Goal: Task Accomplishment & Management: Manage account settings

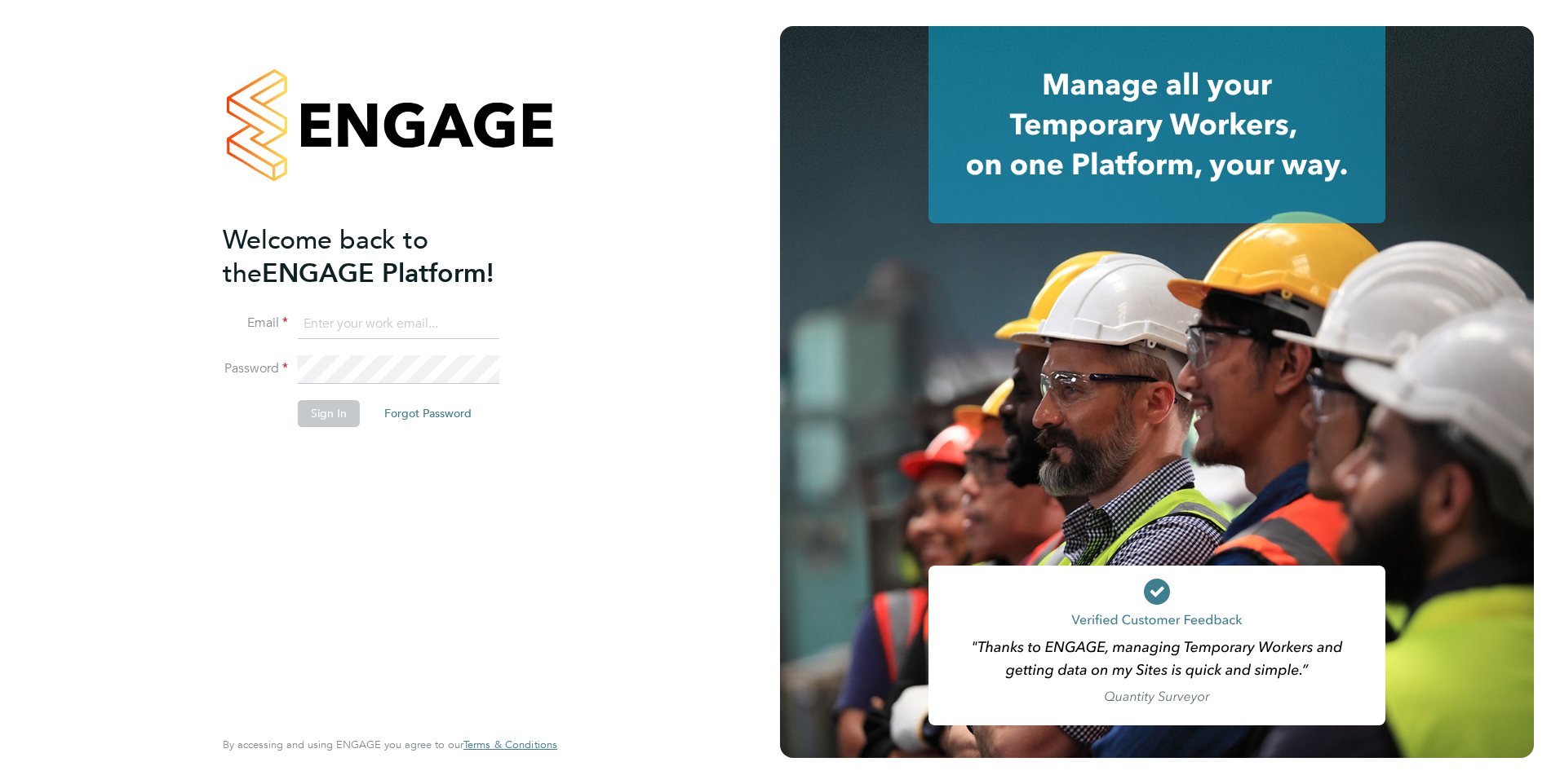
type input "[EMAIL_ADDRESS][DOMAIN_NAME]"
click at [325, 417] on button "Sign In" at bounding box center [329, 414] width 62 height 27
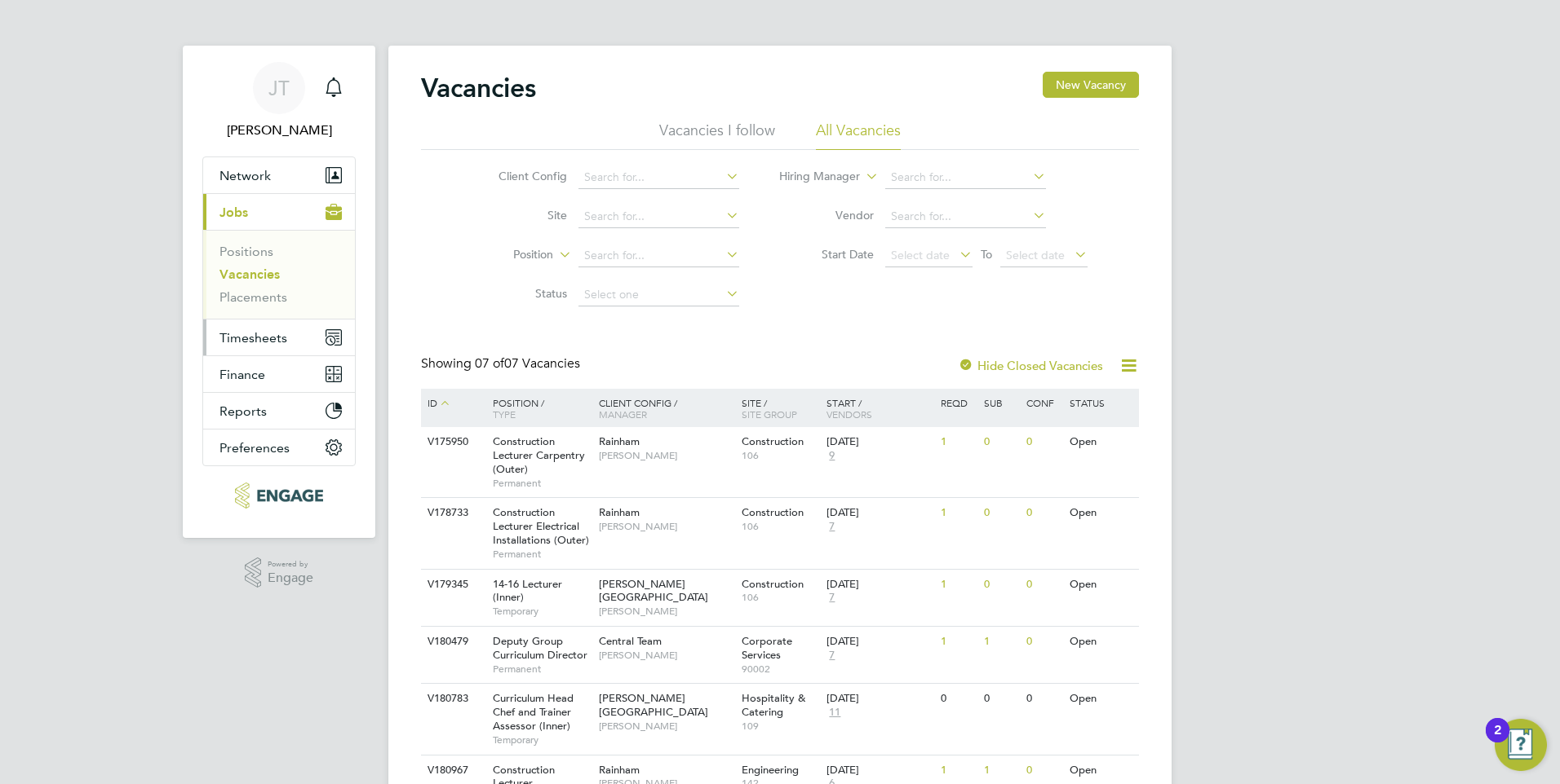
click at [267, 329] on button "Timesheets" at bounding box center [279, 338] width 152 height 36
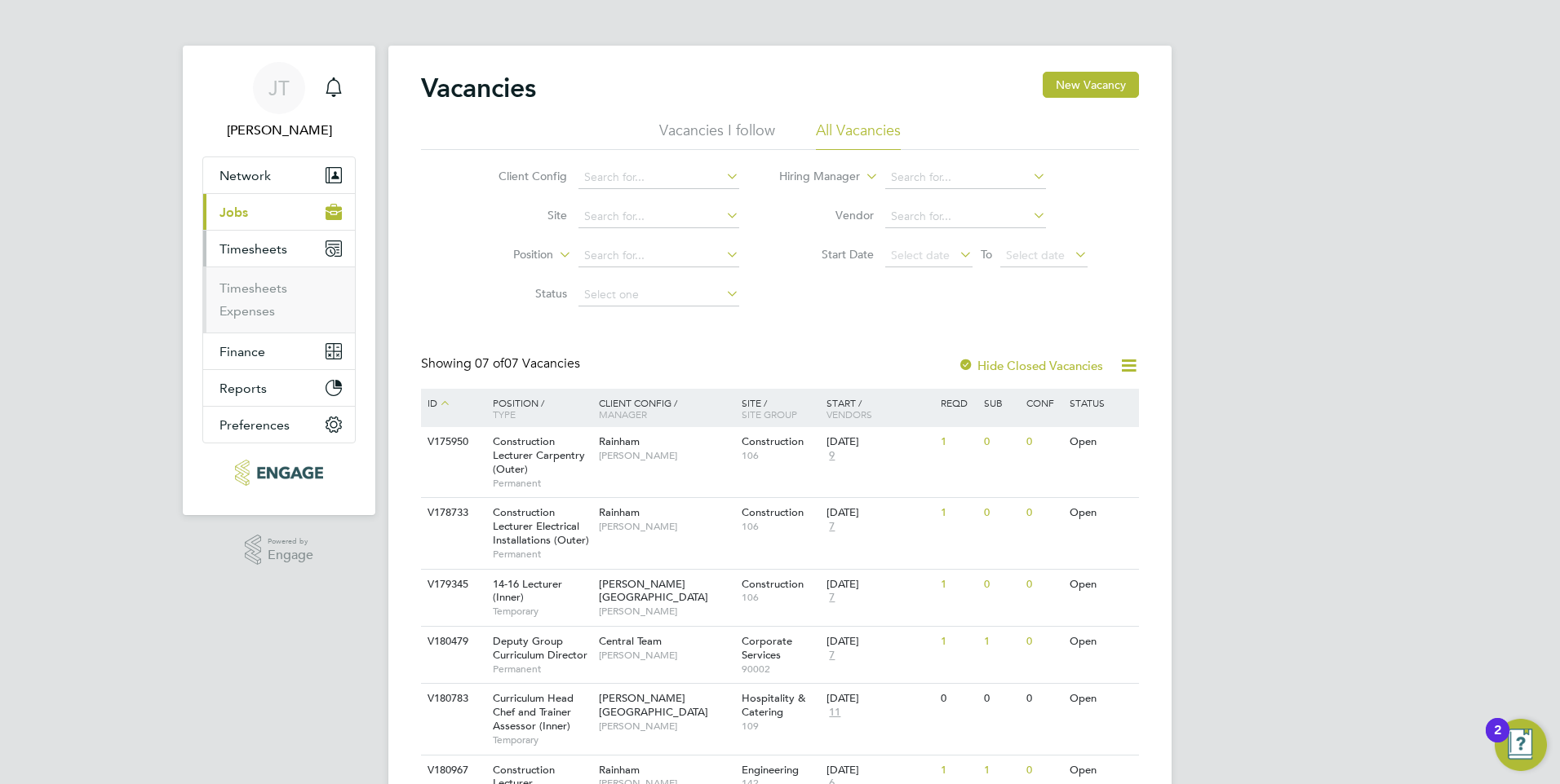
click at [267, 329] on ul "Timesheets Expenses" at bounding box center [279, 300] width 152 height 66
click at [261, 293] on link "Timesheets" at bounding box center [253, 288] width 68 height 16
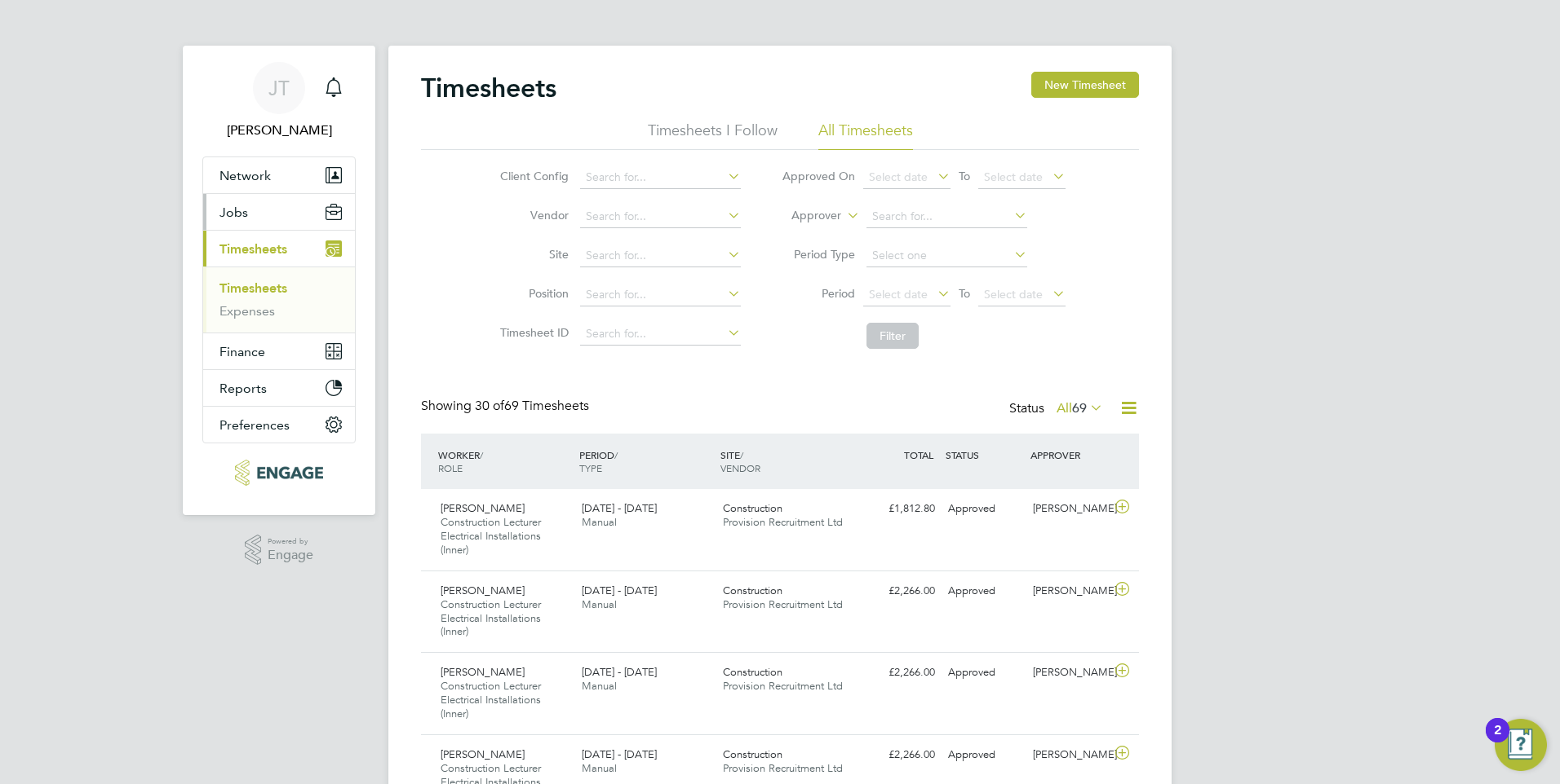
click at [250, 218] on button "Jobs" at bounding box center [279, 212] width 152 height 36
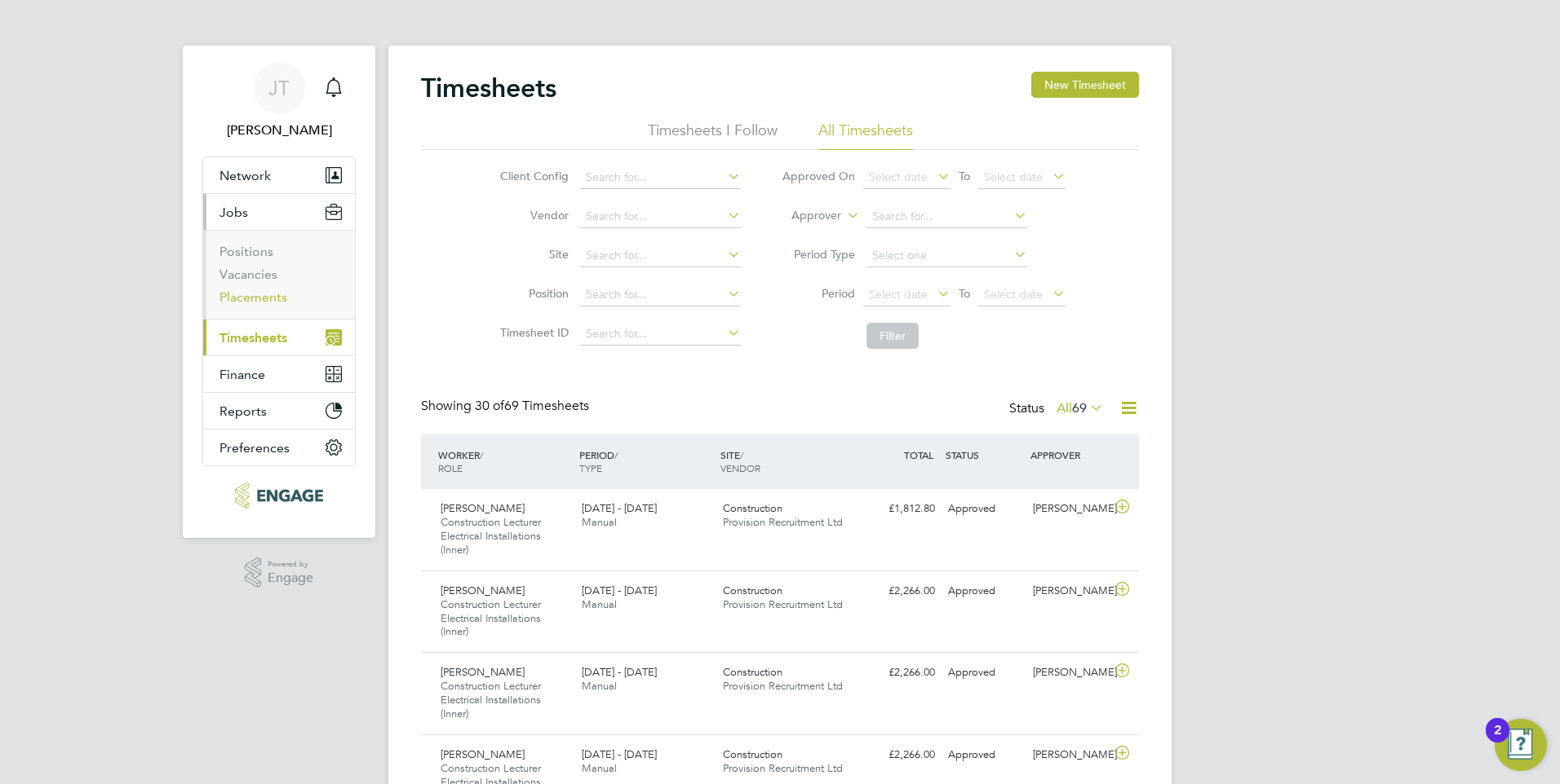
click at [247, 299] on link "Placements" at bounding box center [253, 297] width 68 height 16
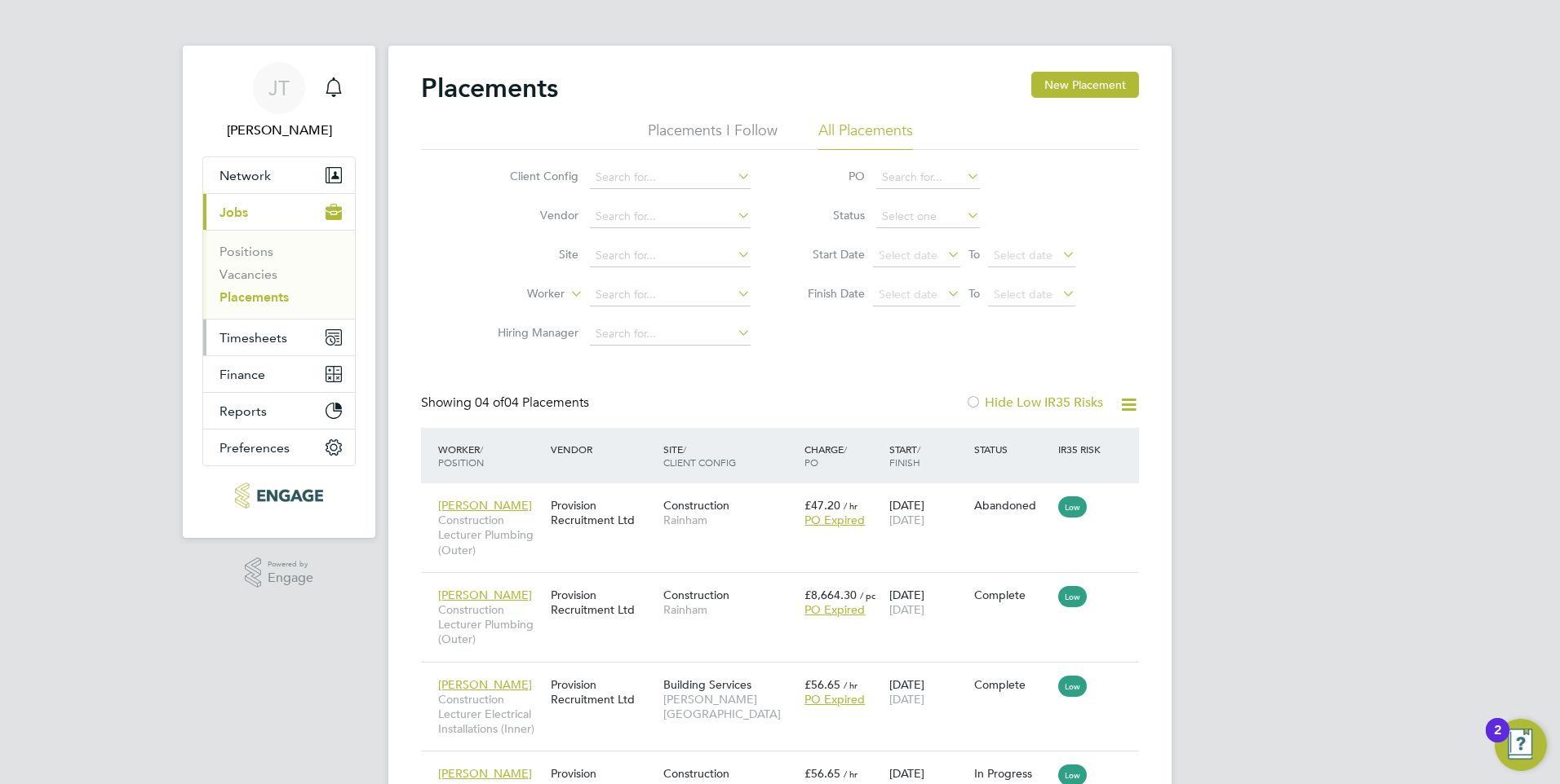
click at [226, 344] on span "Timesheets" at bounding box center [253, 339] width 68 height 16
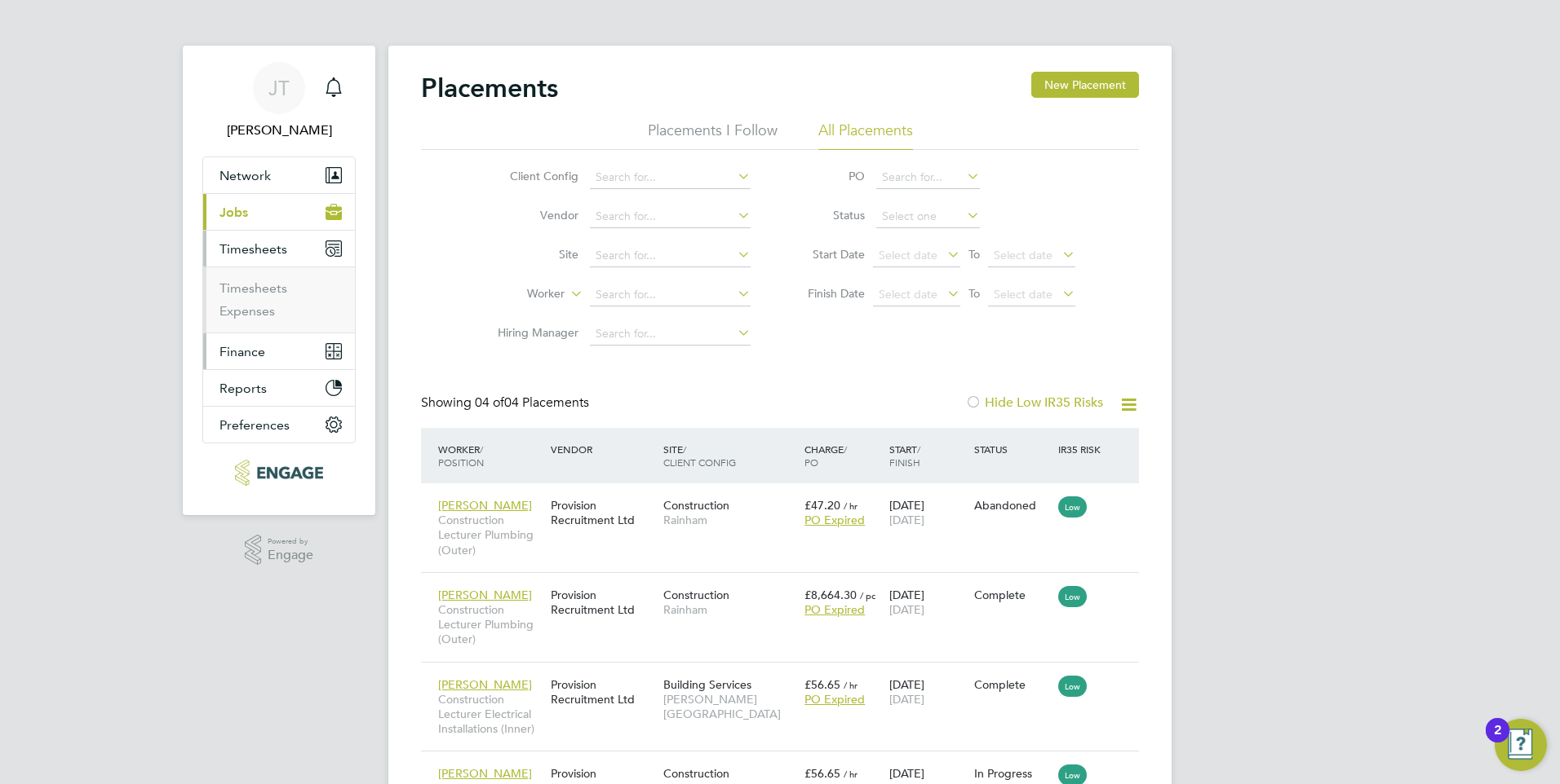
click at [238, 342] on button "Finance" at bounding box center [279, 351] width 152 height 36
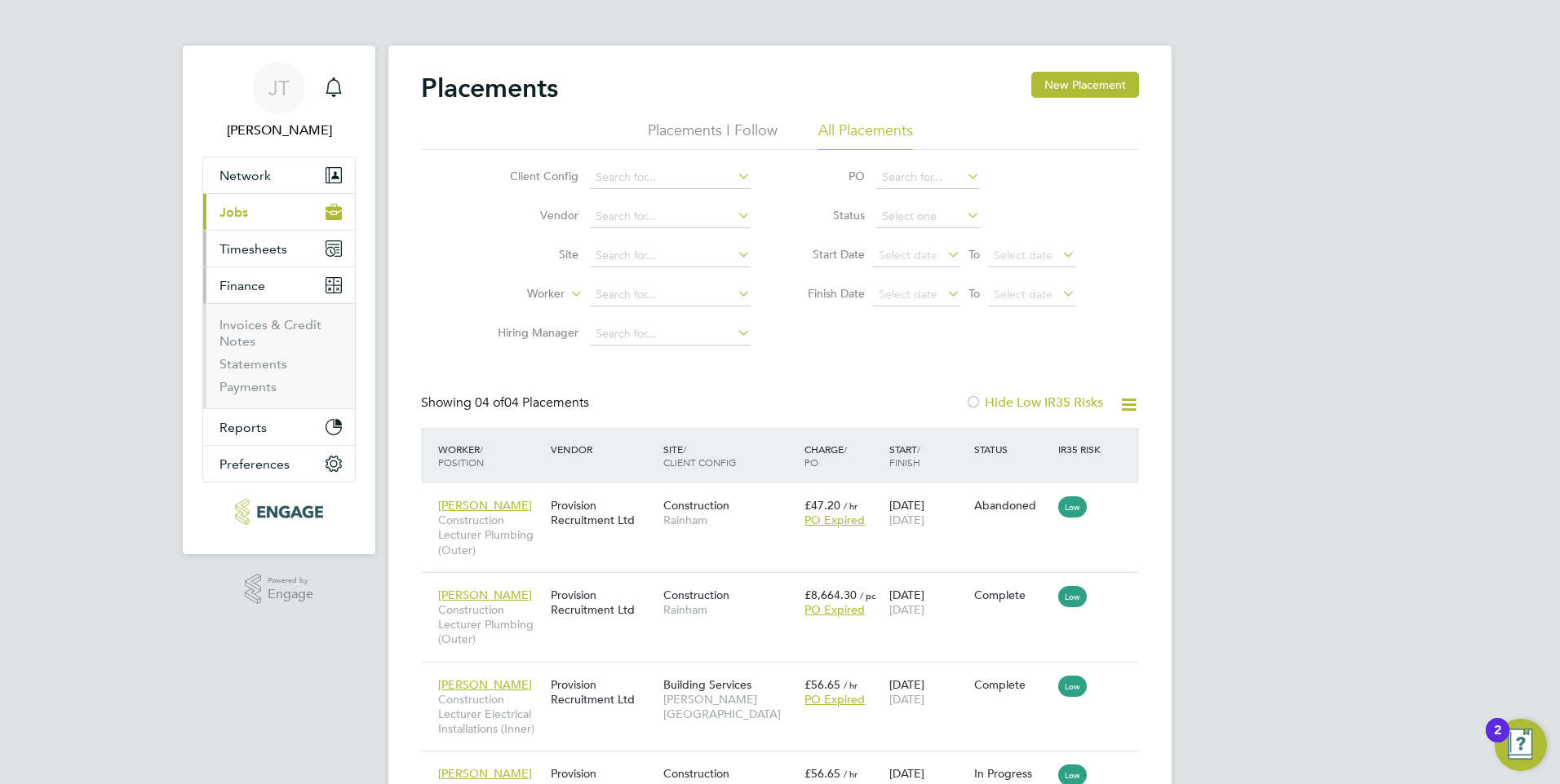
click at [253, 246] on span "Timesheets" at bounding box center [253, 249] width 68 height 16
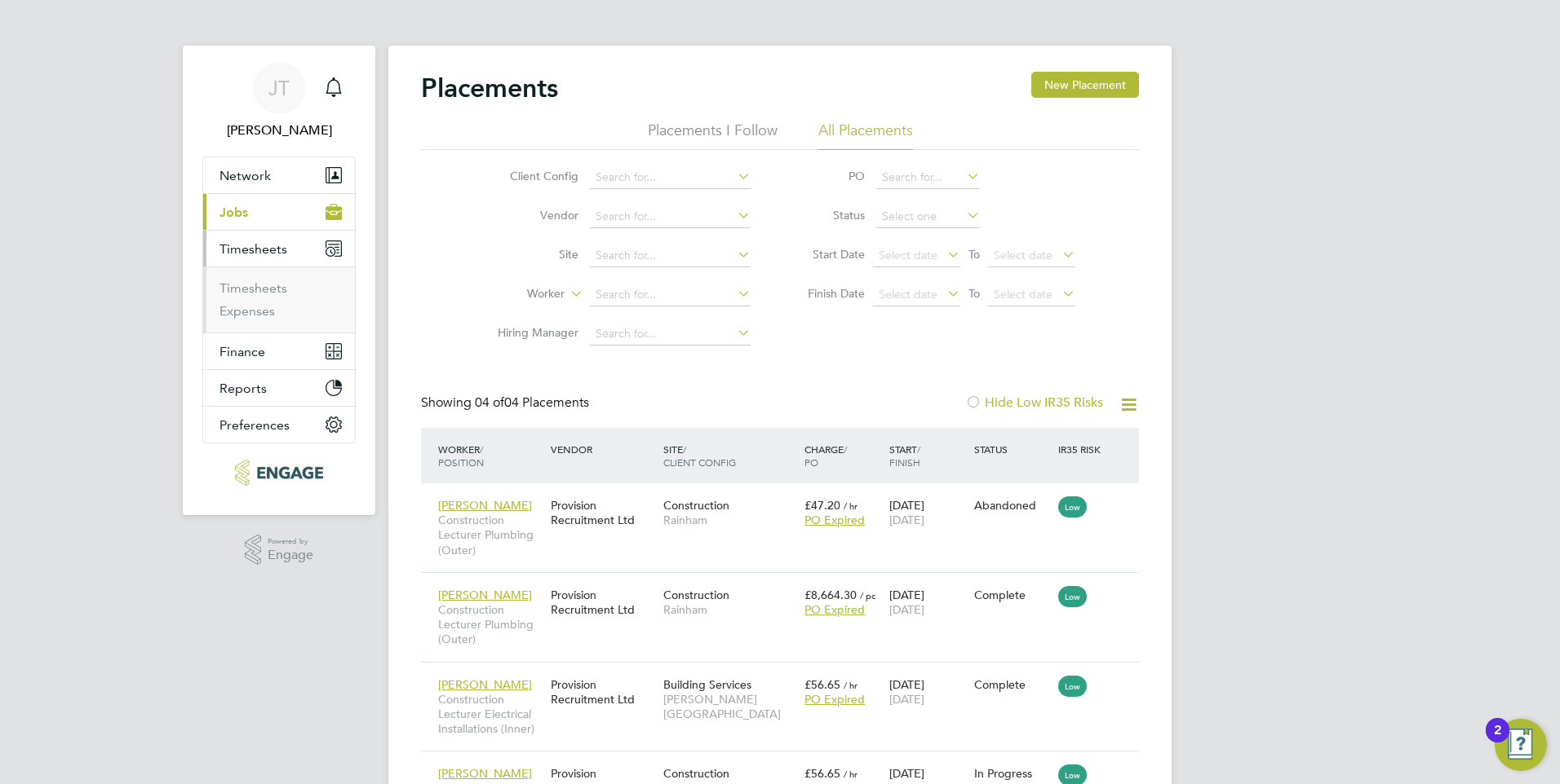
click at [240, 217] on span "Jobs" at bounding box center [233, 213] width 28 height 16
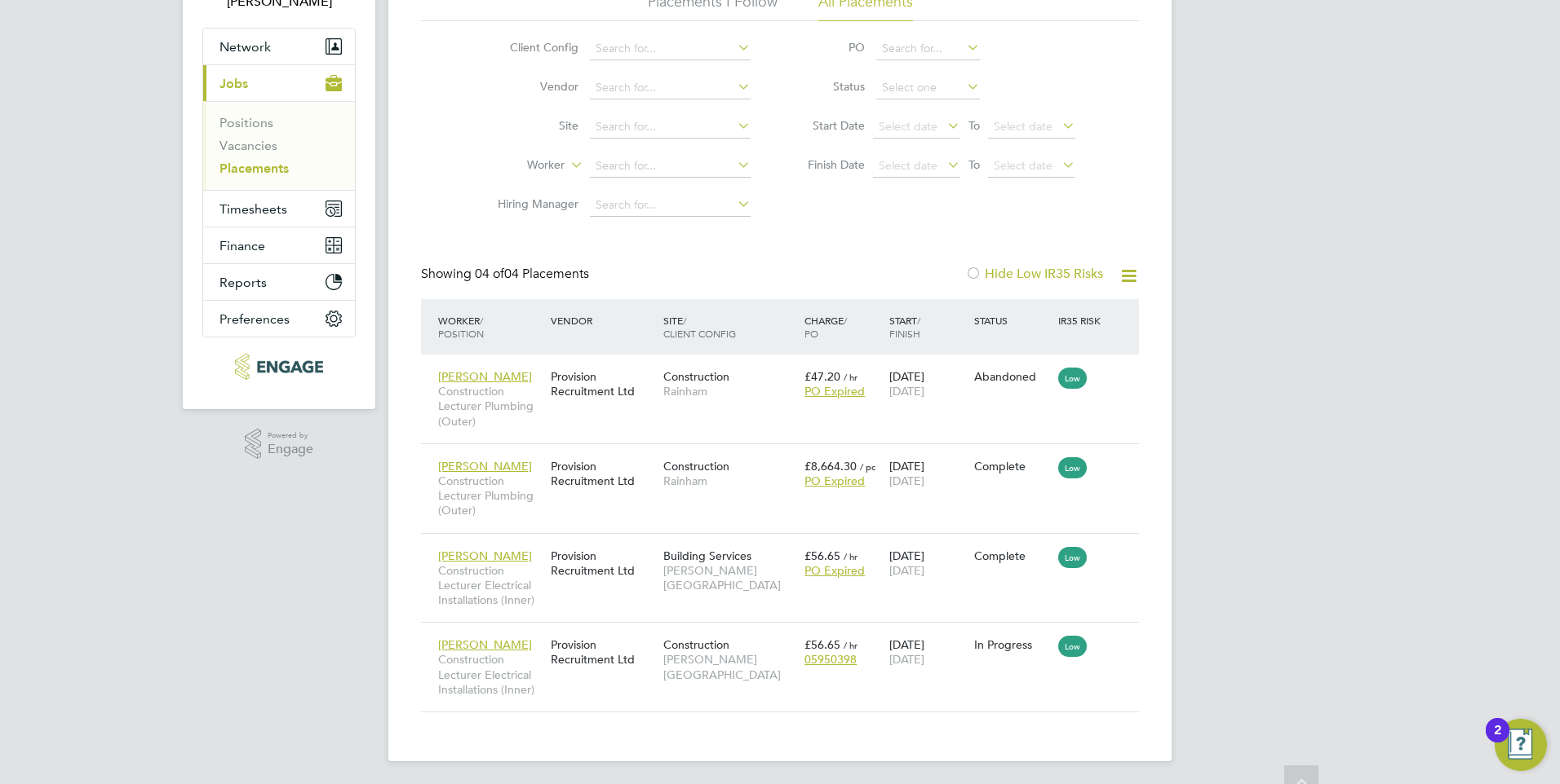
scroll to position [132, 0]
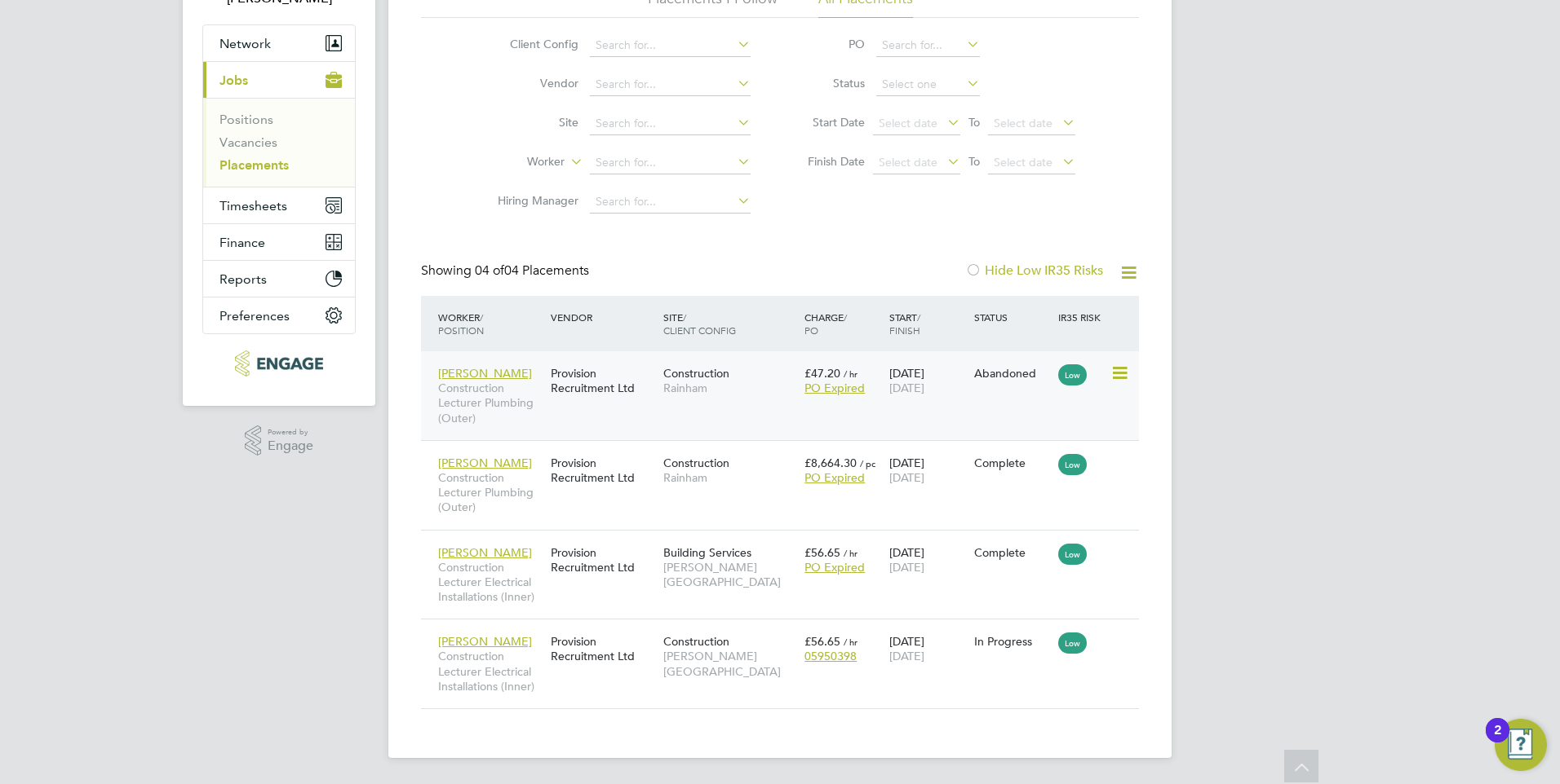
click at [754, 405] on div "Mel Estrin Construction Lecturer Plumbing (Outer) Provision Recruitment Ltd Con…" at bounding box center [780, 396] width 718 height 89
click at [1018, 472] on div "Complete" at bounding box center [1013, 462] width 85 height 31
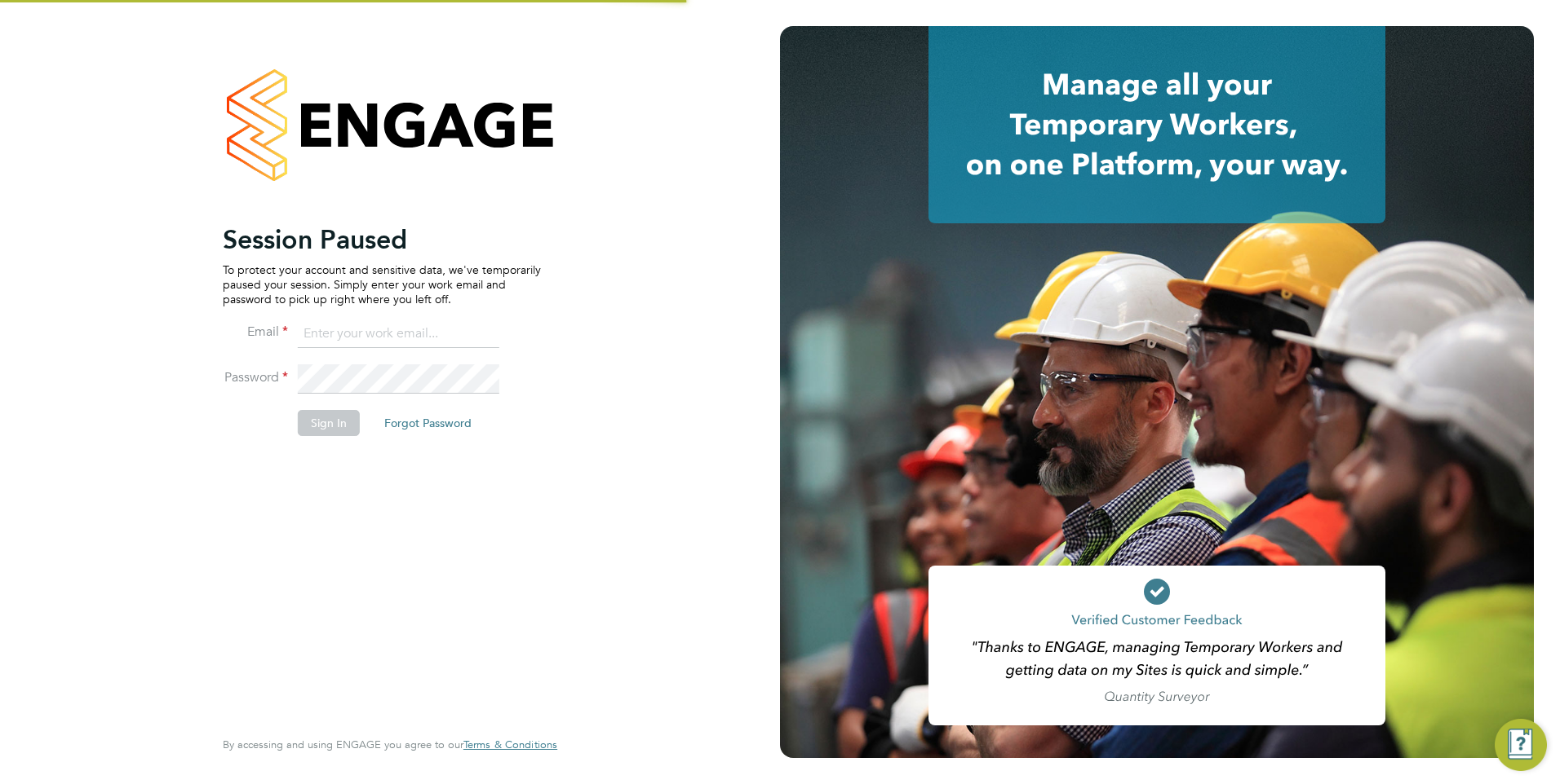
type input "jtarling@provision-recruitment.co.uk"
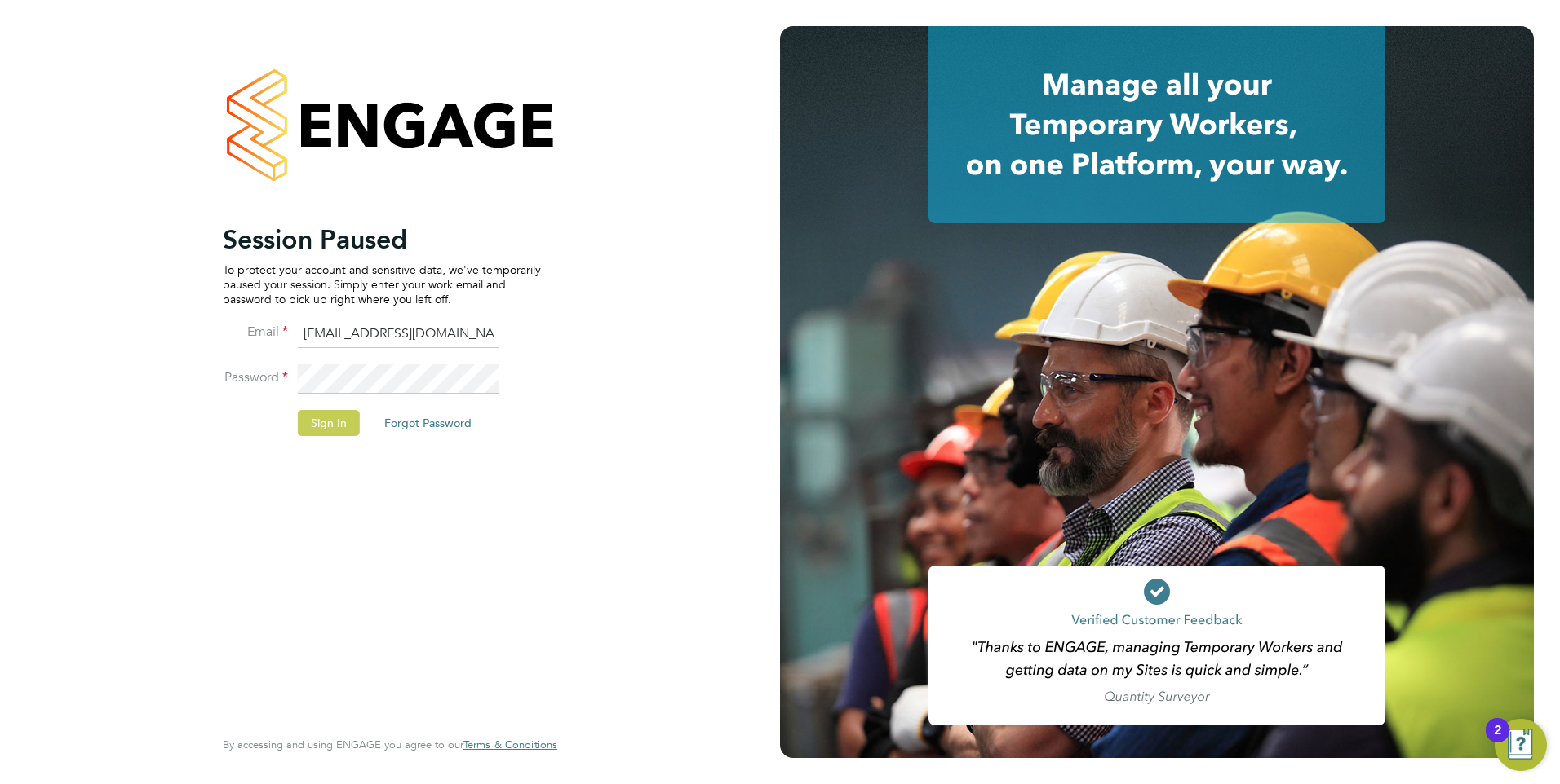
click at [303, 414] on button "Sign In" at bounding box center [329, 423] width 62 height 27
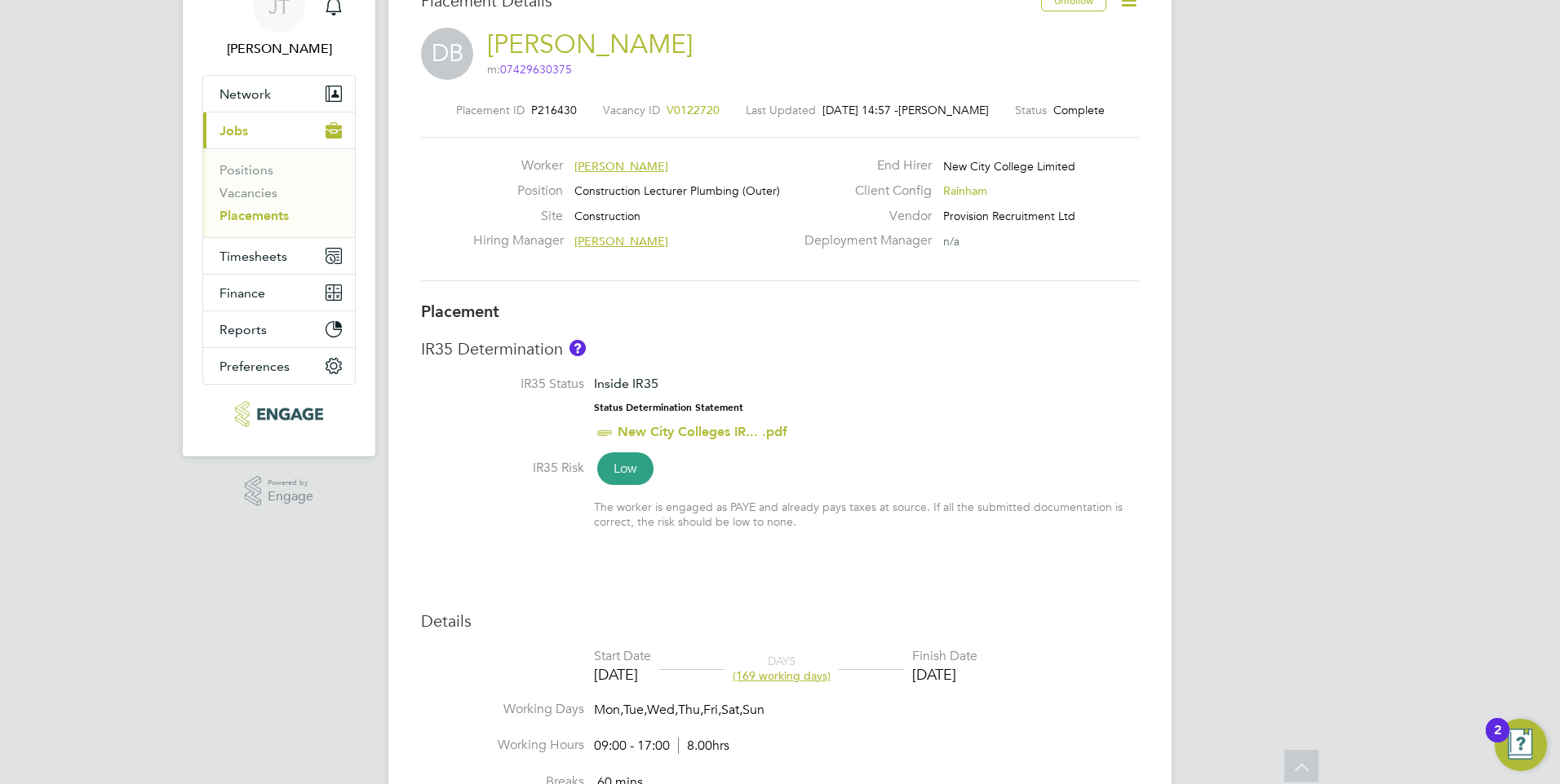
scroll to position [40, 0]
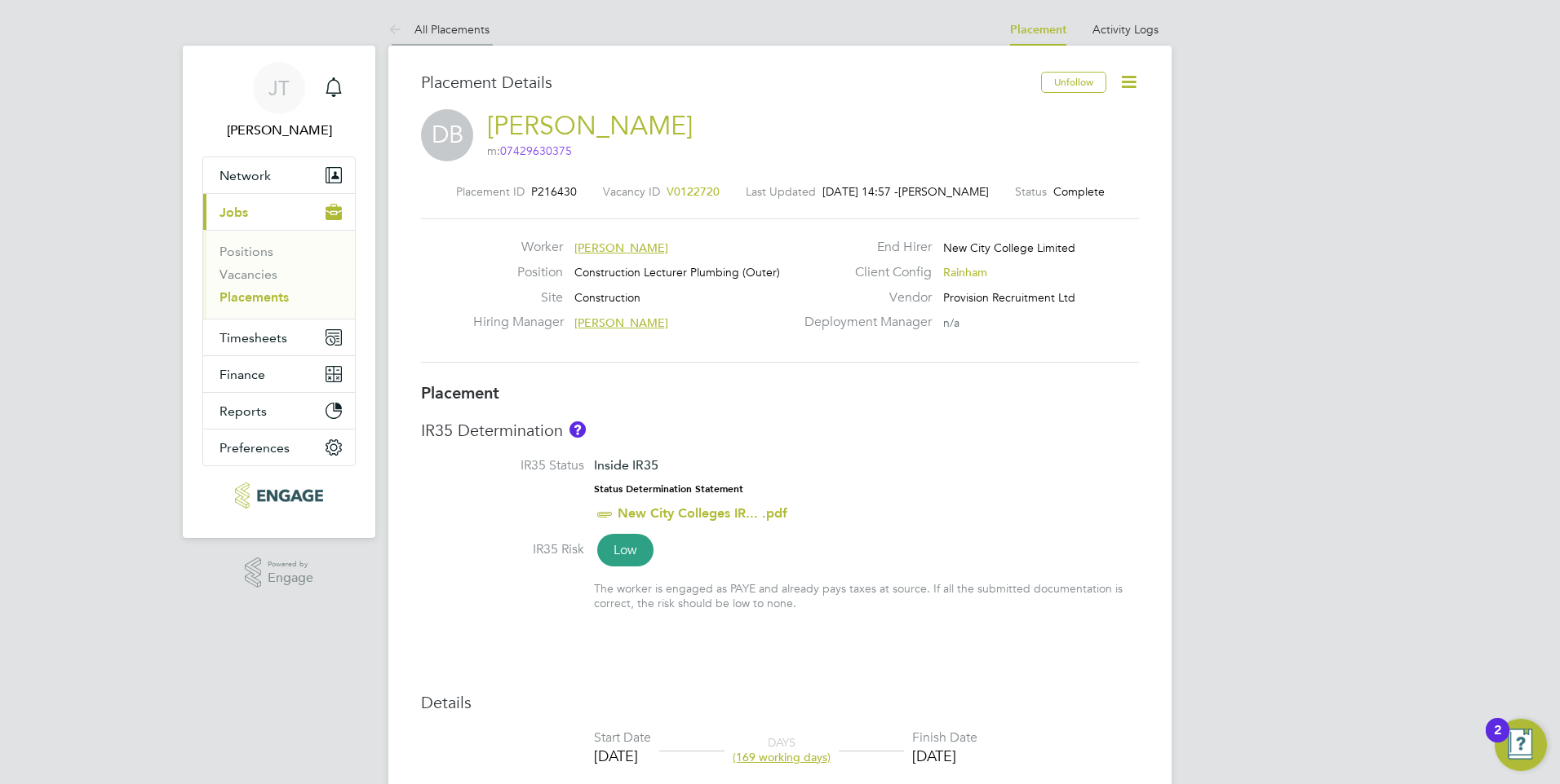
click at [440, 28] on link "All Placements" at bounding box center [439, 29] width 101 height 15
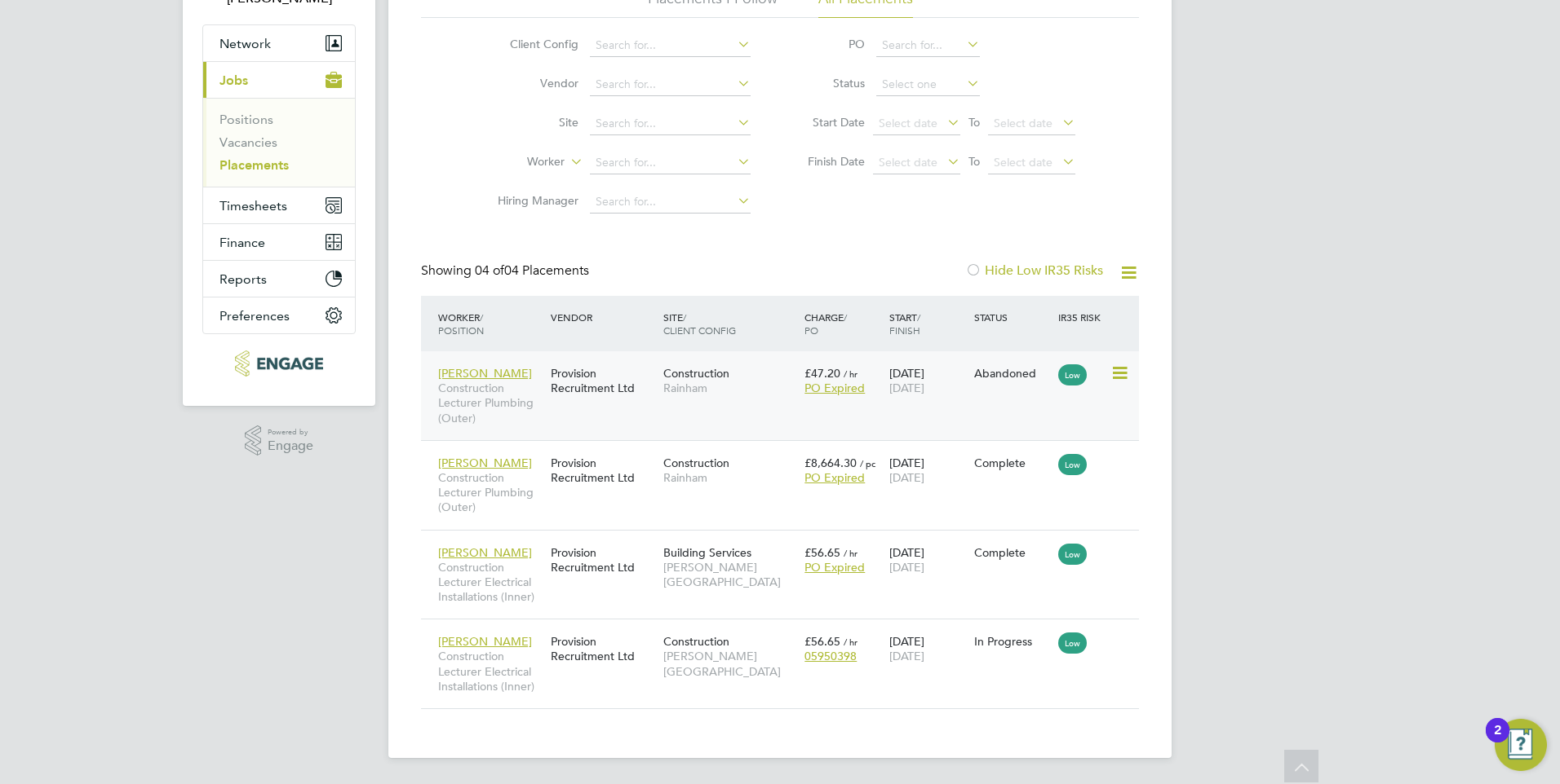
click at [776, 384] on span "Rainham" at bounding box center [730, 388] width 133 height 15
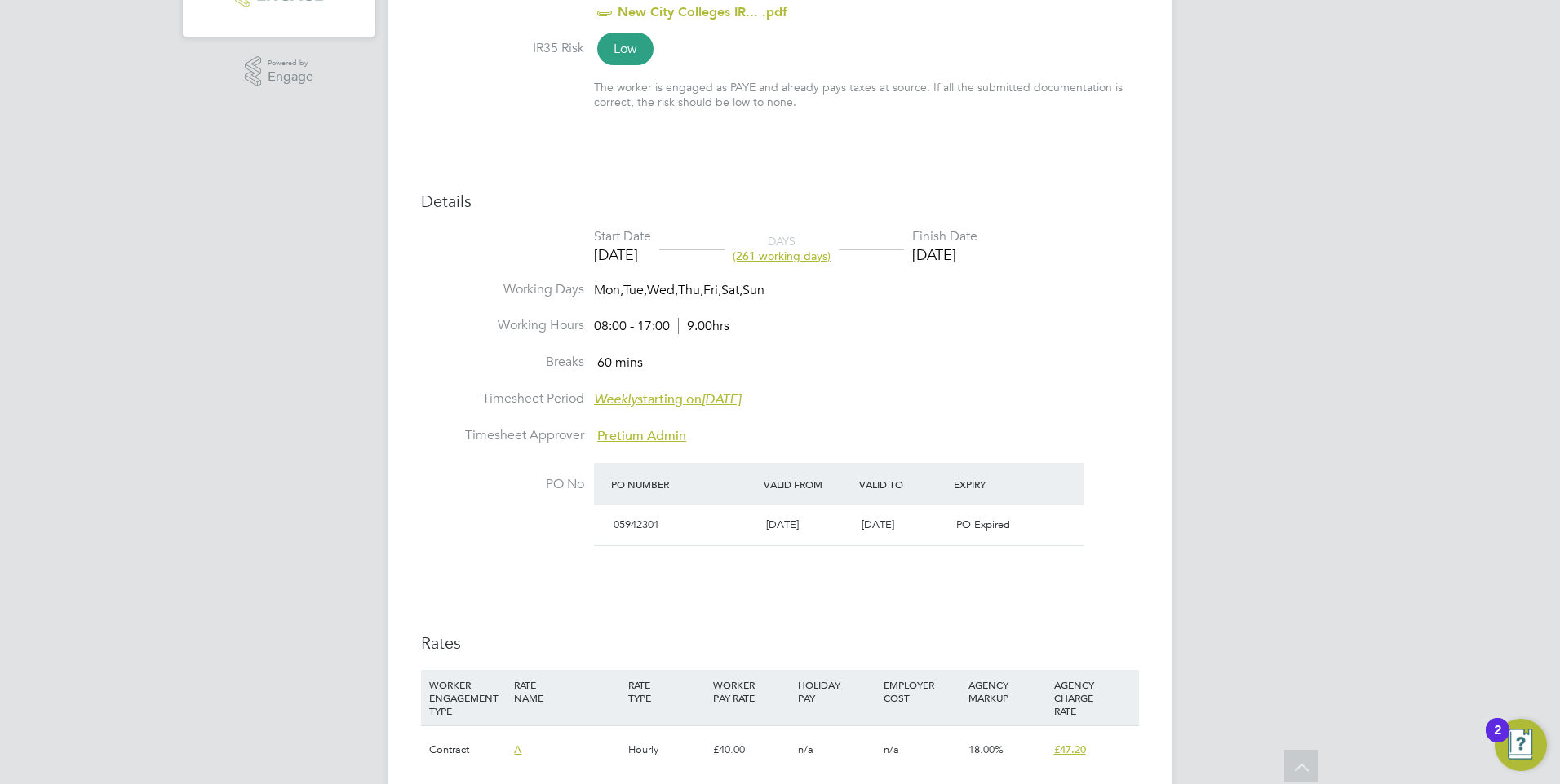
scroll to position [571, 0]
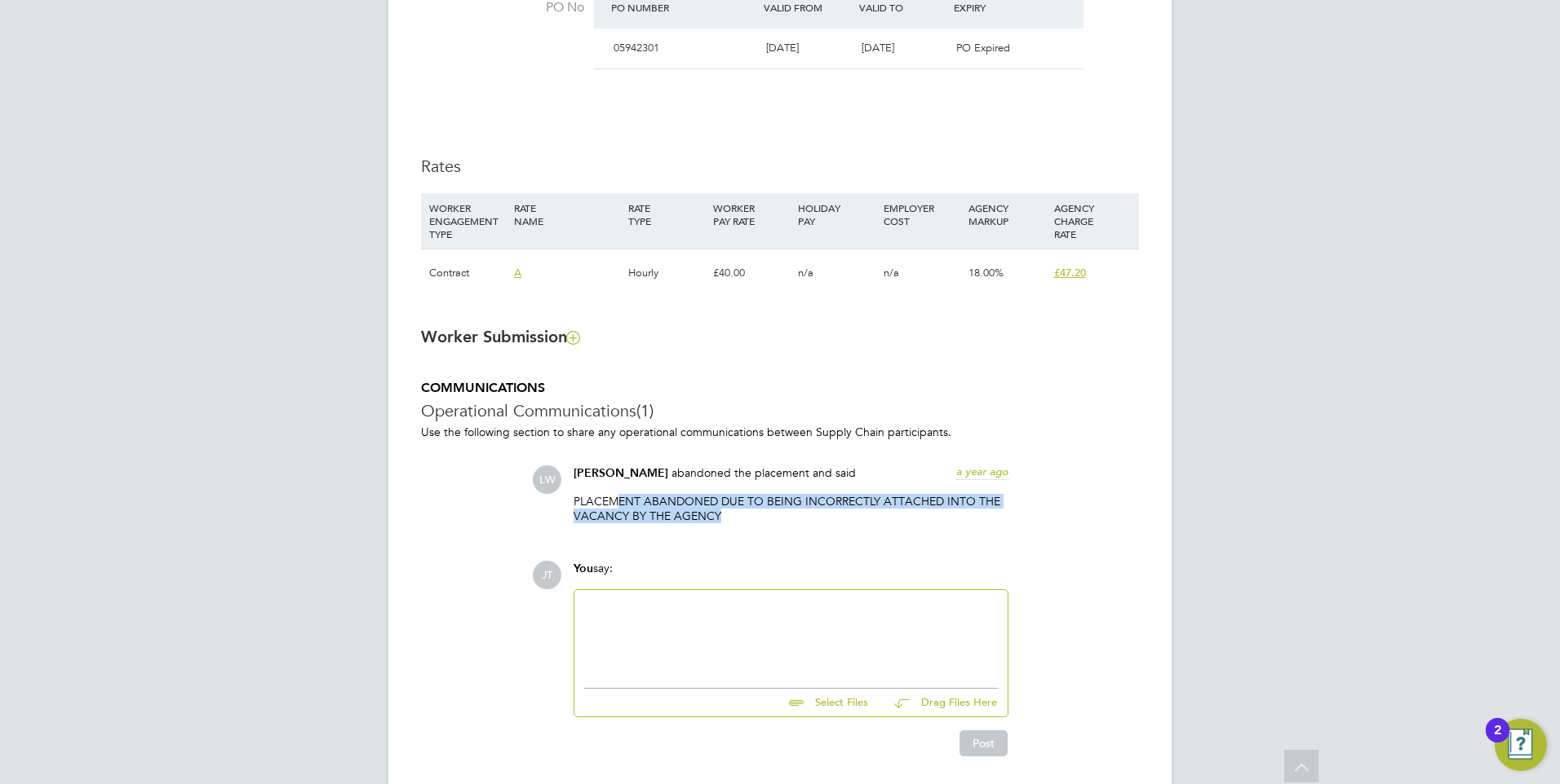
drag, startPoint x: 623, startPoint y: 506, endPoint x: 760, endPoint y: 519, distance: 137.6
click at [760, 519] on p "PLACEMENT ABANDONED DUE TO BEING INCORRECTLY ATTACHED INTO THE VACANCY BY THE A…" at bounding box center [791, 508] width 435 height 29
click at [447, 497] on div "COMMUNICATIONS Operational Communications (1) Use the following section to shar…" at bounding box center [780, 568] width 718 height 377
drag, startPoint x: 574, startPoint y: 503, endPoint x: 682, endPoint y: 521, distance: 109.5
click at [682, 521] on p "PLACEMENT ABANDONED DUE TO BEING INCORRECTLY ATTACHED INTO THE VACANCY BY THE A…" at bounding box center [791, 508] width 435 height 29
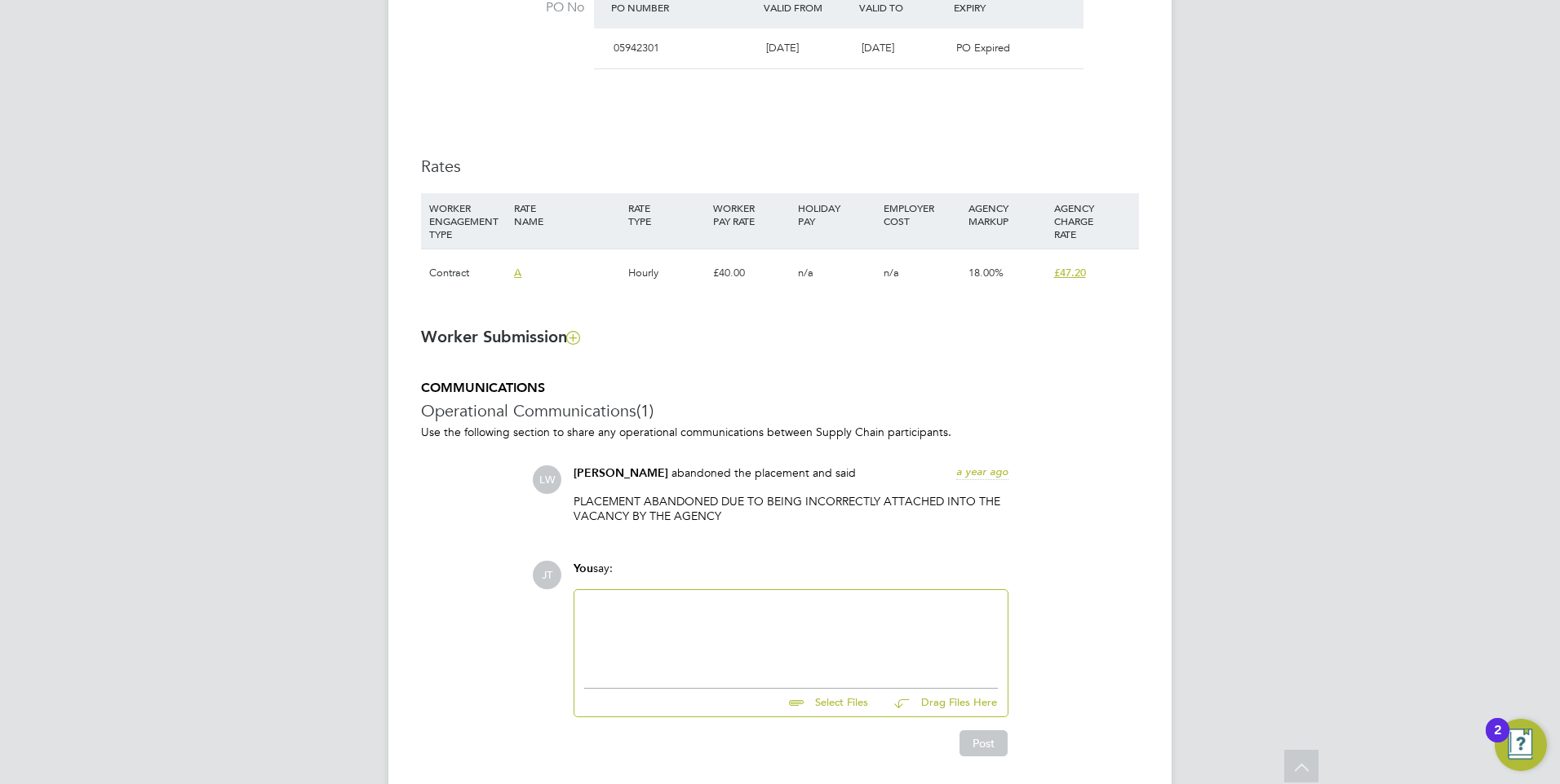
click at [504, 540] on div "COMMUNICATIONS Operational Communications (1) Use the following section to shar…" at bounding box center [780, 568] width 718 height 377
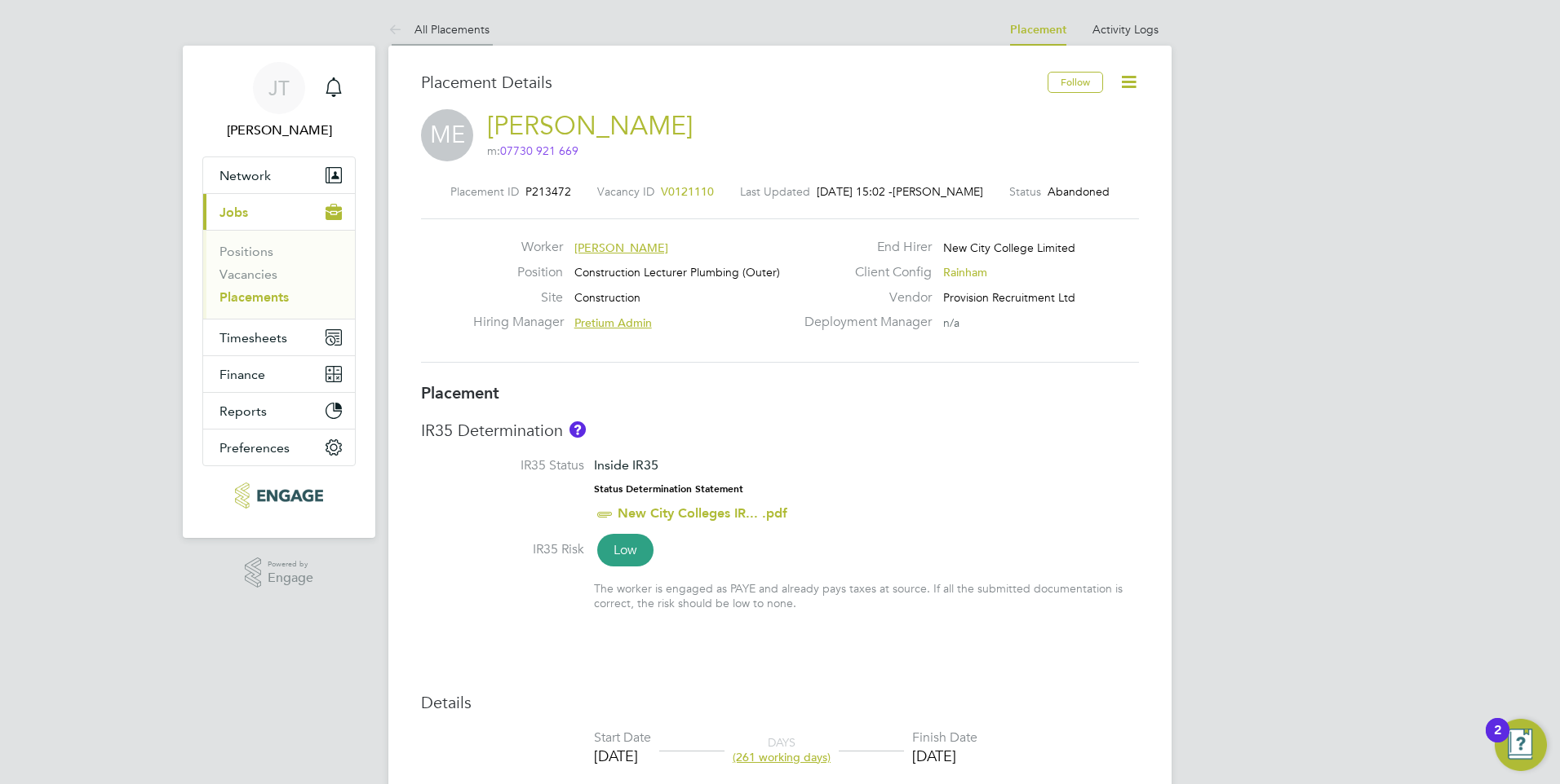
click at [415, 27] on link "All Placements" at bounding box center [439, 29] width 101 height 15
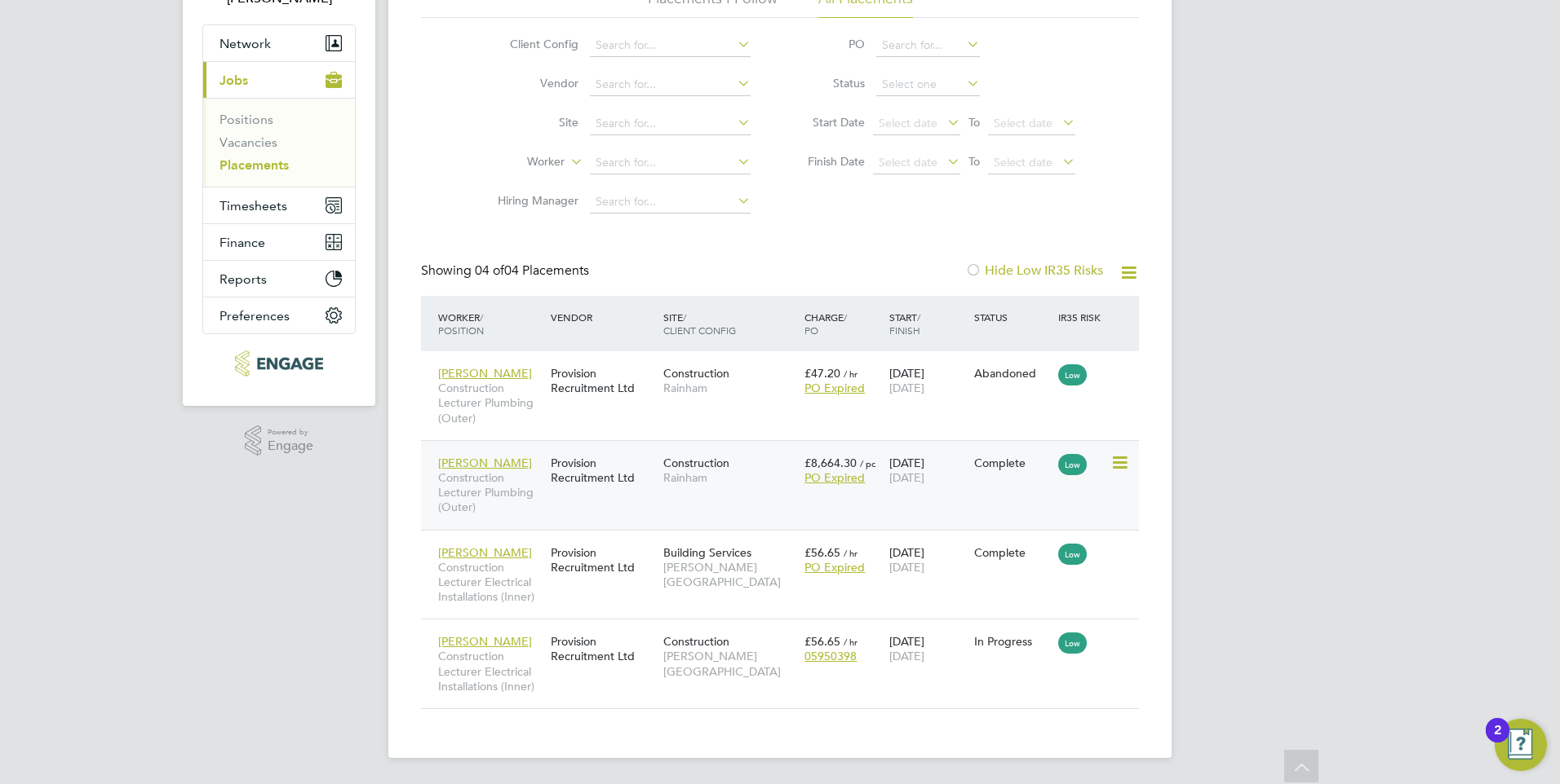
click at [752, 465] on div "Construction Rainham" at bounding box center [730, 470] width 141 height 46
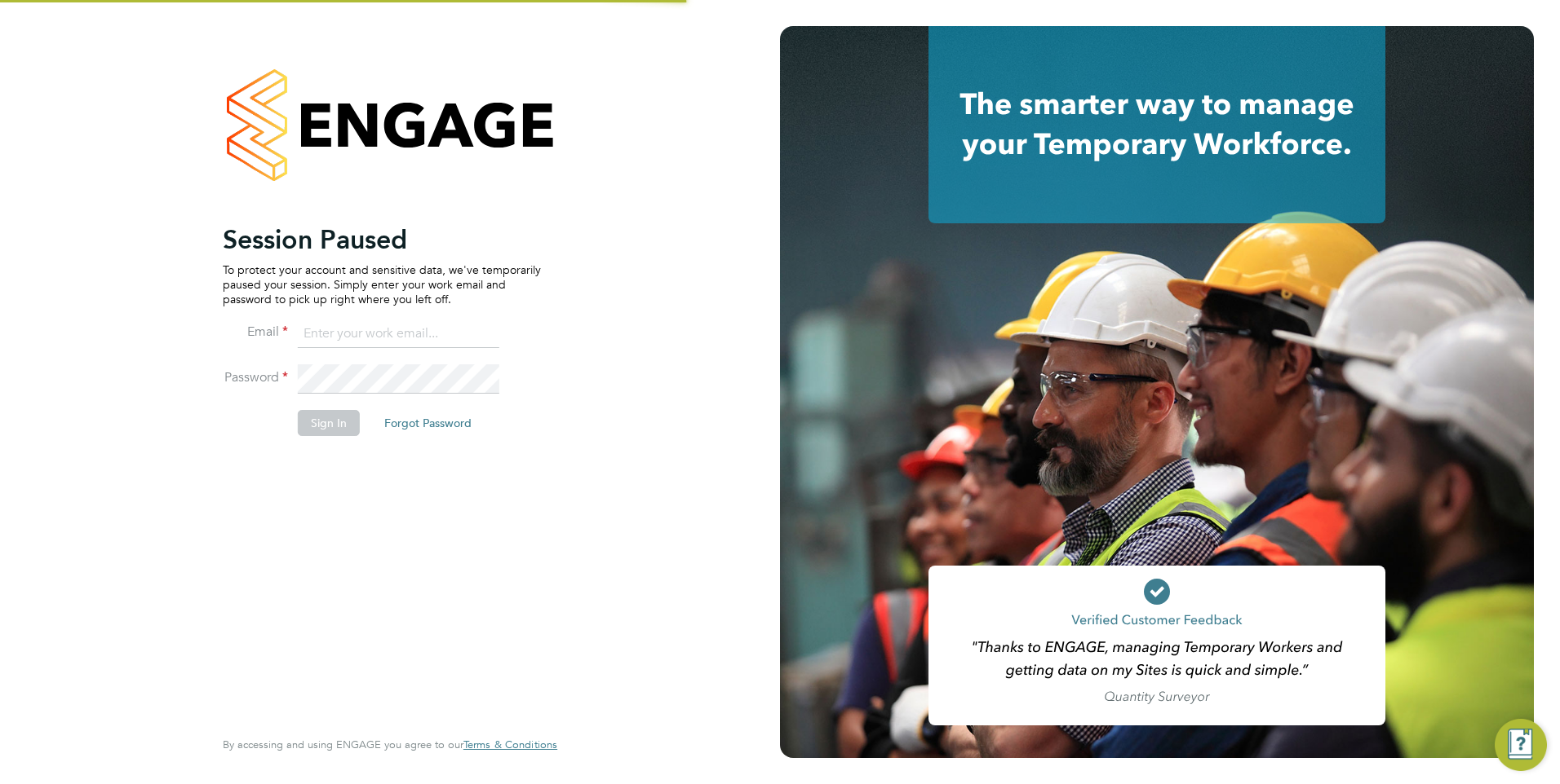
type input "jtarling@provision-recruitment.co.uk"
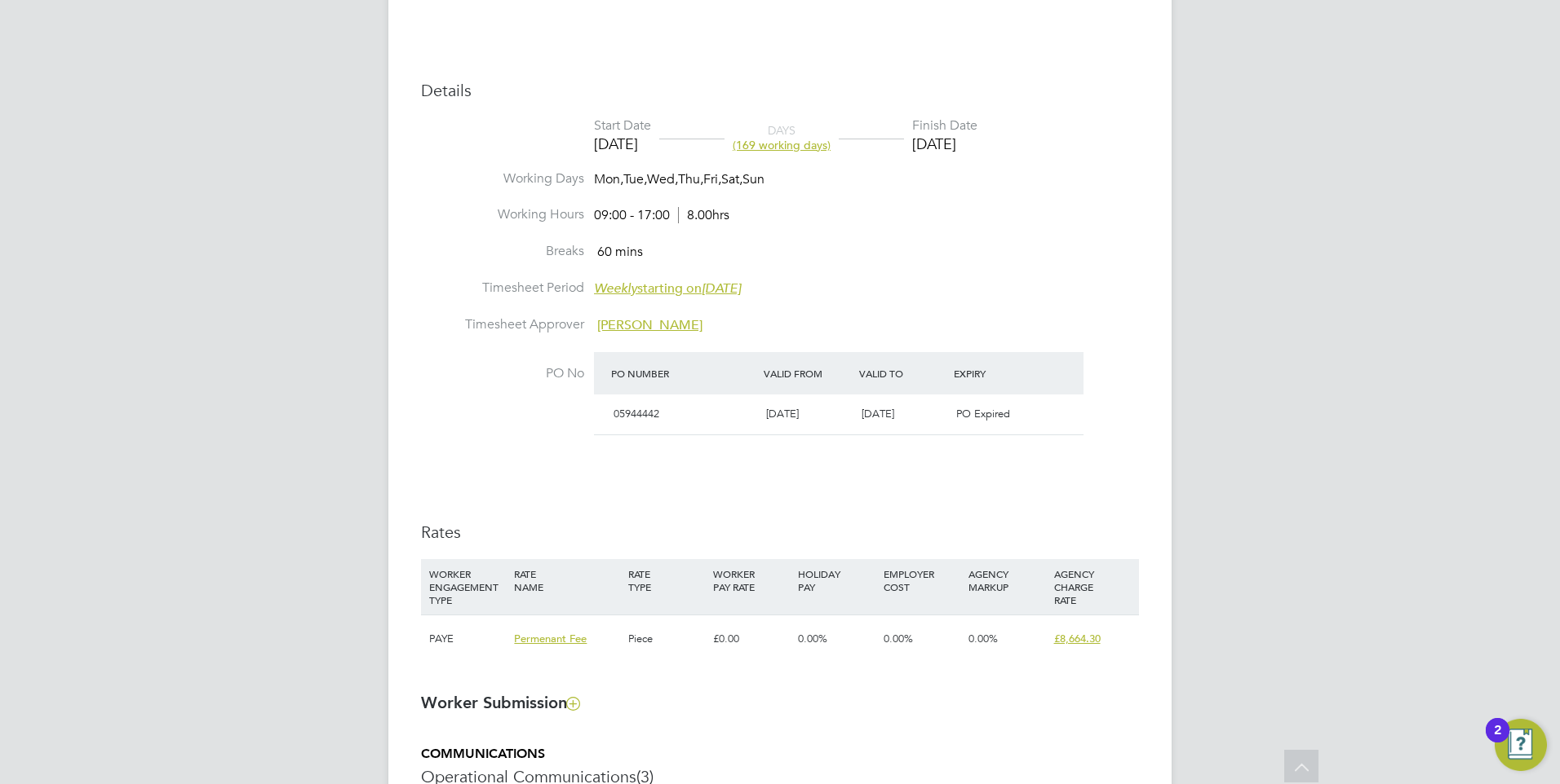
scroll to position [734, 0]
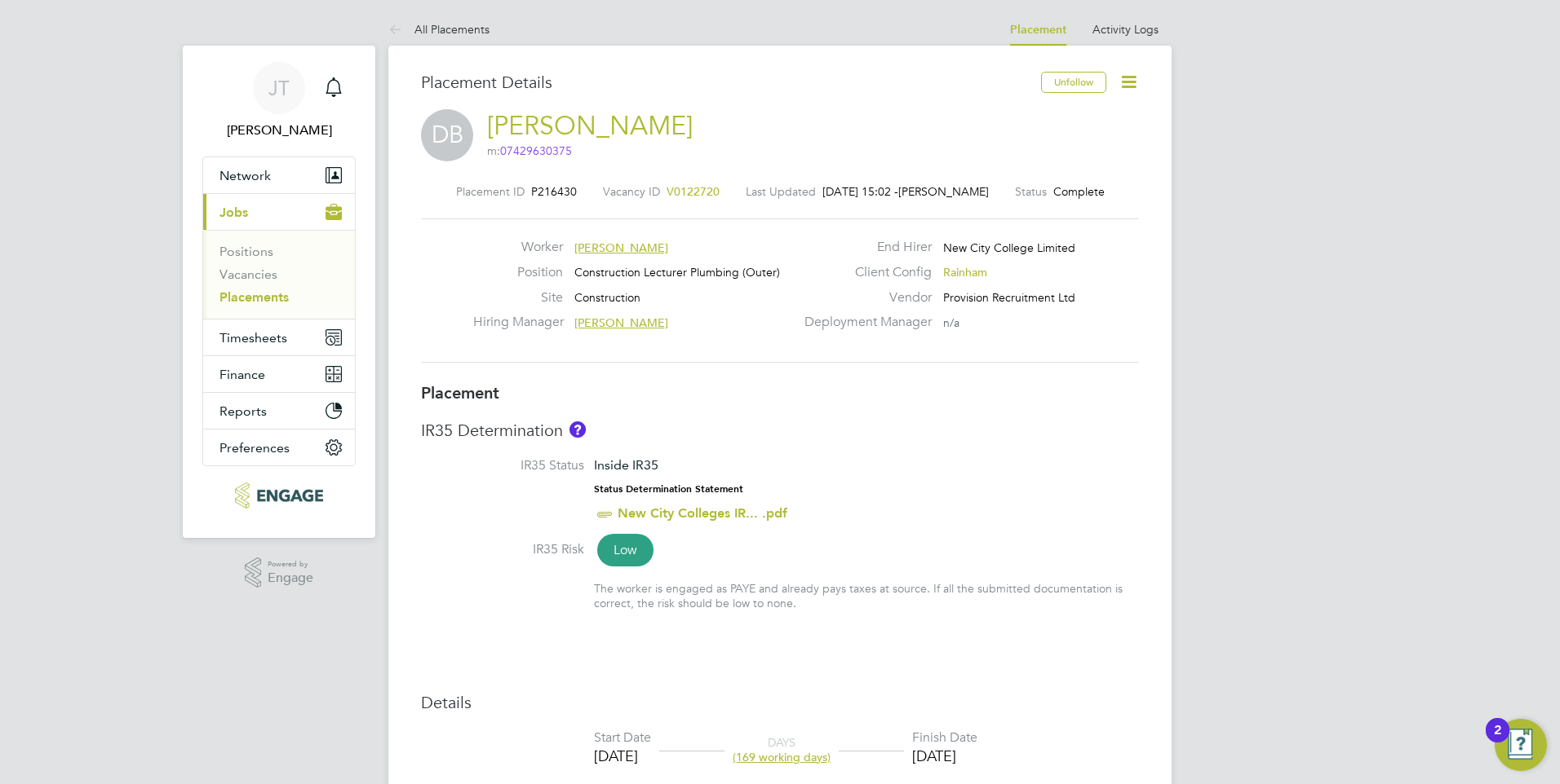
click at [458, 19] on li "All Placements" at bounding box center [439, 29] width 101 height 33
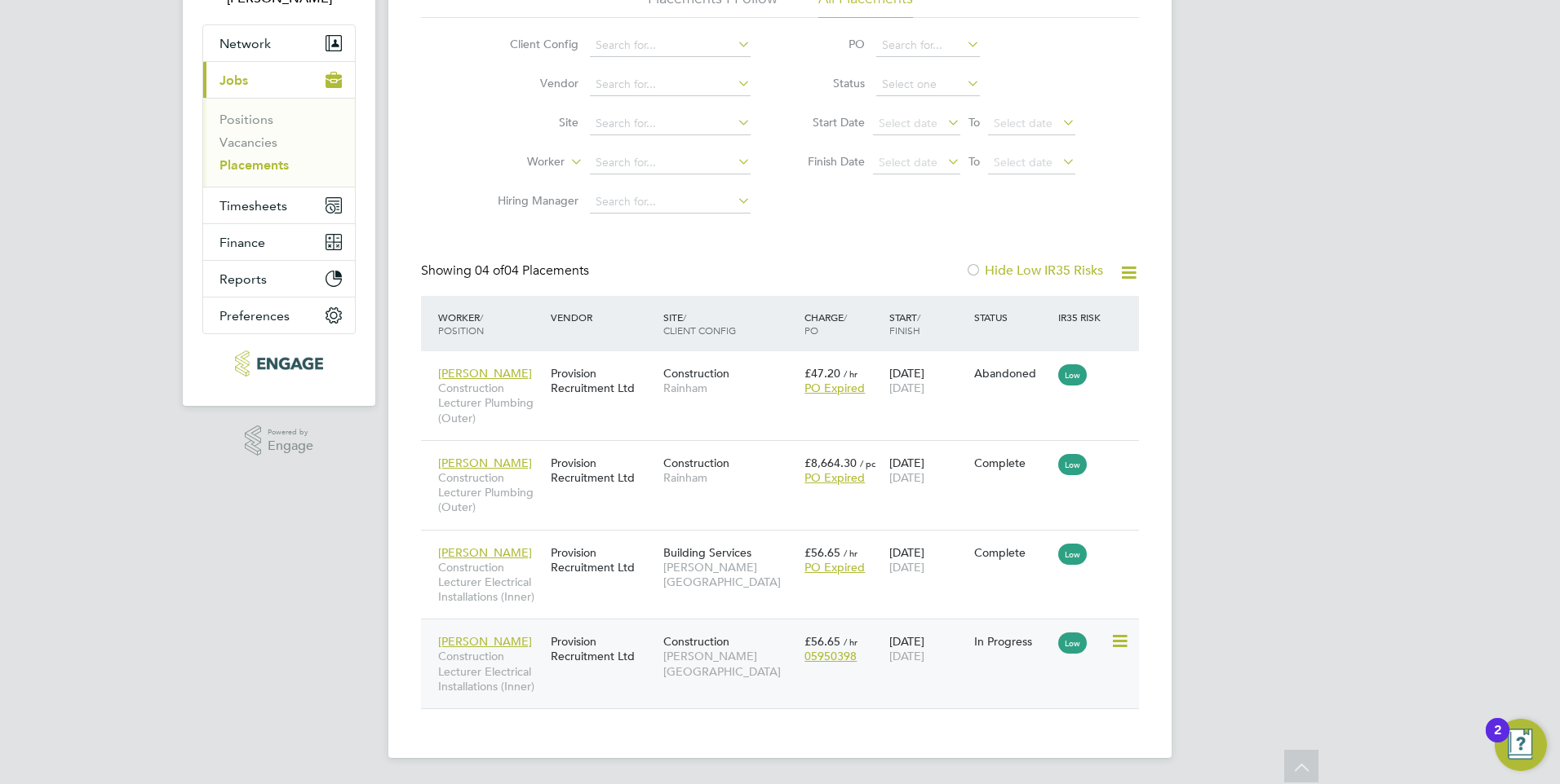
click at [775, 647] on div "Construction [PERSON_NAME][GEOGRAPHIC_DATA]" at bounding box center [730, 656] width 141 height 61
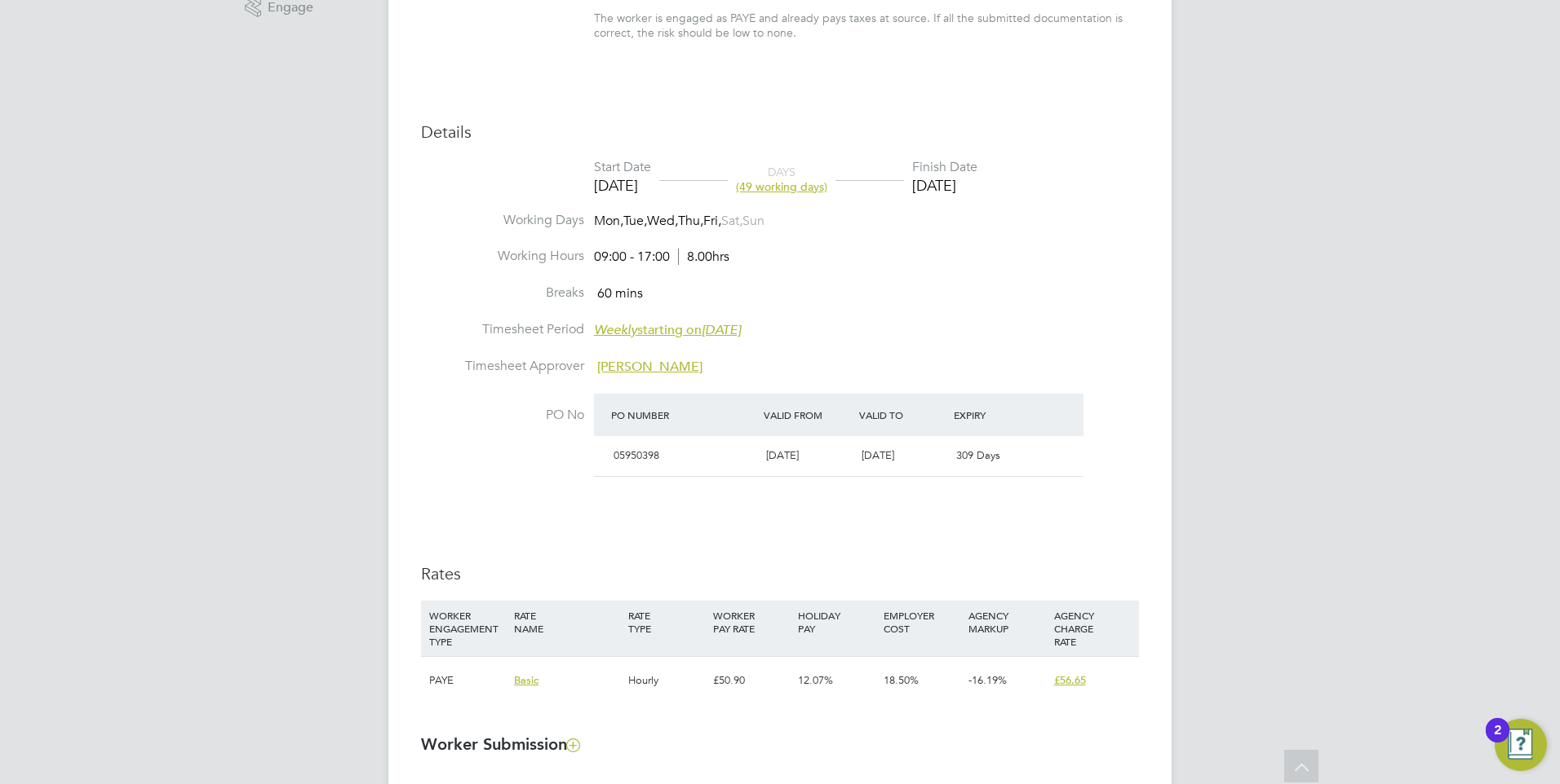
scroll to position [1020, 0]
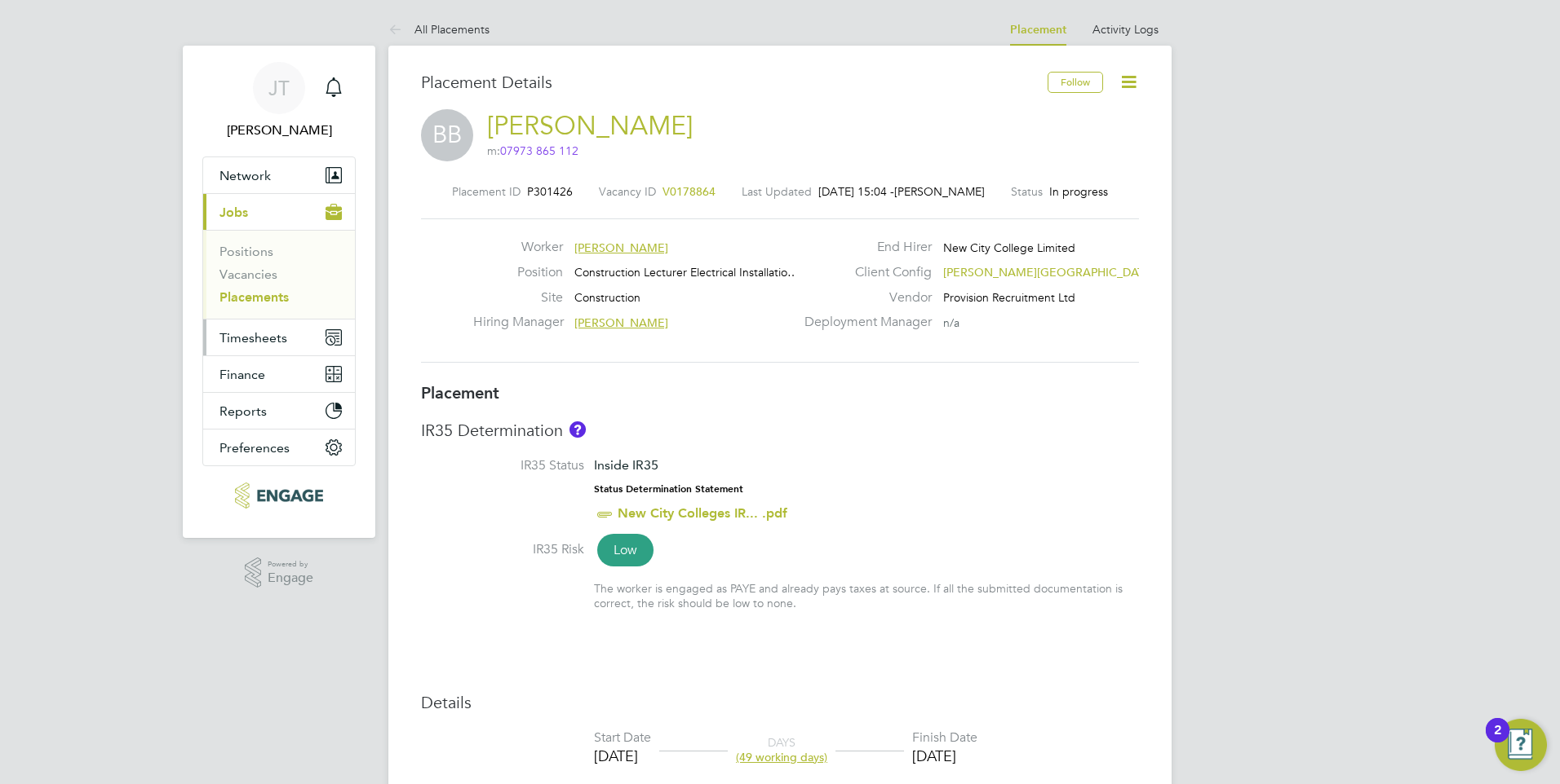
click at [249, 345] on button "Timesheets" at bounding box center [279, 338] width 152 height 36
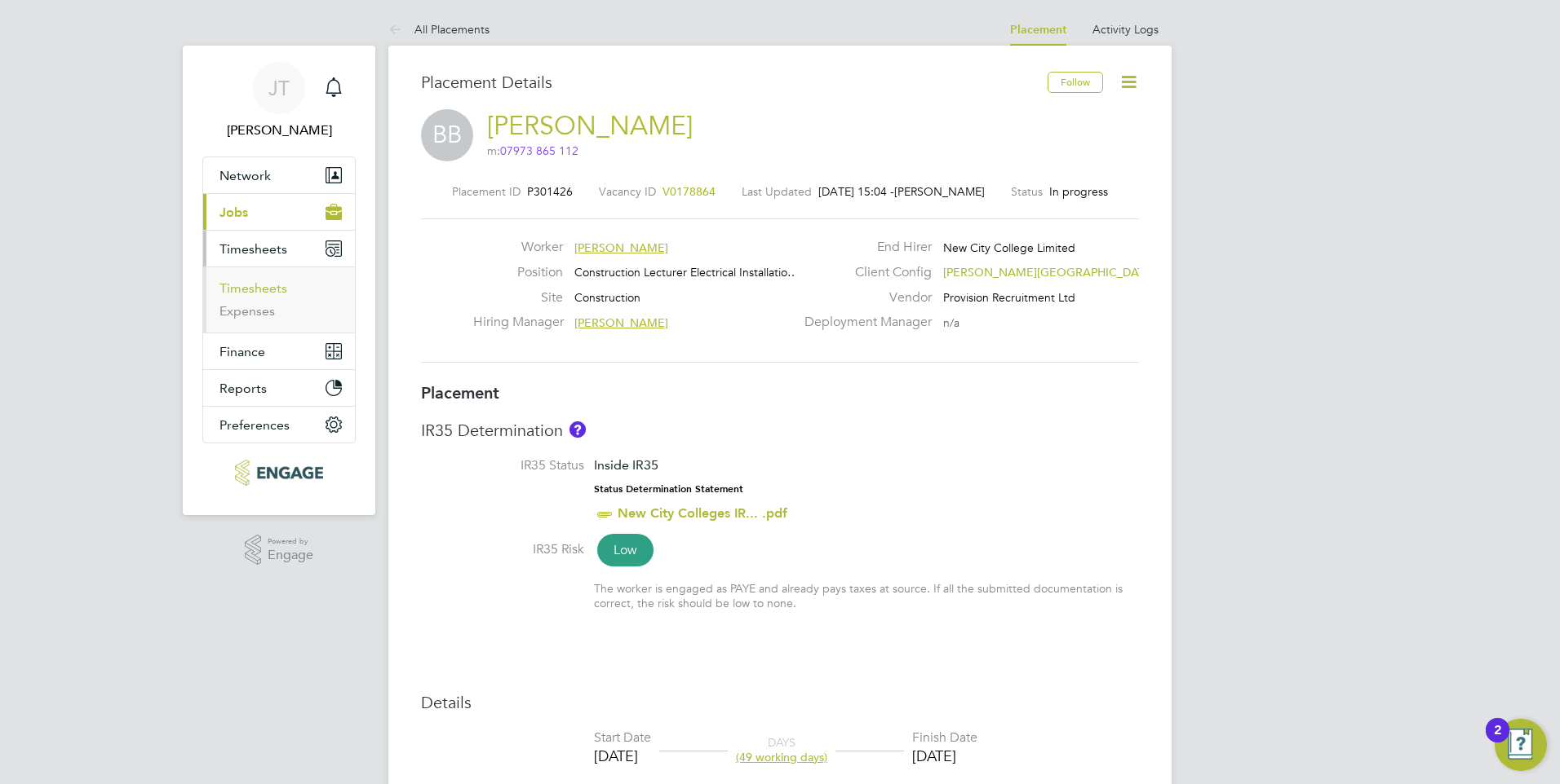
click at [263, 292] on link "Timesheets" at bounding box center [253, 288] width 68 height 16
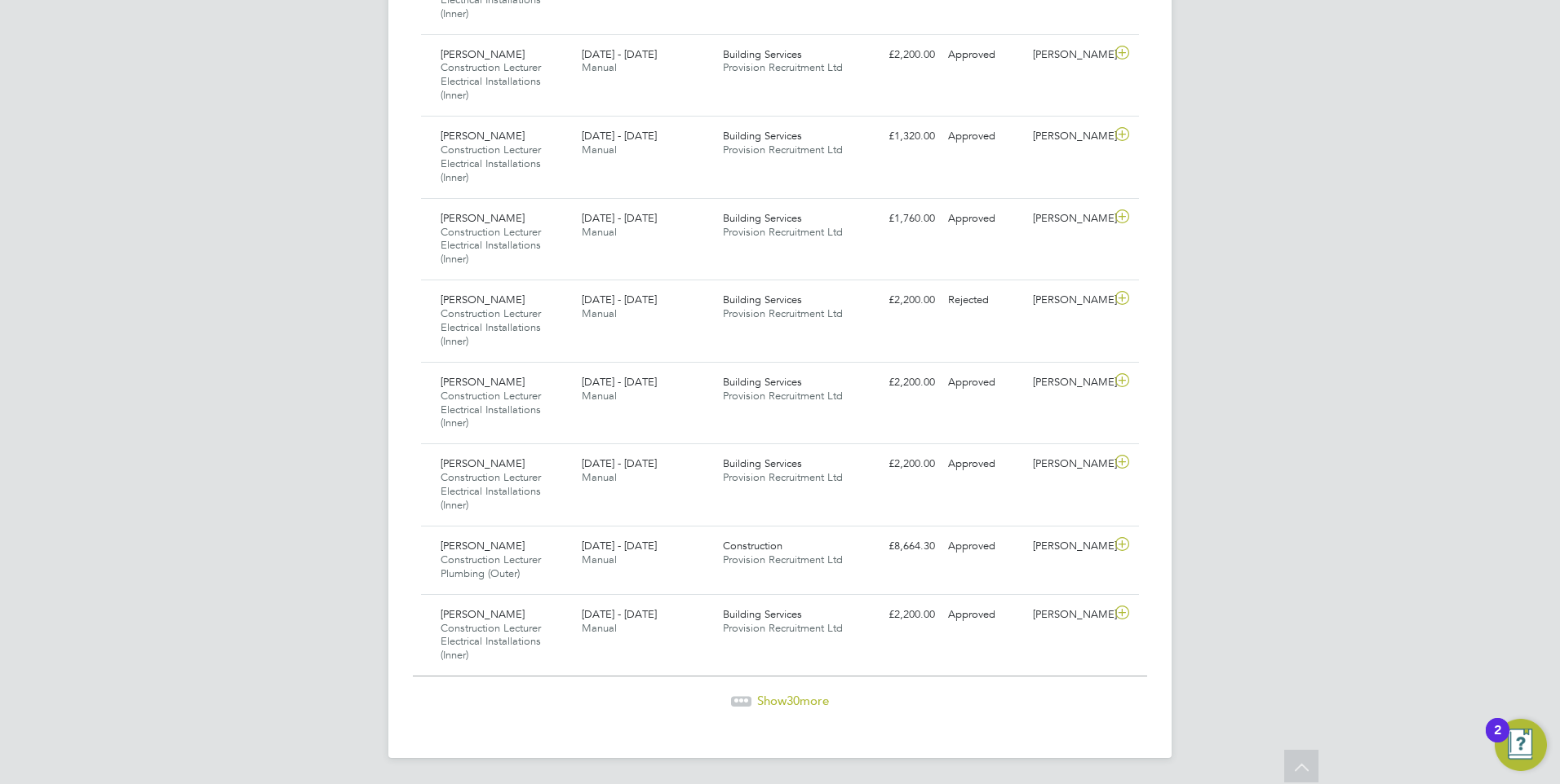
click at [776, 700] on span "Show 30 more" at bounding box center [792, 701] width 72 height 16
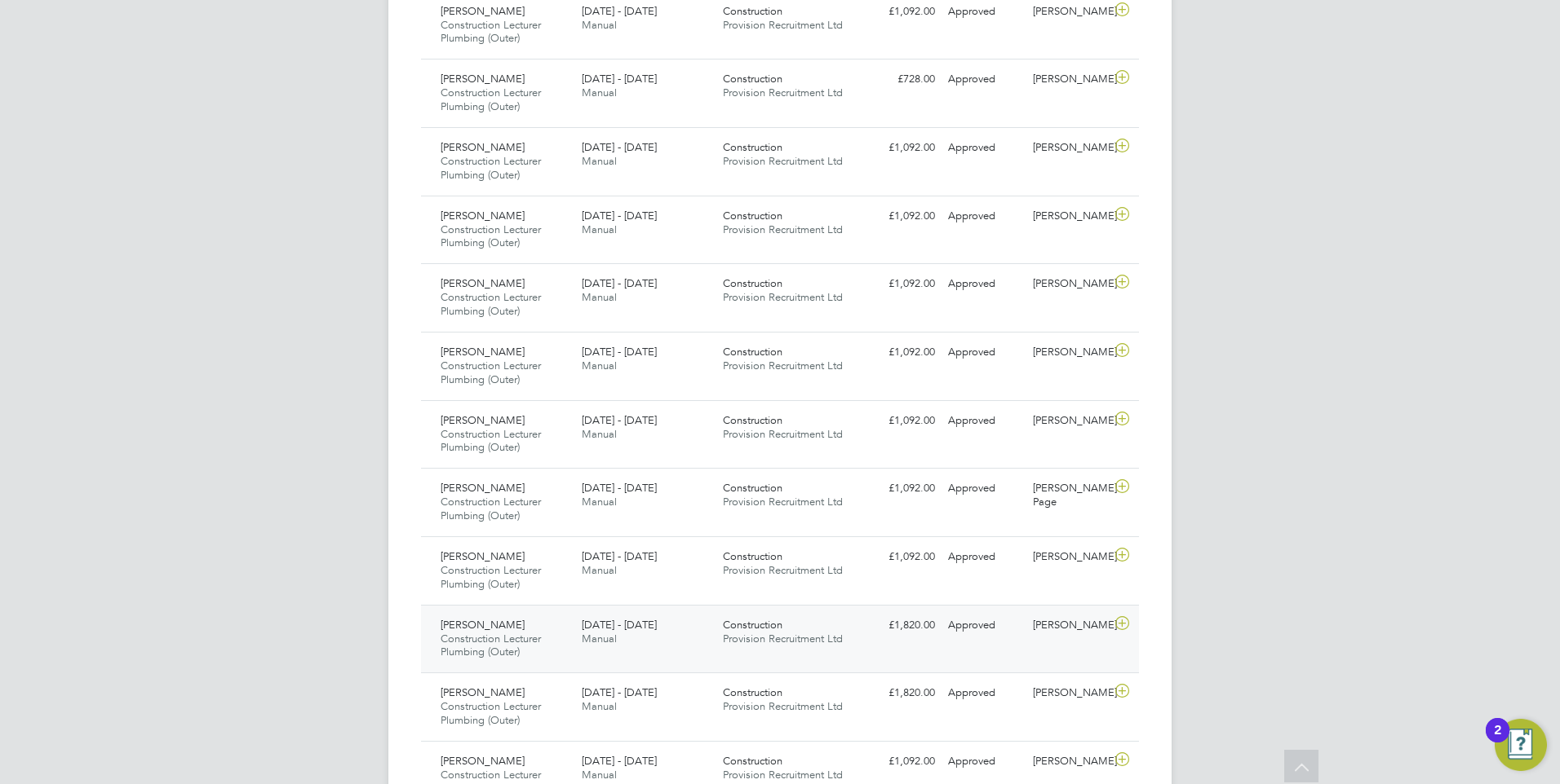
click at [814, 623] on div "Construction Provision Recruitment Ltd" at bounding box center [787, 633] width 141 height 41
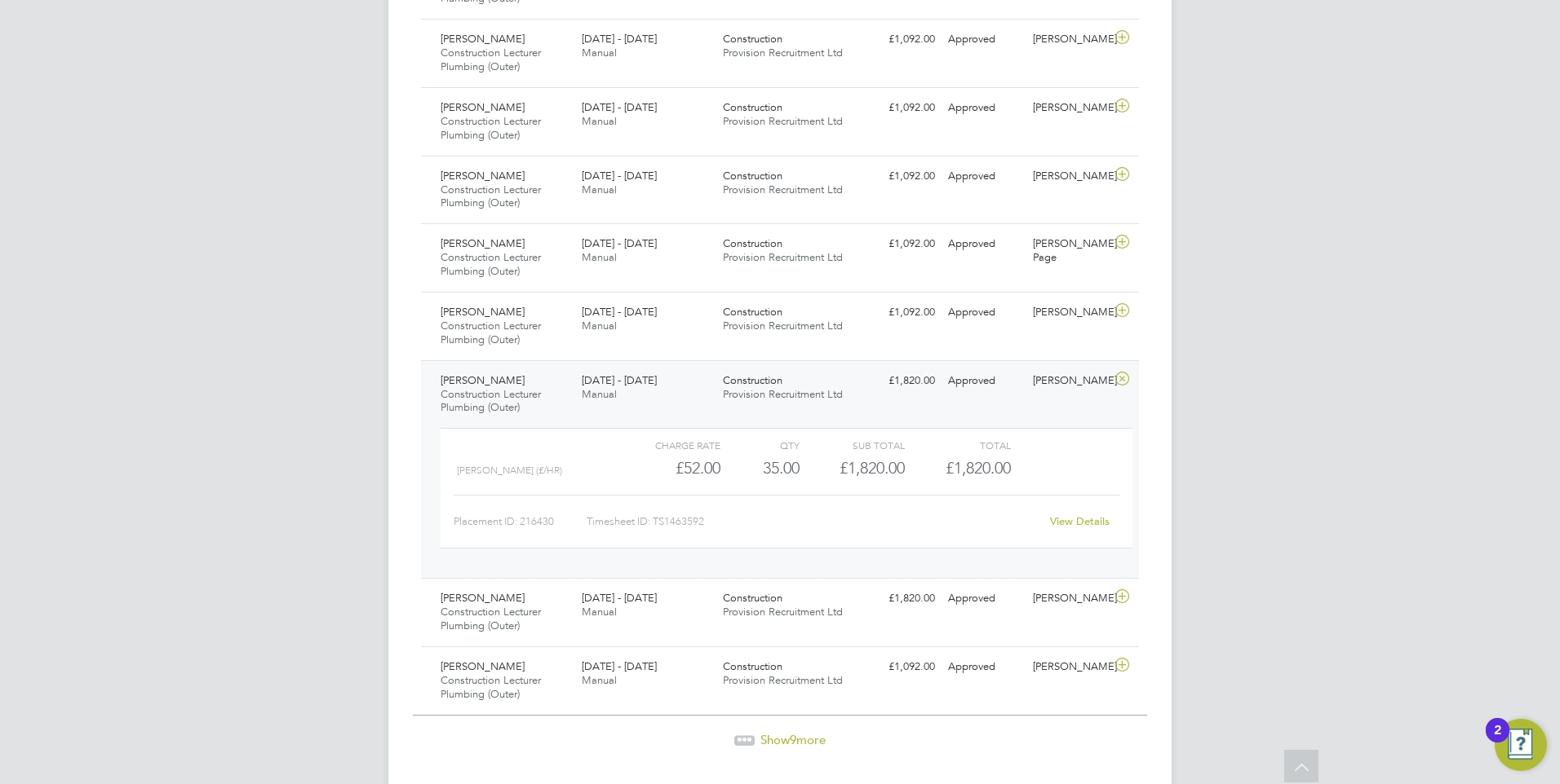
click at [1075, 521] on link "View Details" at bounding box center [1079, 521] width 59 height 14
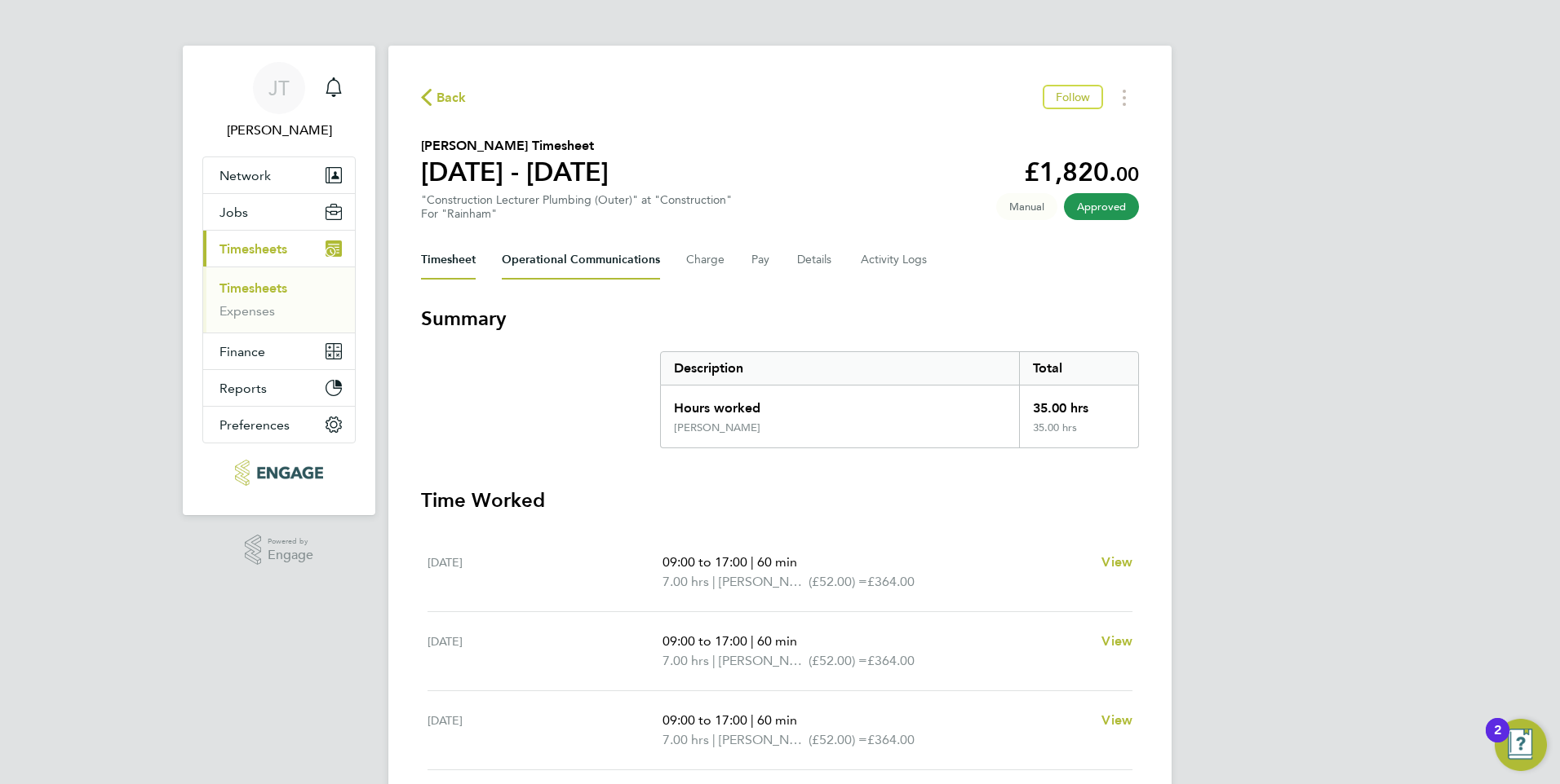
click at [618, 263] on Communications-tab "Operational Communications" at bounding box center [580, 260] width 158 height 39
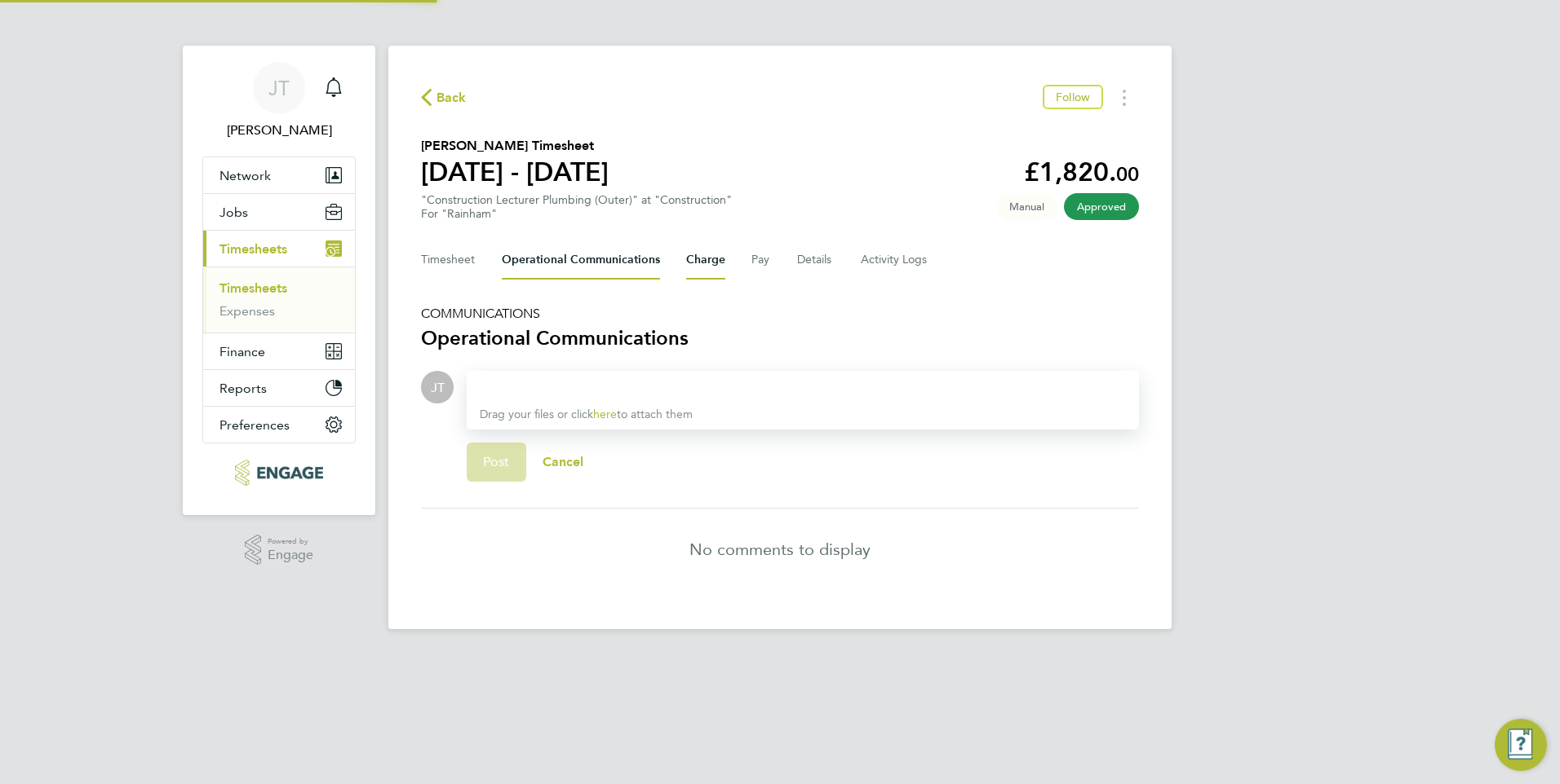
click at [703, 255] on button "Charge" at bounding box center [706, 260] width 39 height 39
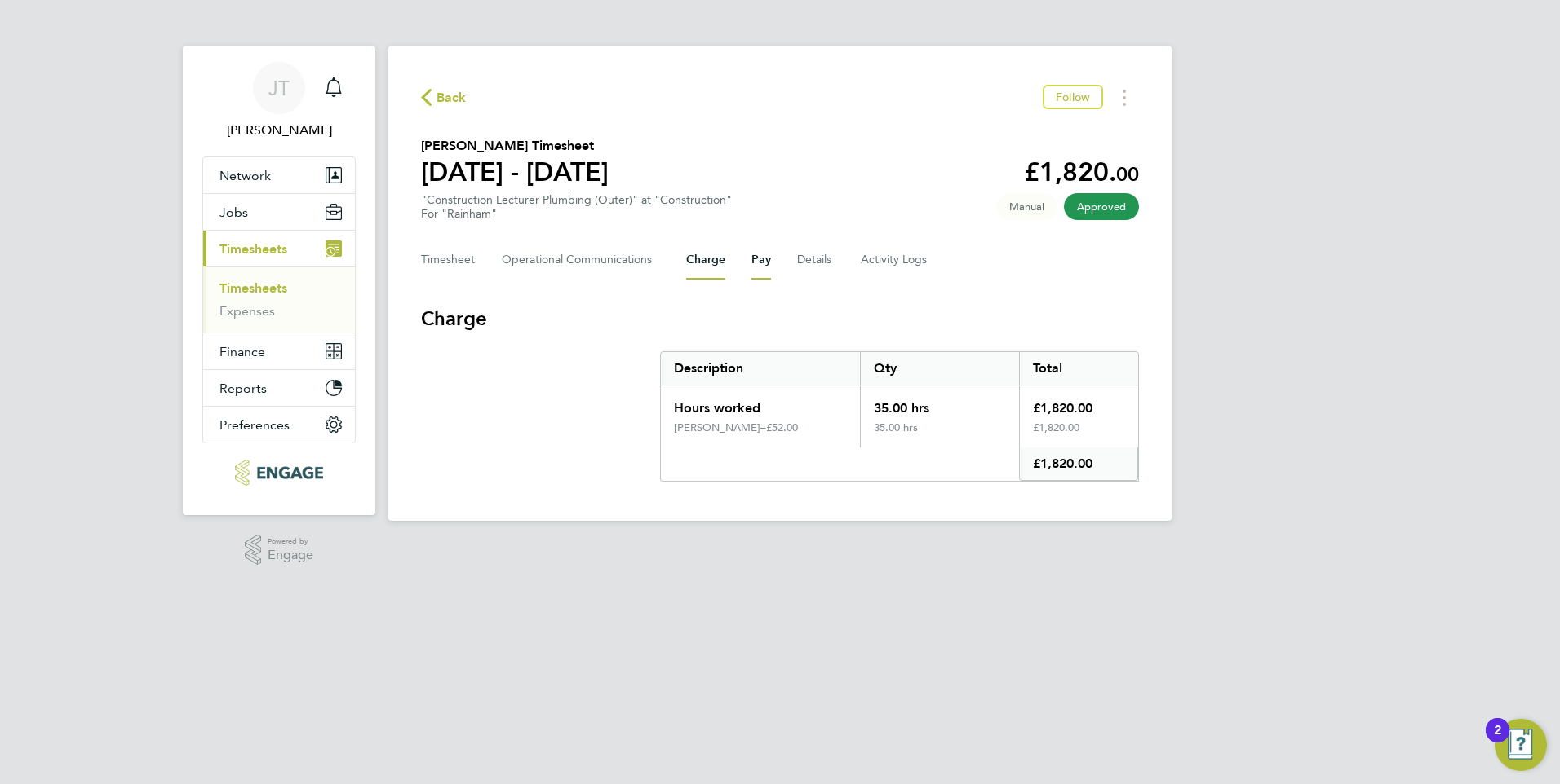
click at [762, 258] on button "Pay" at bounding box center [761, 260] width 19 height 39
click at [806, 258] on button "Details" at bounding box center [815, 260] width 37 height 39
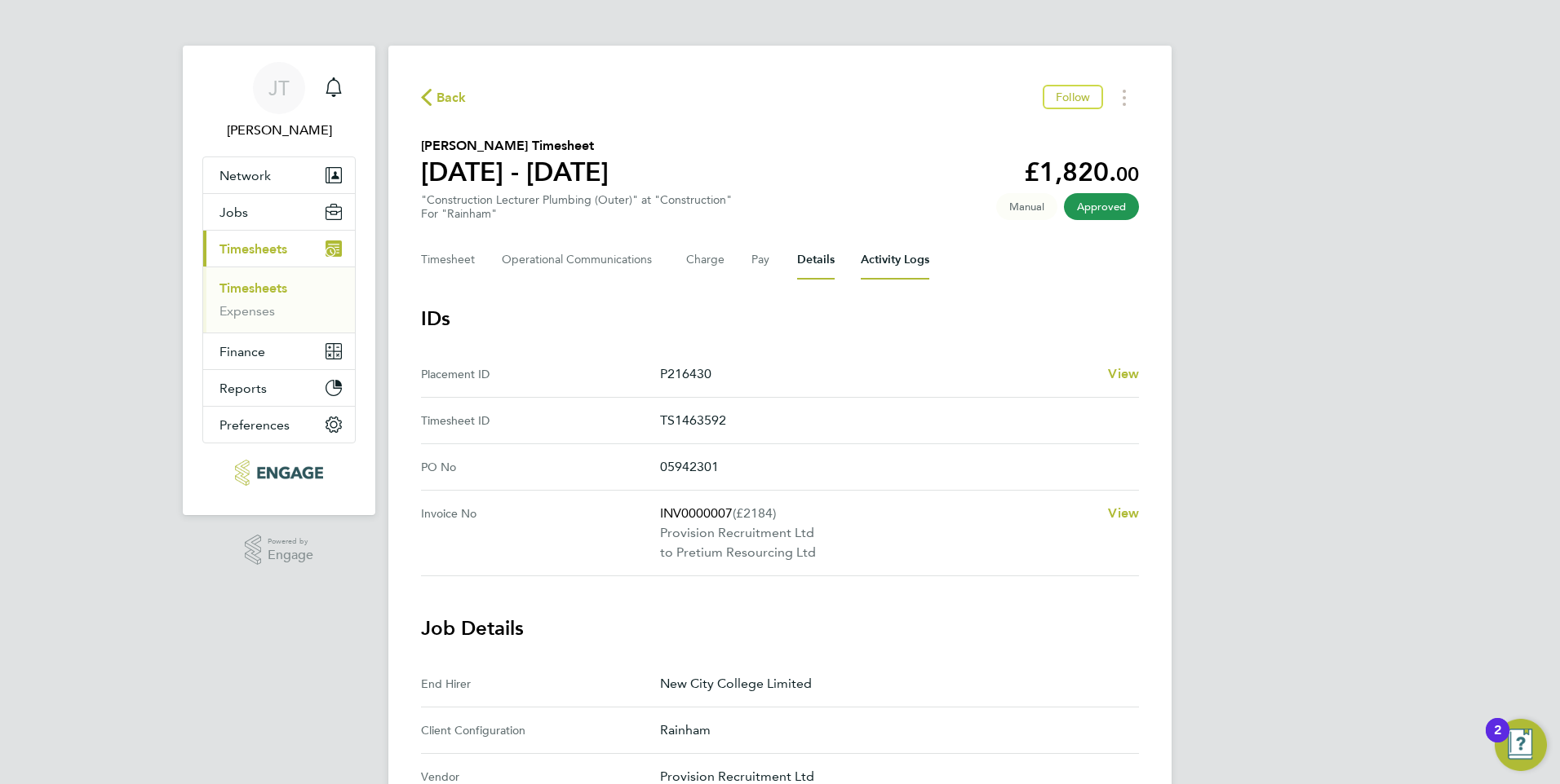
click at [876, 265] on Logs-tab "Activity Logs" at bounding box center [894, 260] width 68 height 39
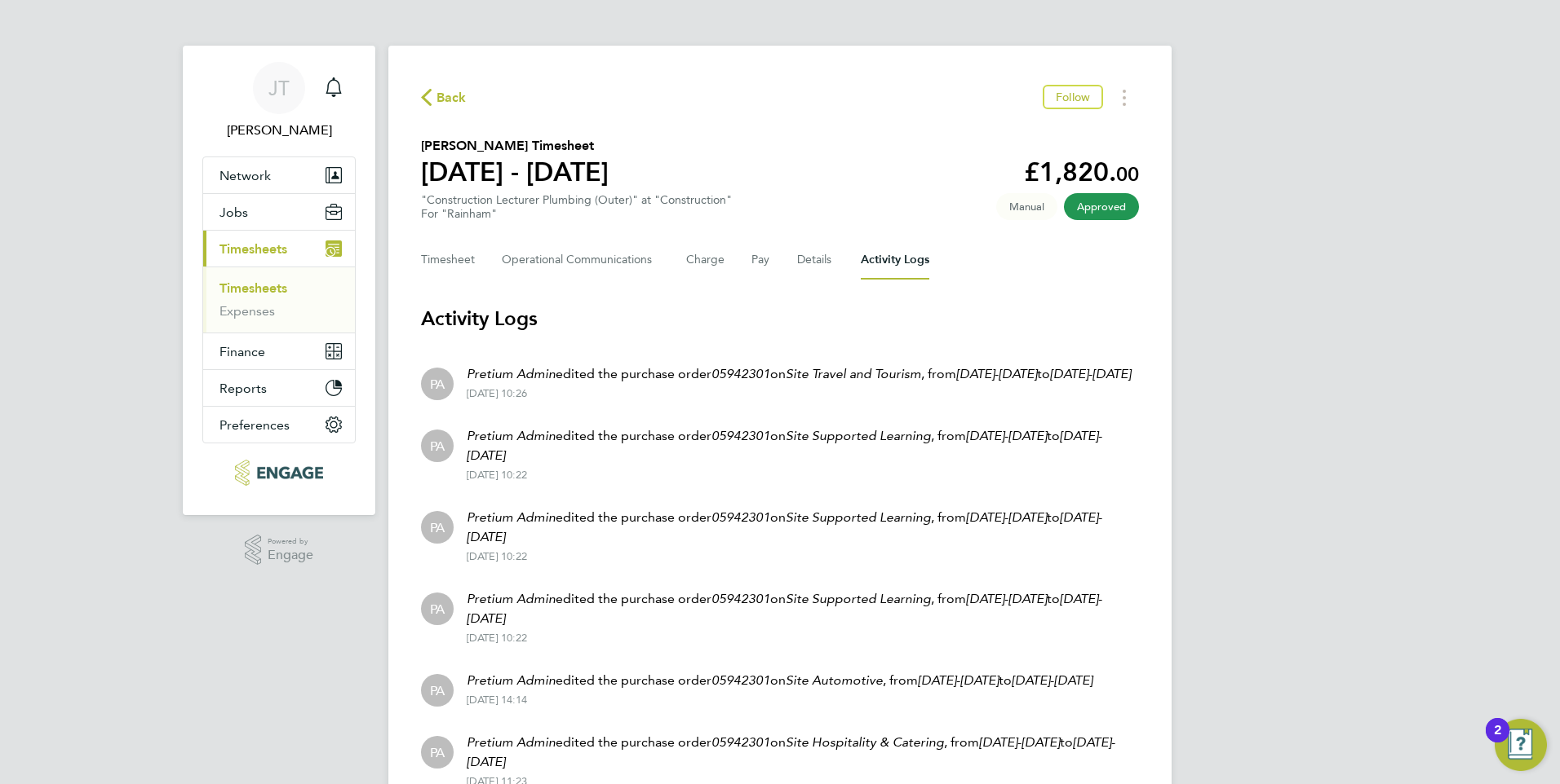
click at [447, 99] on span "Back" at bounding box center [452, 98] width 30 height 19
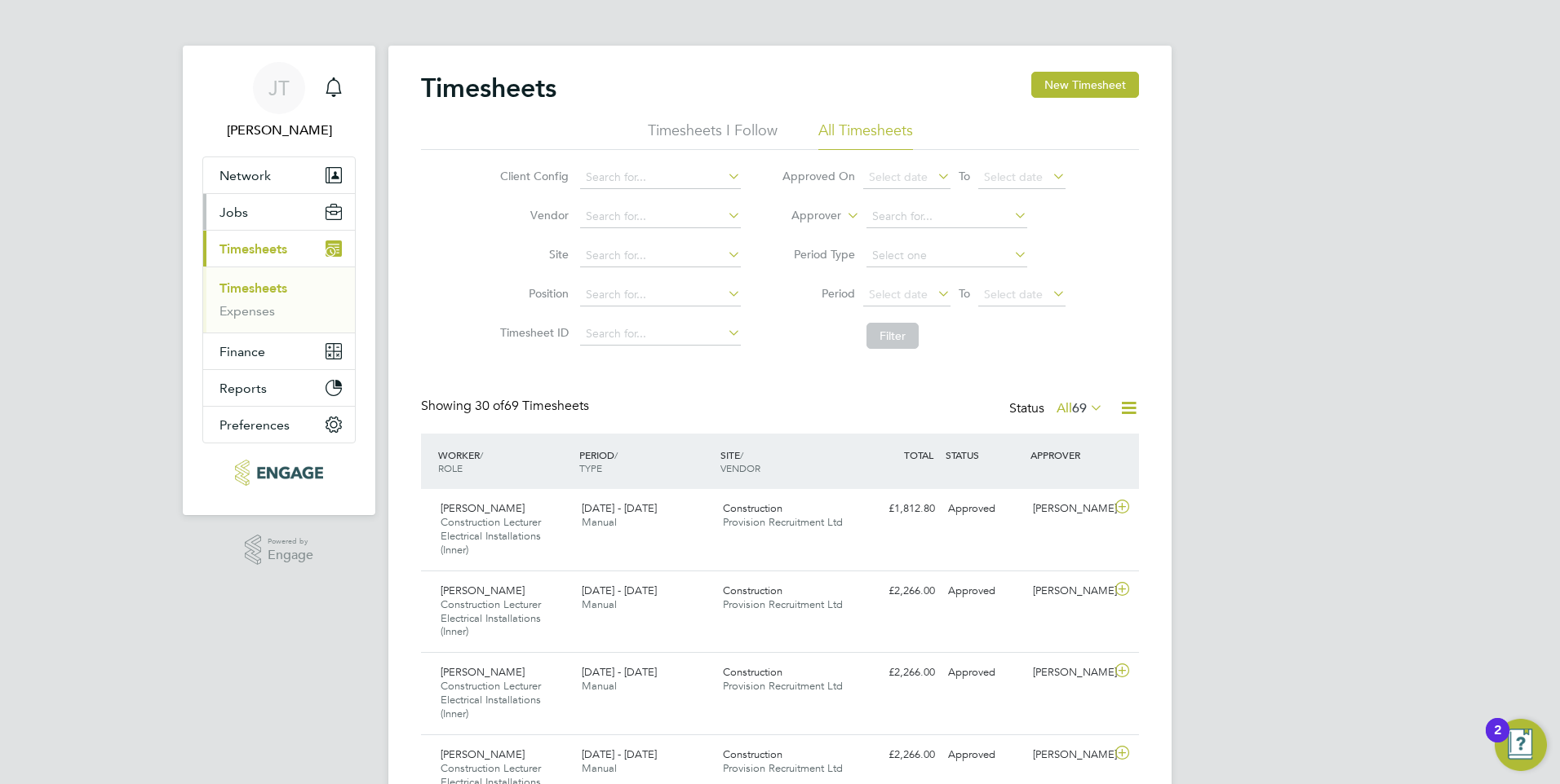
click at [258, 210] on button "Jobs" at bounding box center [279, 212] width 152 height 36
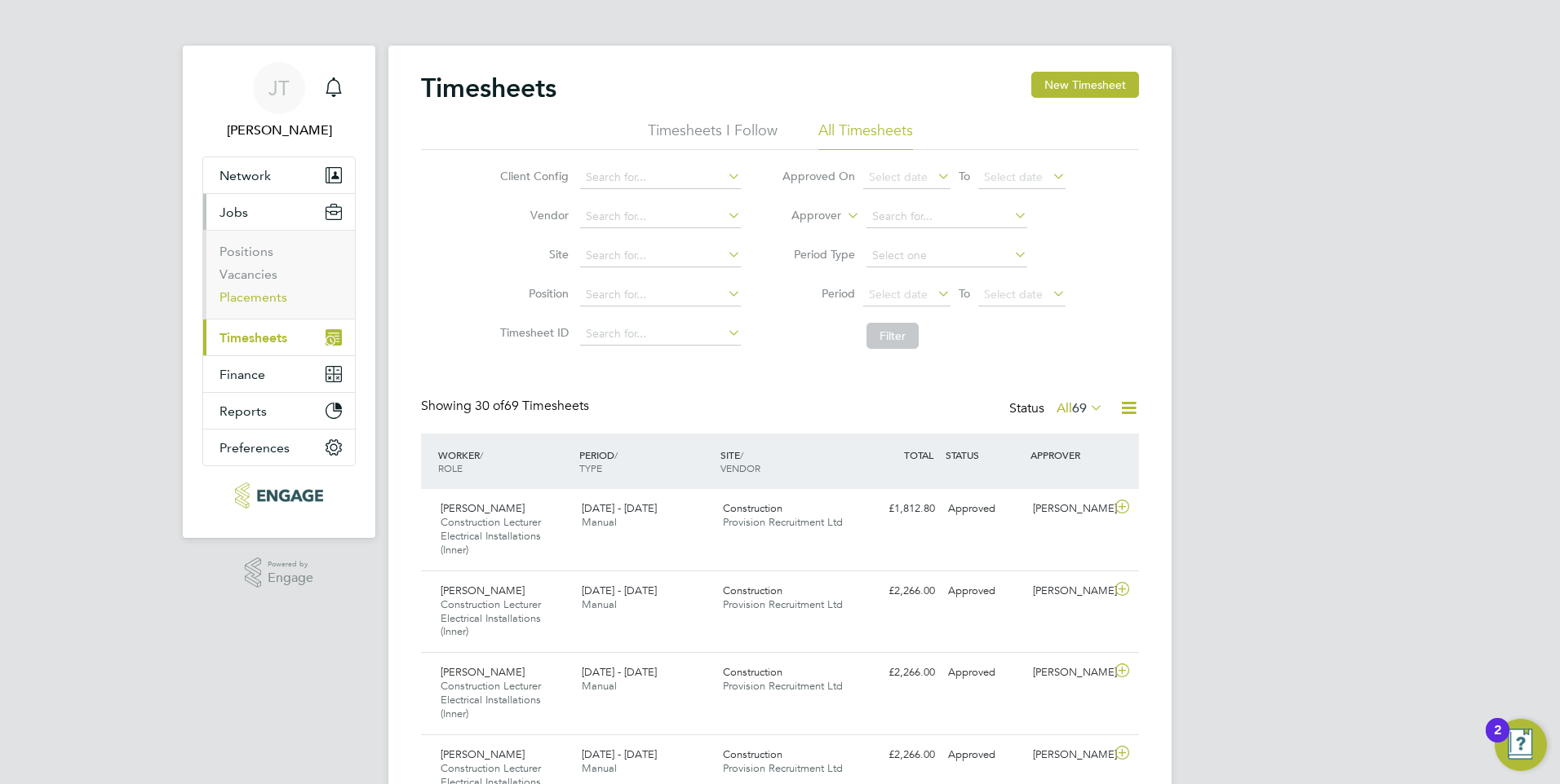
click at [258, 296] on link "Placements" at bounding box center [253, 297] width 68 height 16
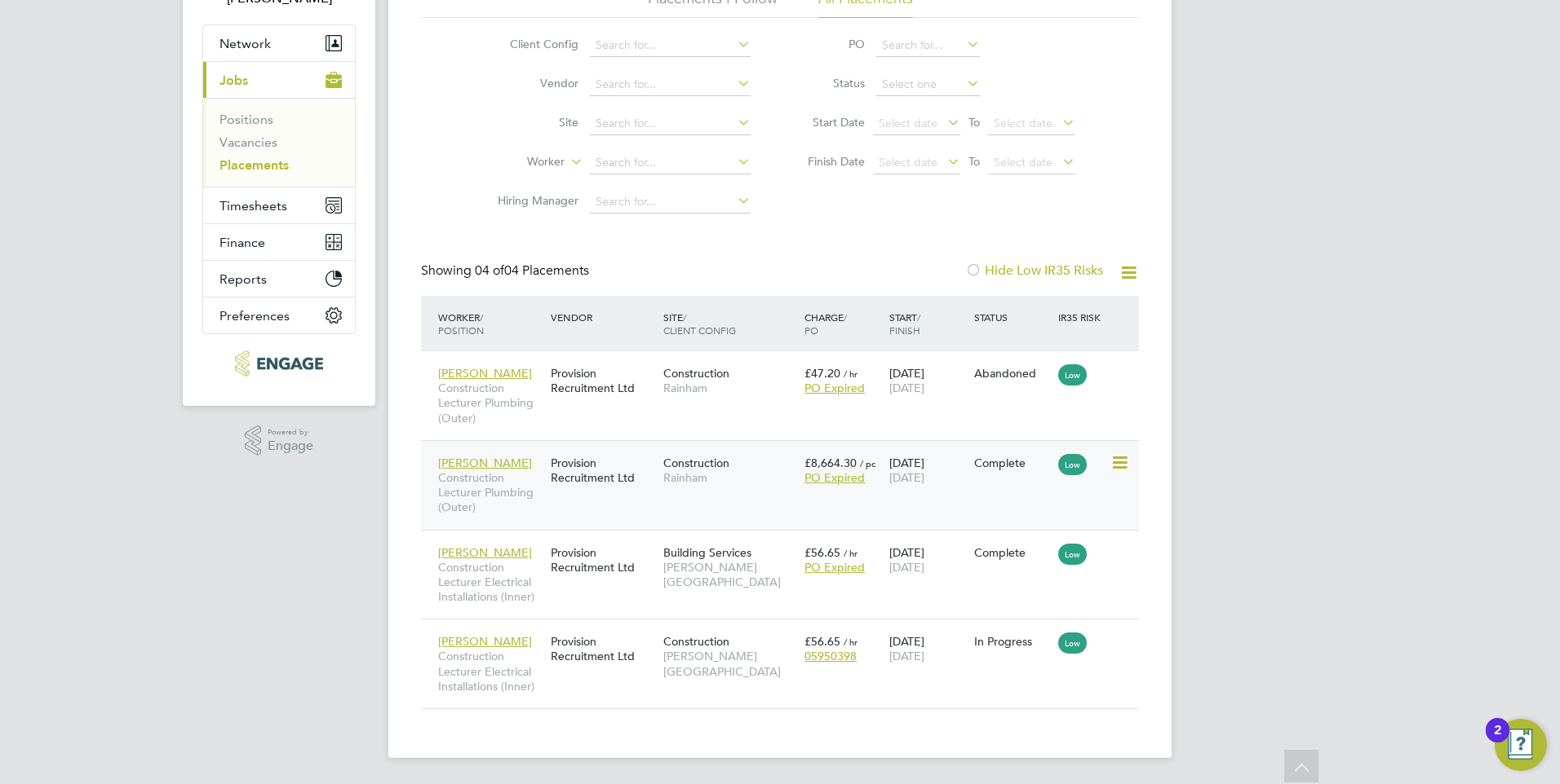
click at [1116, 461] on icon at bounding box center [1119, 463] width 16 height 19
click at [264, 614] on div "JT James Tarling Notifications Applications: Network Team Members Businesses Si…" at bounding box center [780, 326] width 1560 height 917
click at [257, 114] on link "Positions" at bounding box center [246, 119] width 54 height 16
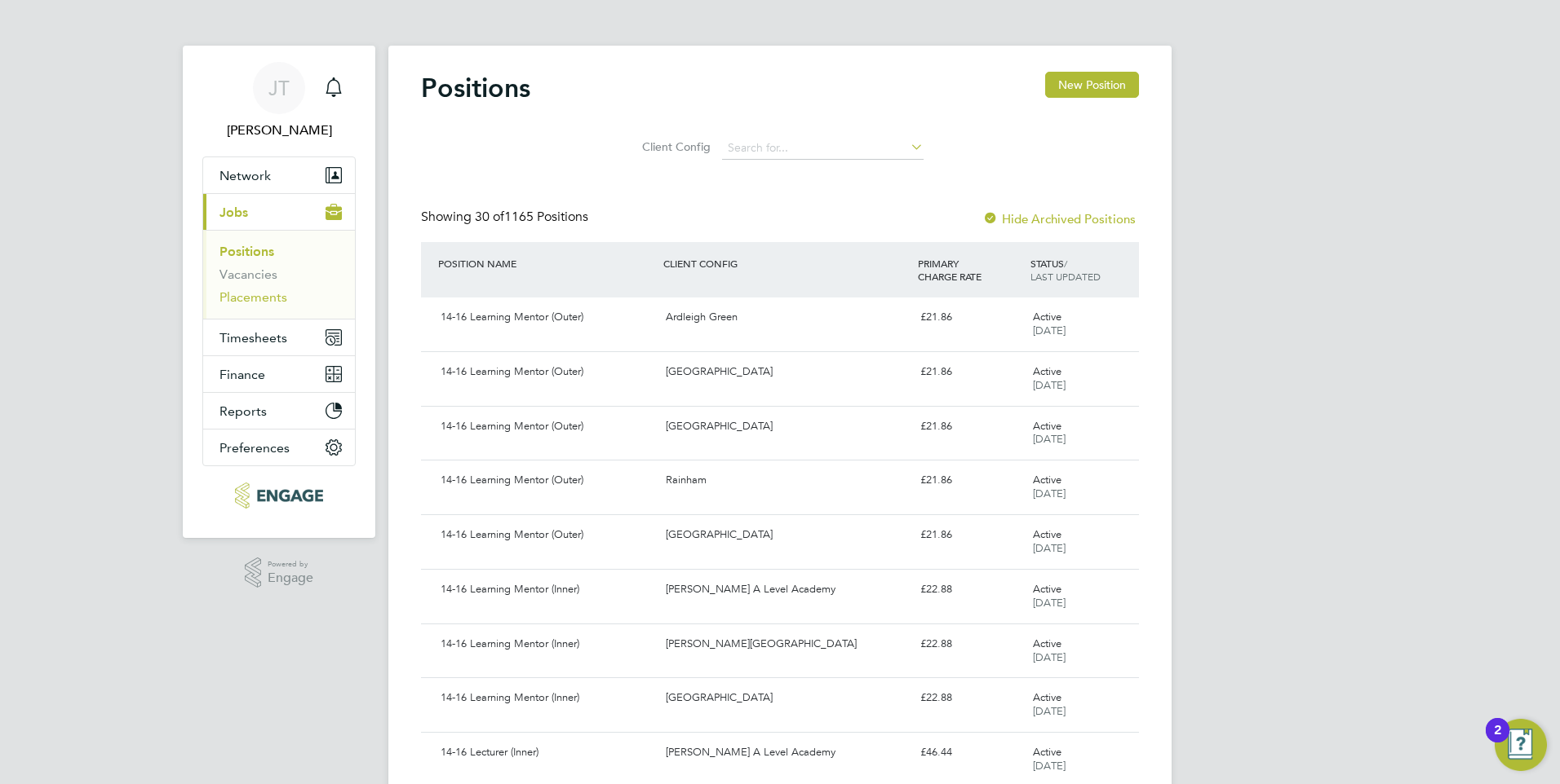
click at [258, 295] on link "Placements" at bounding box center [253, 297] width 68 height 16
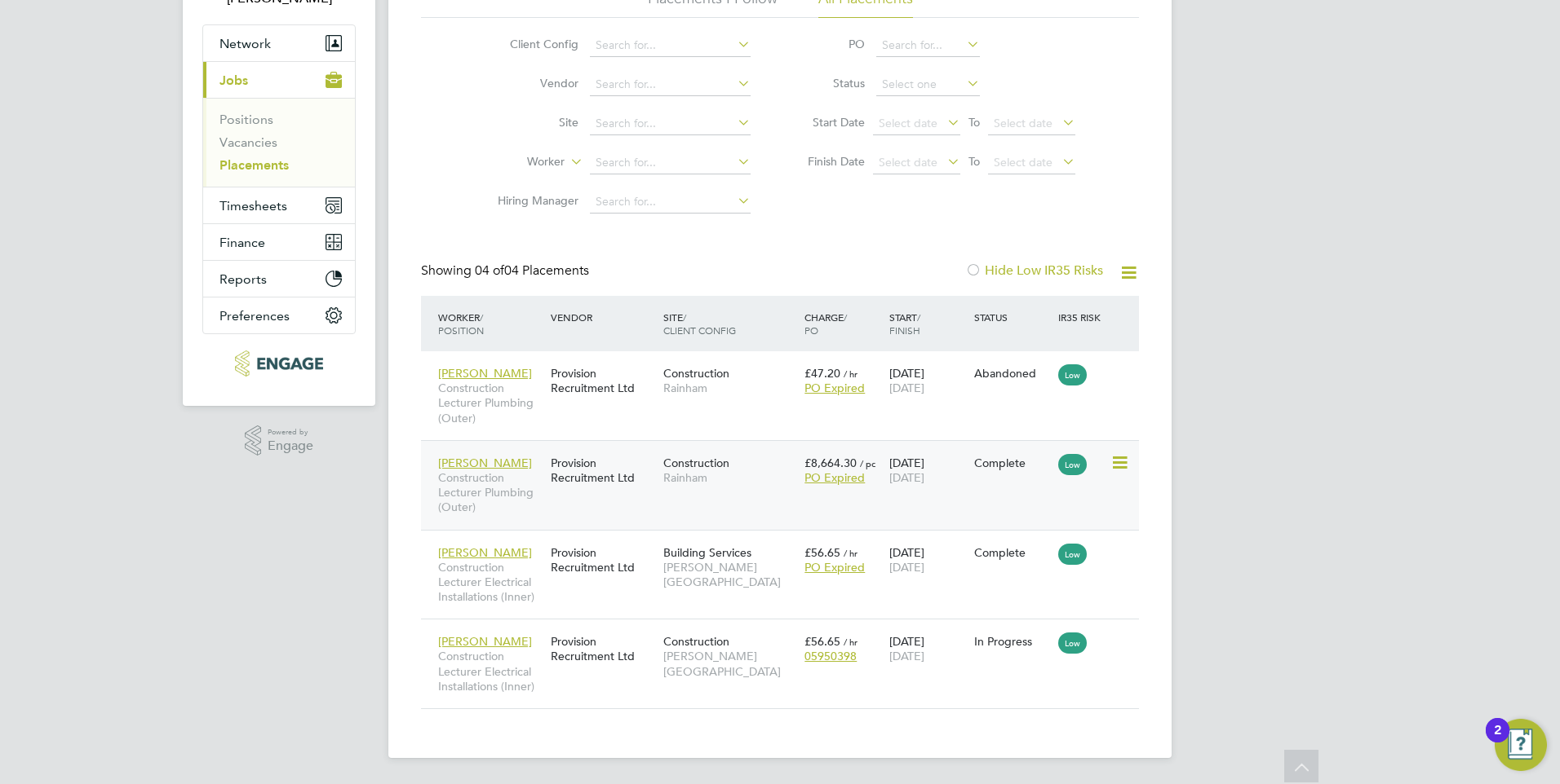
click at [989, 463] on div "Complete" at bounding box center [1012, 463] width 77 height 15
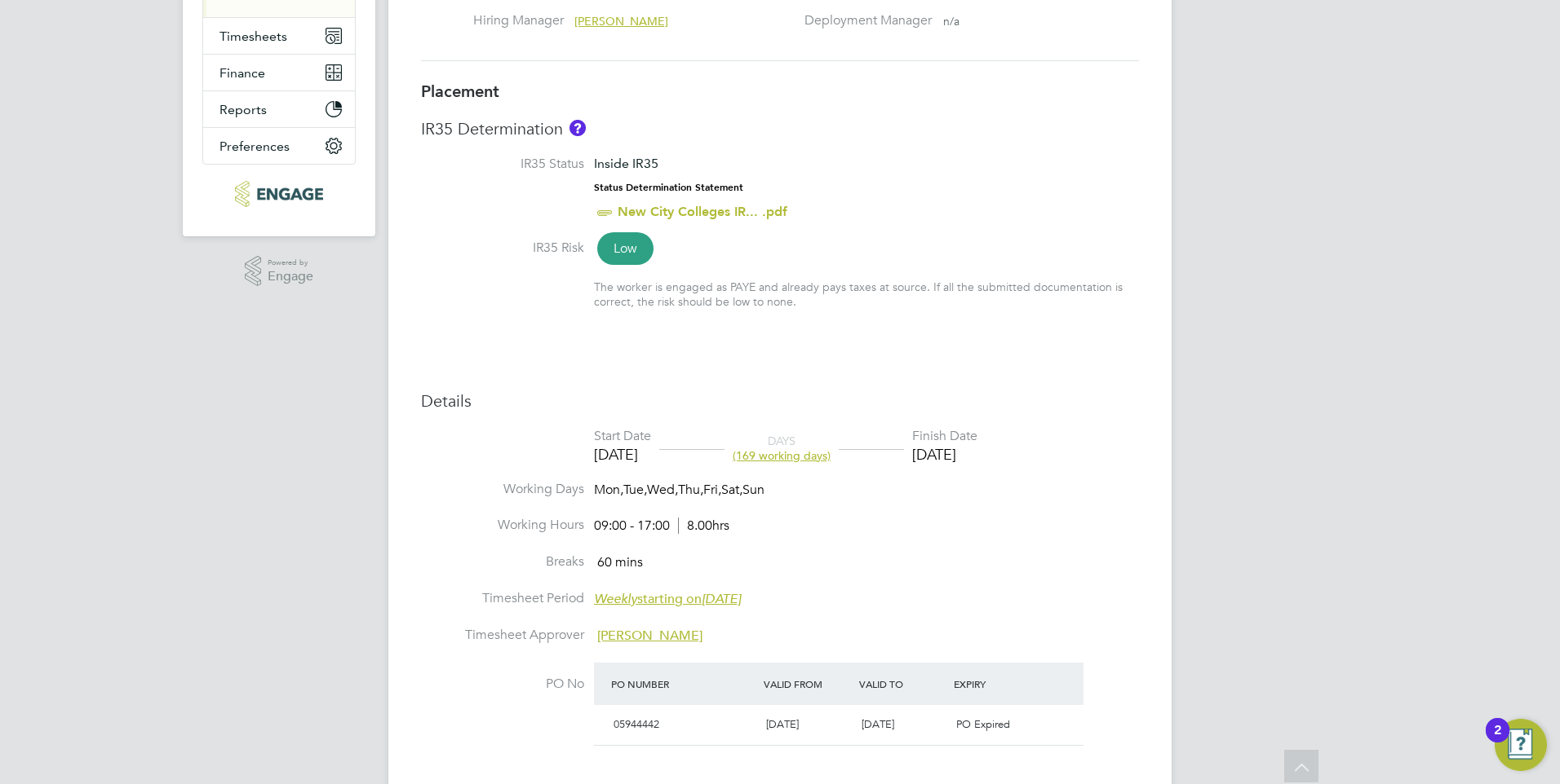
scroll to position [407, 0]
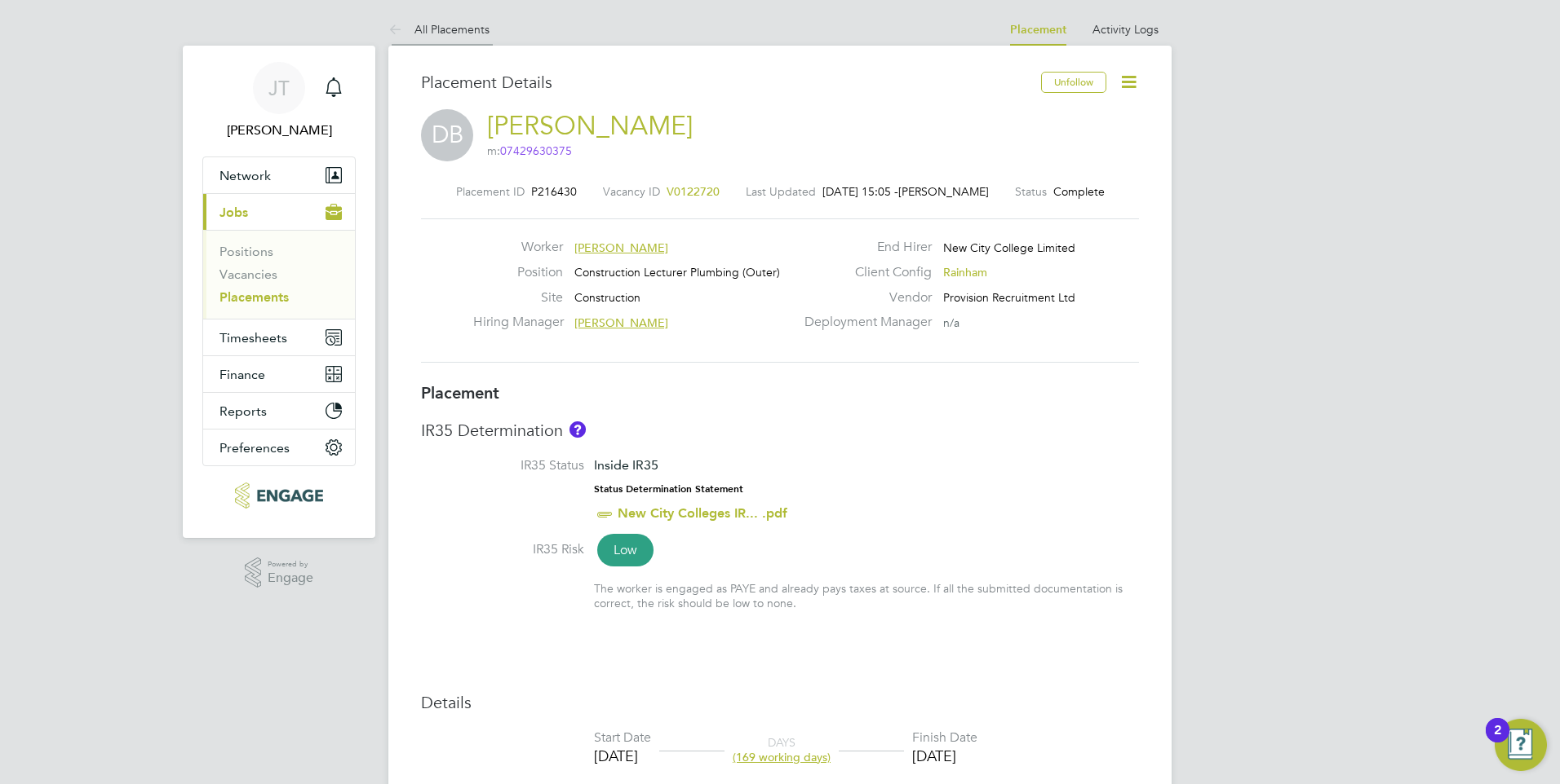
click at [438, 24] on link "All Placements" at bounding box center [439, 29] width 101 height 15
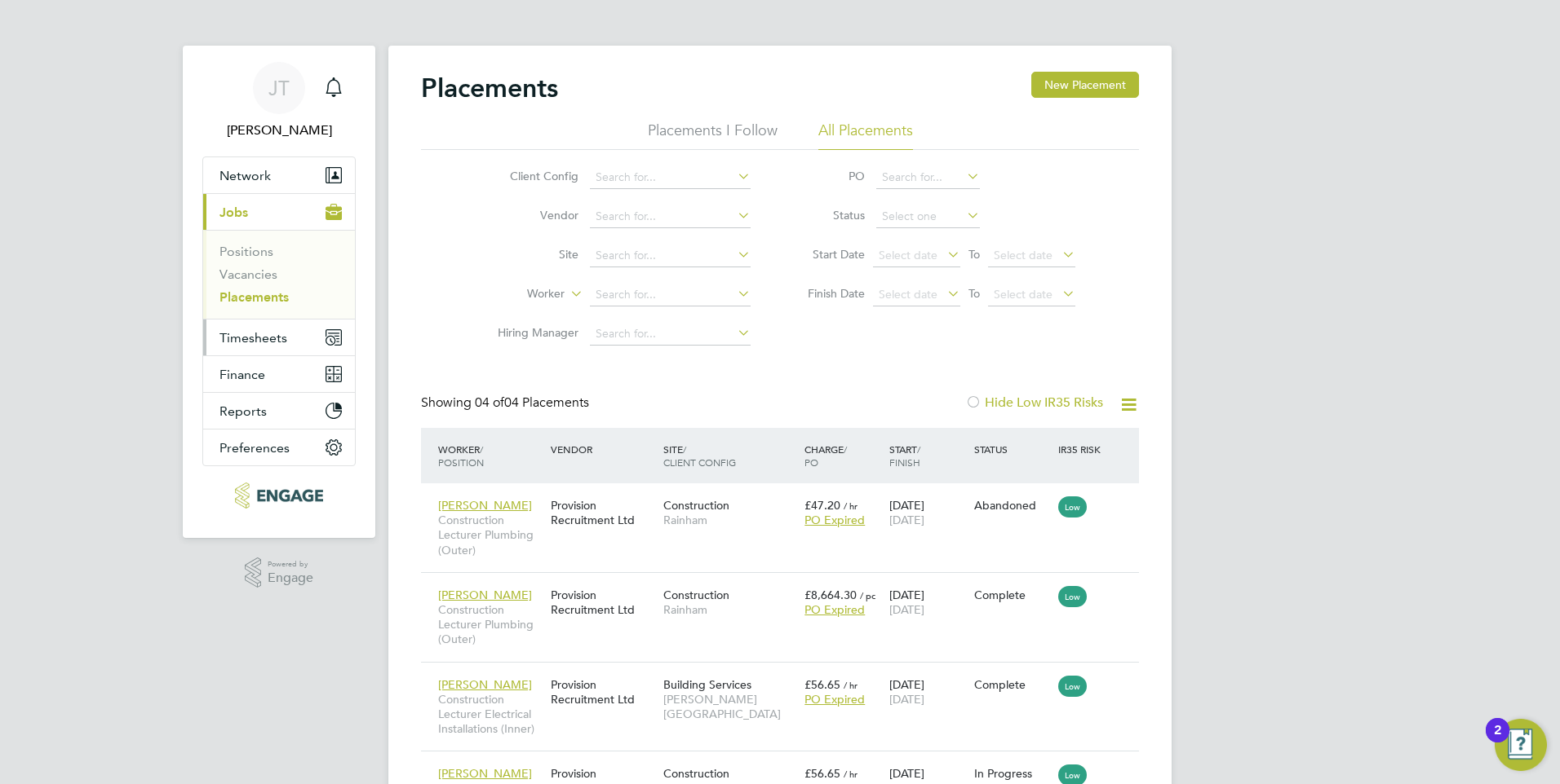
click at [272, 346] on button "Timesheets" at bounding box center [279, 338] width 152 height 36
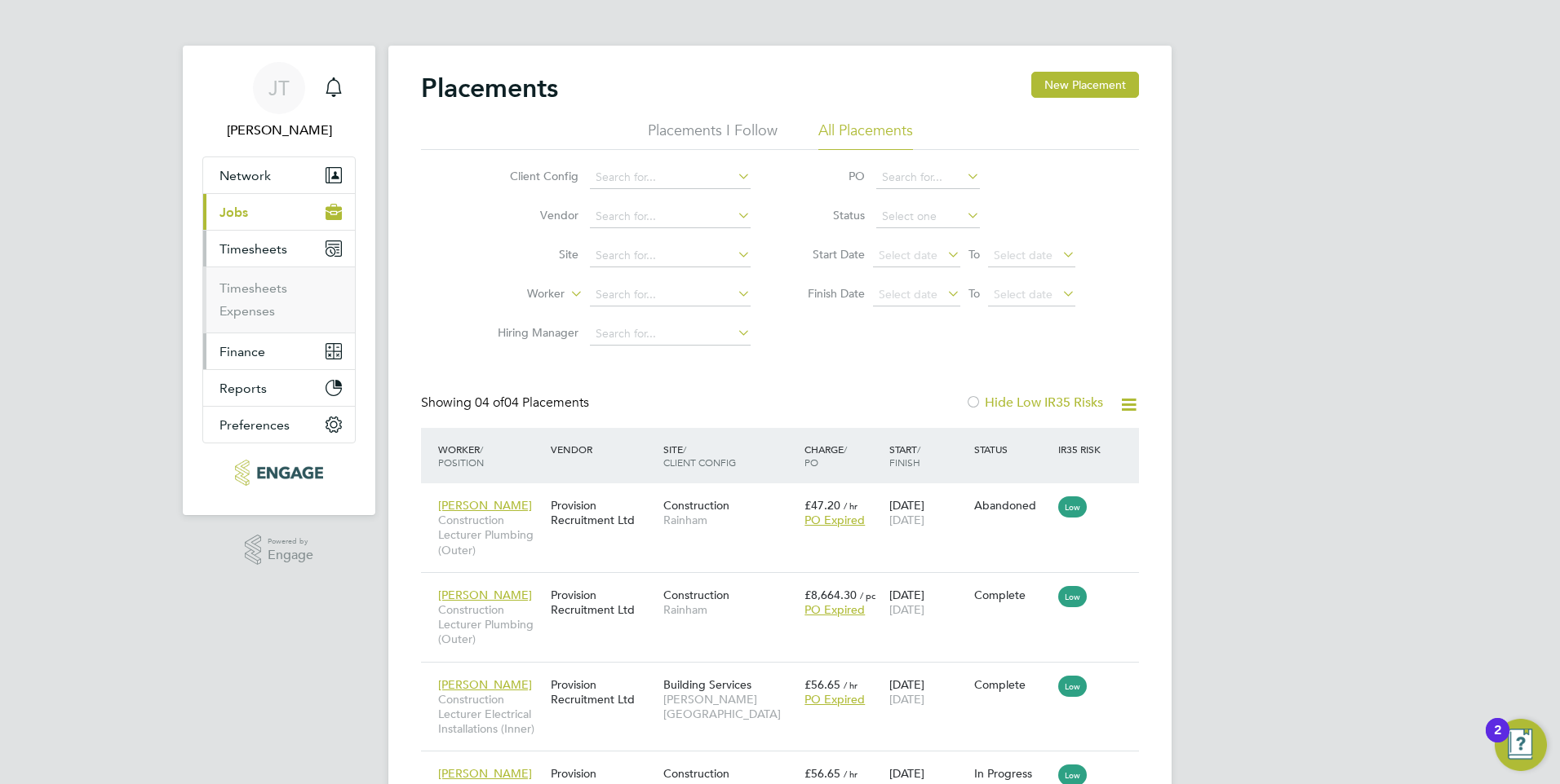
click at [239, 363] on button "Finance" at bounding box center [279, 351] width 152 height 36
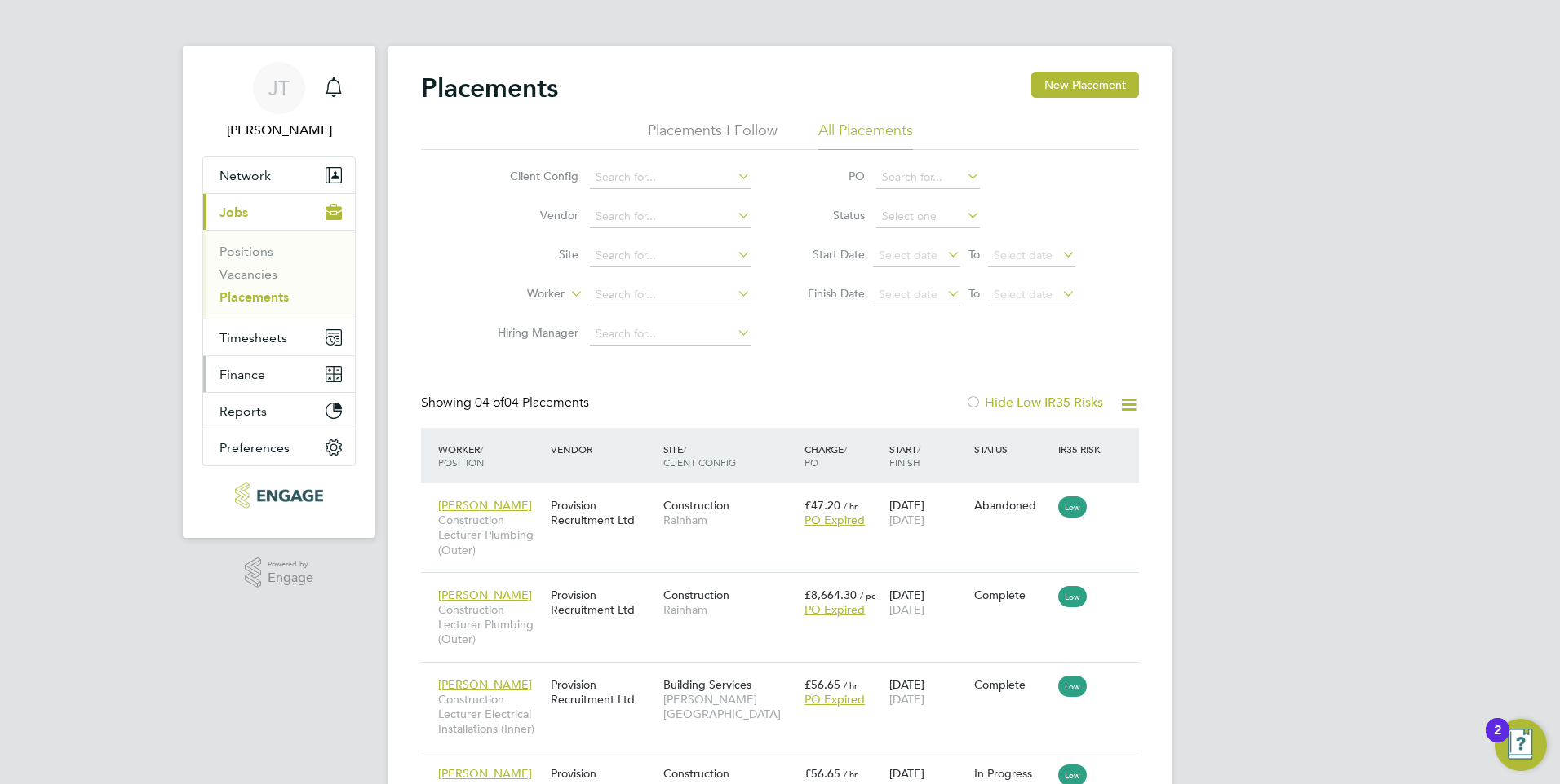
click at [244, 370] on span "Finance" at bounding box center [242, 375] width 46 height 16
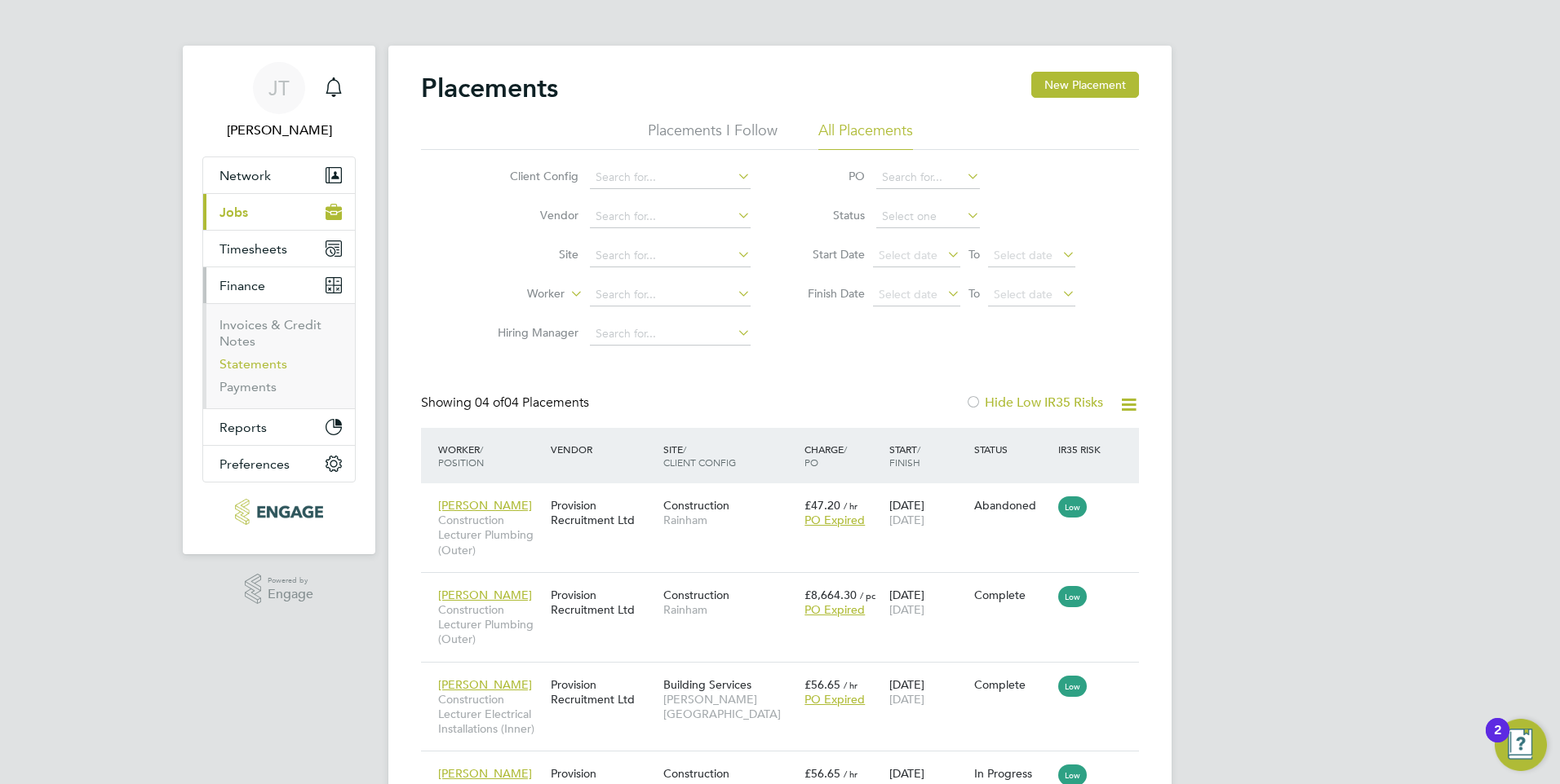
click at [271, 365] on link "Statements" at bounding box center [253, 364] width 68 height 16
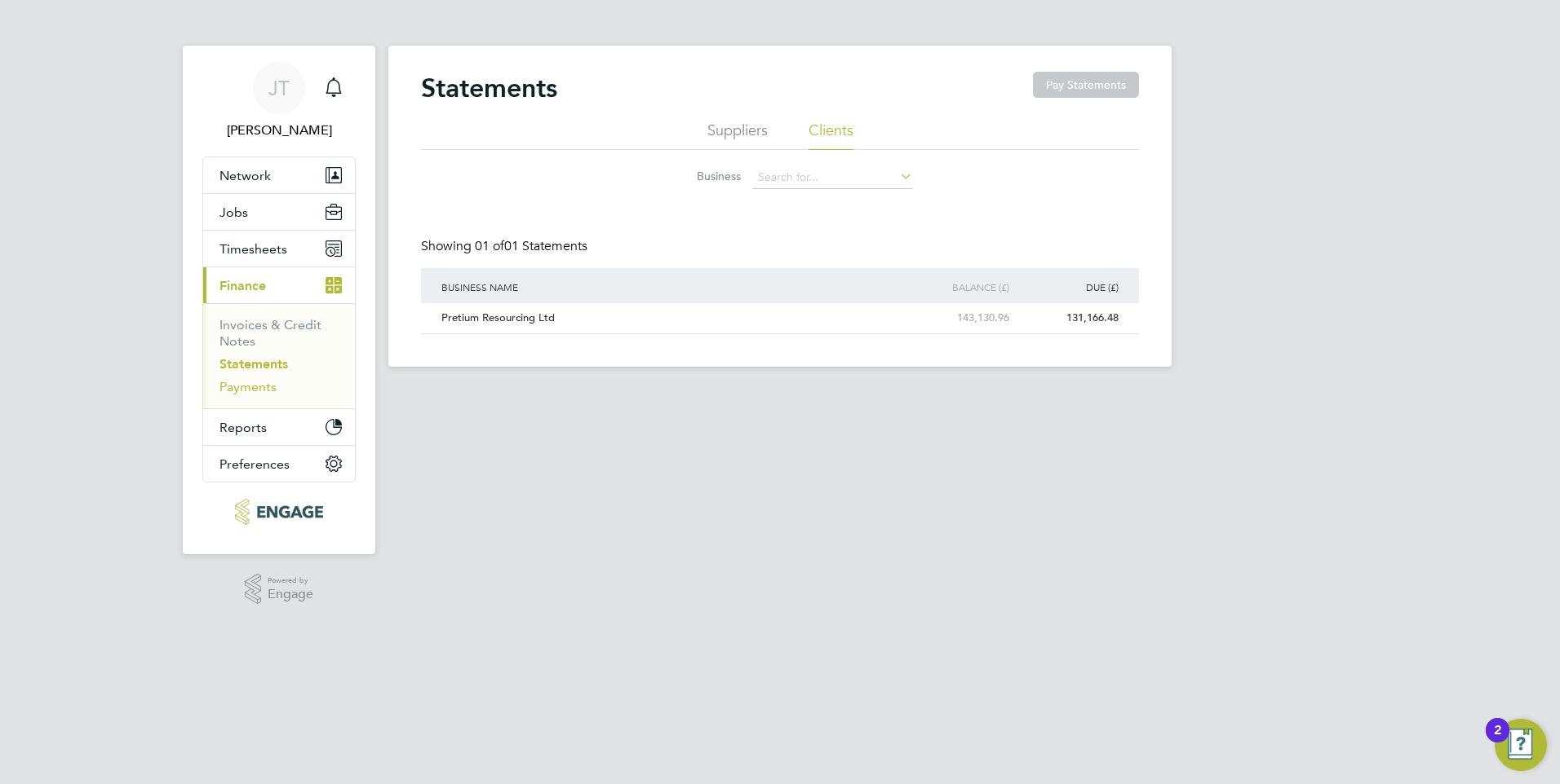
click at [251, 394] on link "Payments" at bounding box center [248, 387] width 57 height 16
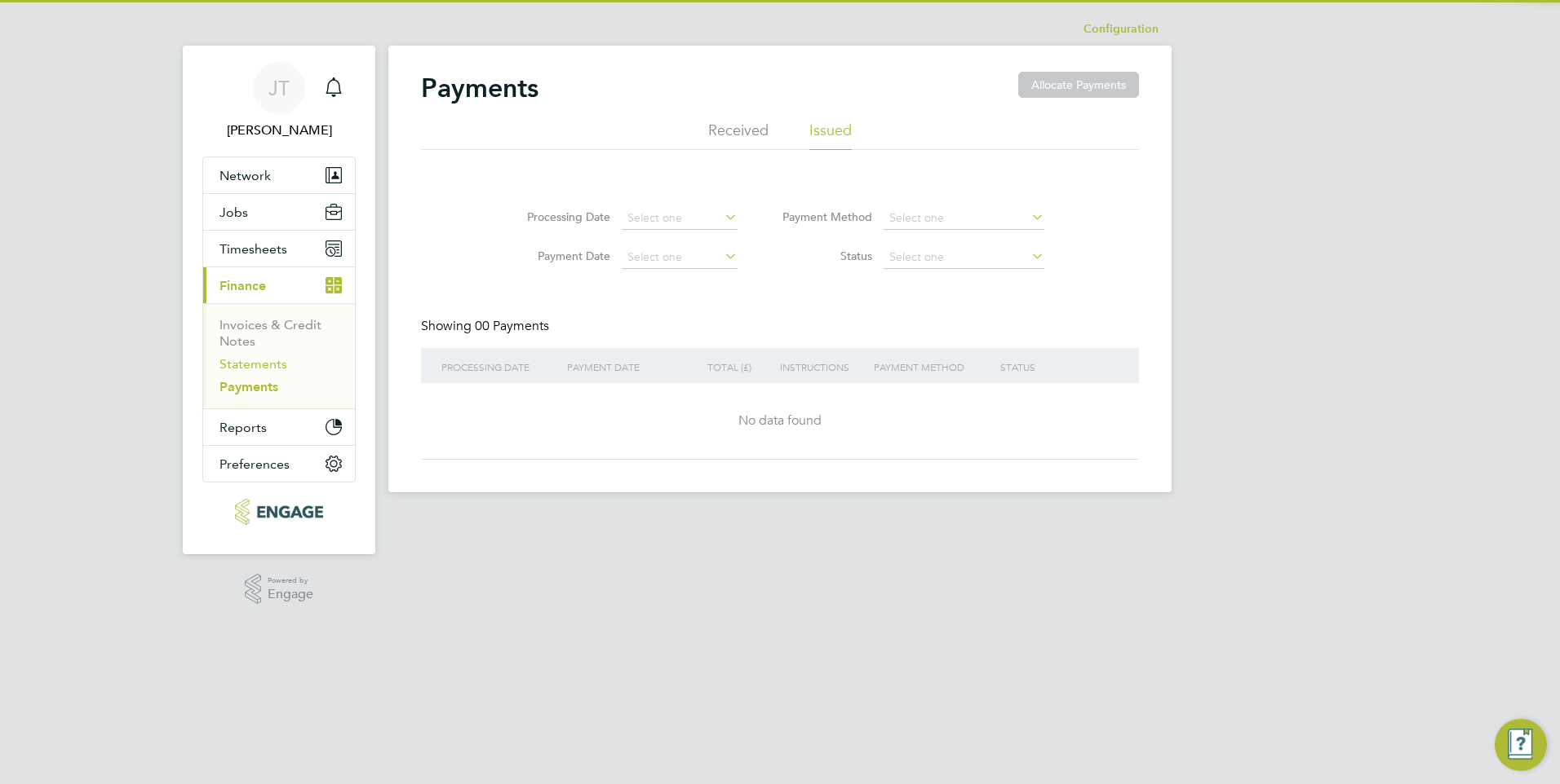
click at [266, 363] on link "Statements" at bounding box center [253, 364] width 68 height 16
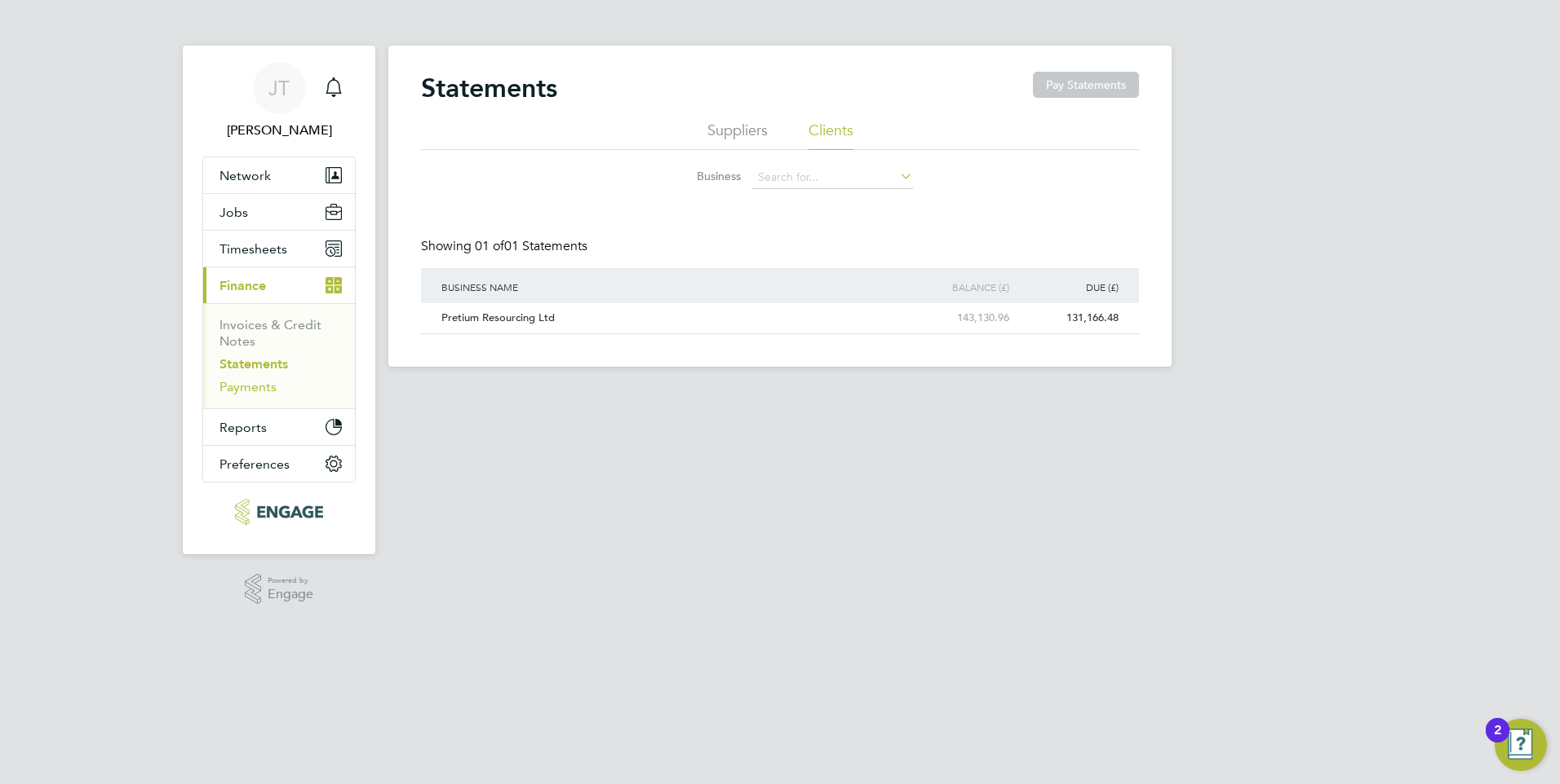
click at [264, 391] on link "Payments" at bounding box center [248, 387] width 57 height 16
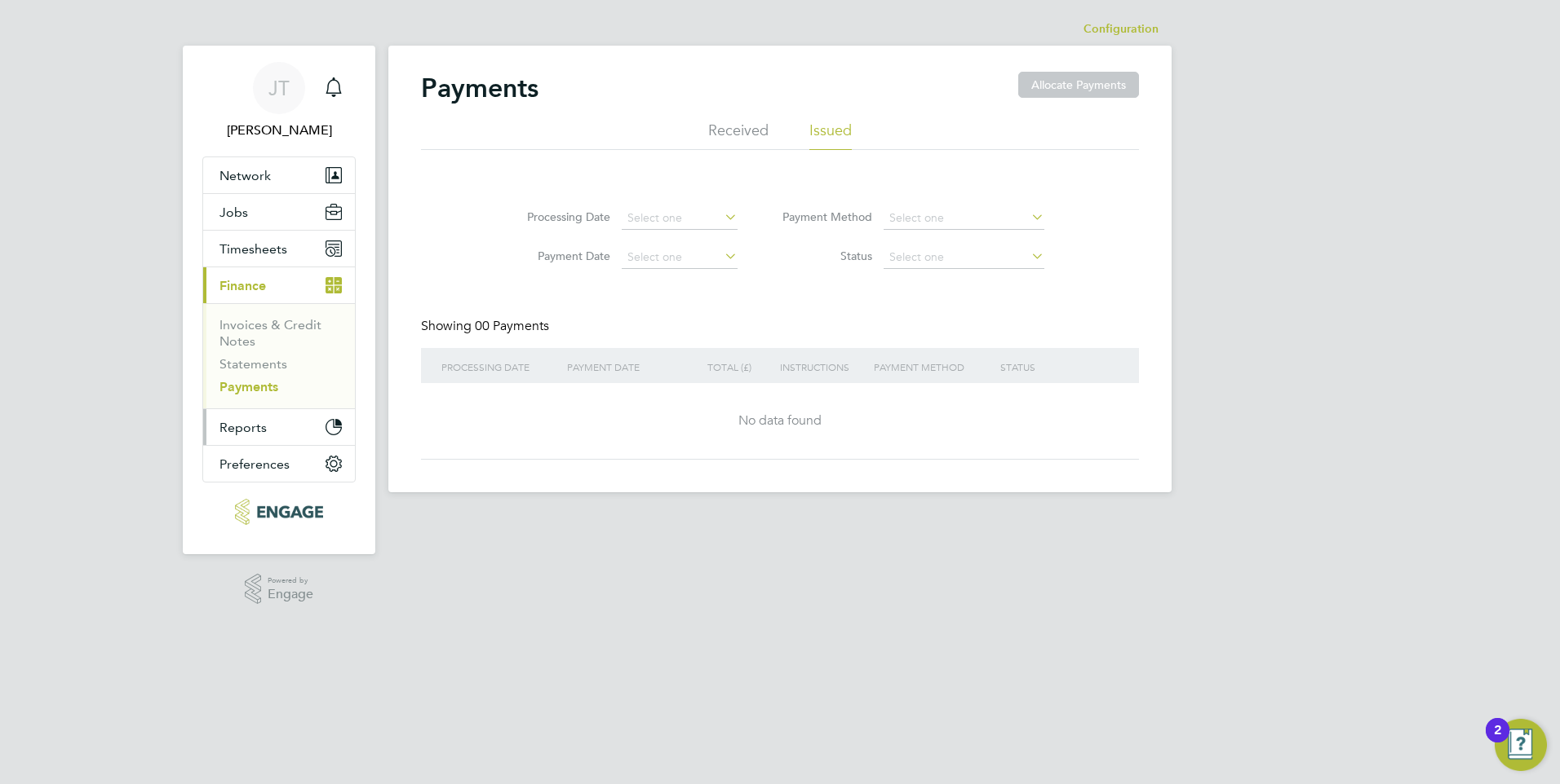
click at [248, 435] on span "Reports" at bounding box center [243, 428] width 48 height 16
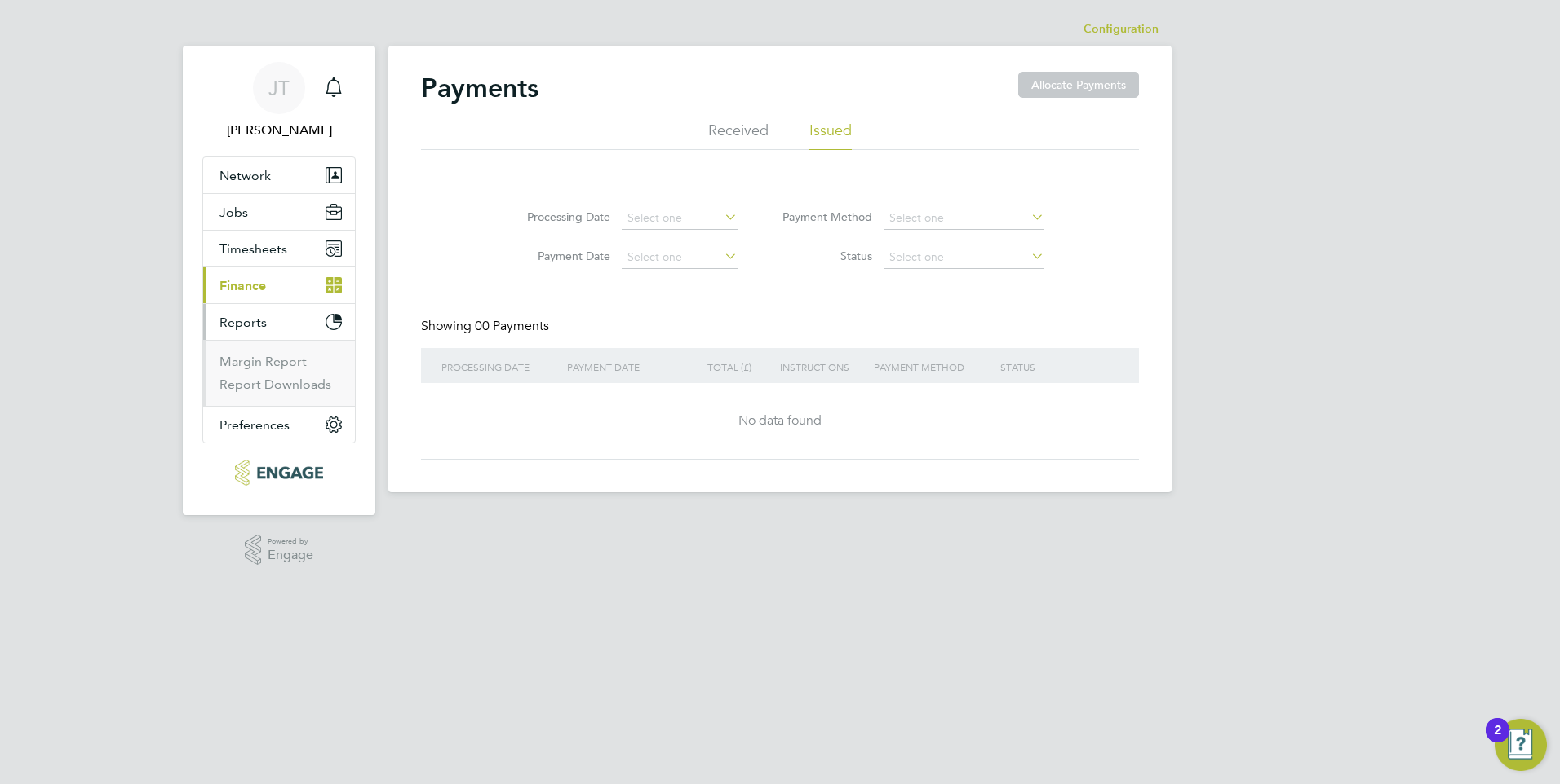
click at [273, 331] on button "Reports" at bounding box center [279, 322] width 152 height 36
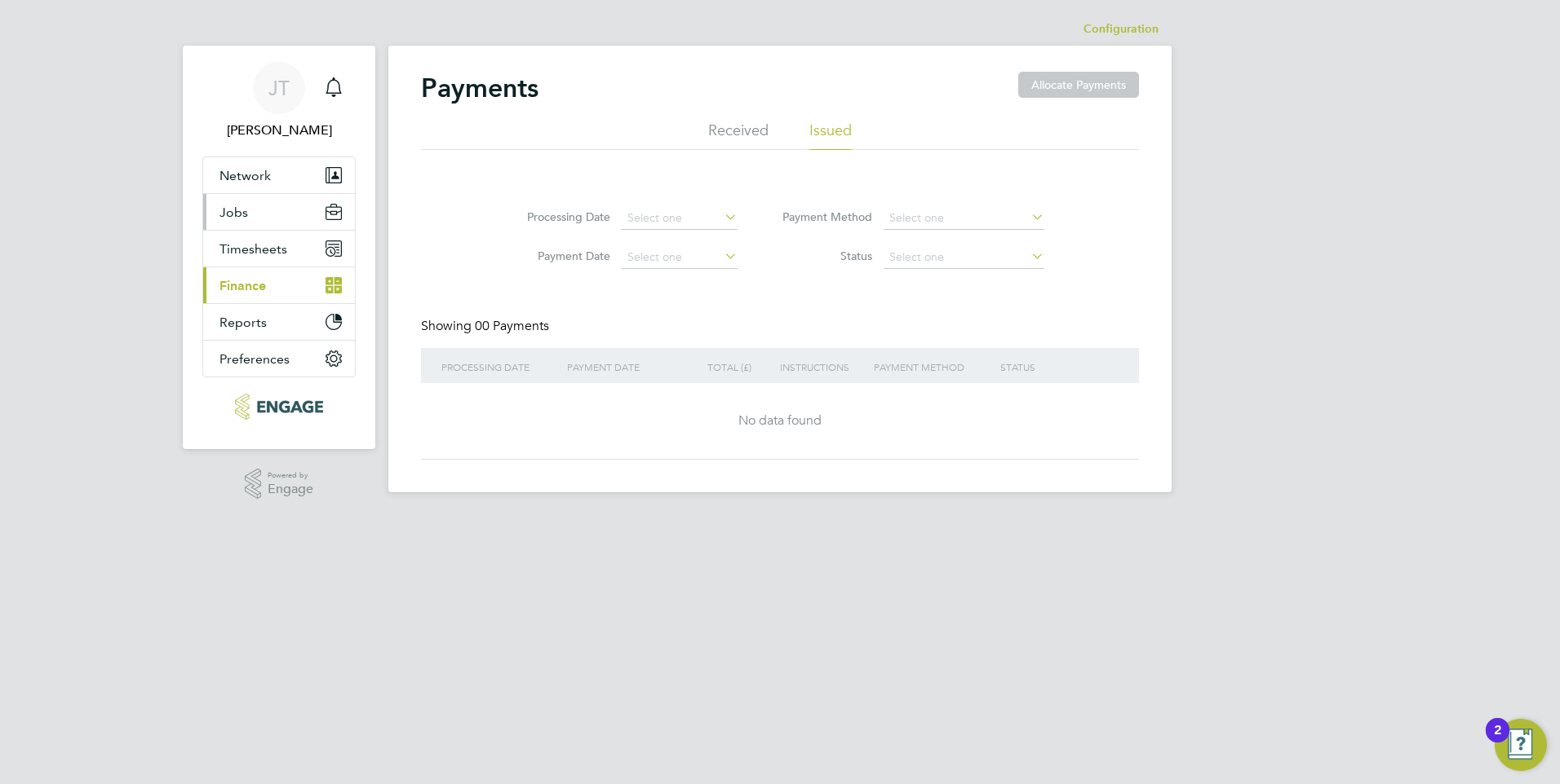
click at [273, 209] on button "Jobs" at bounding box center [279, 212] width 152 height 36
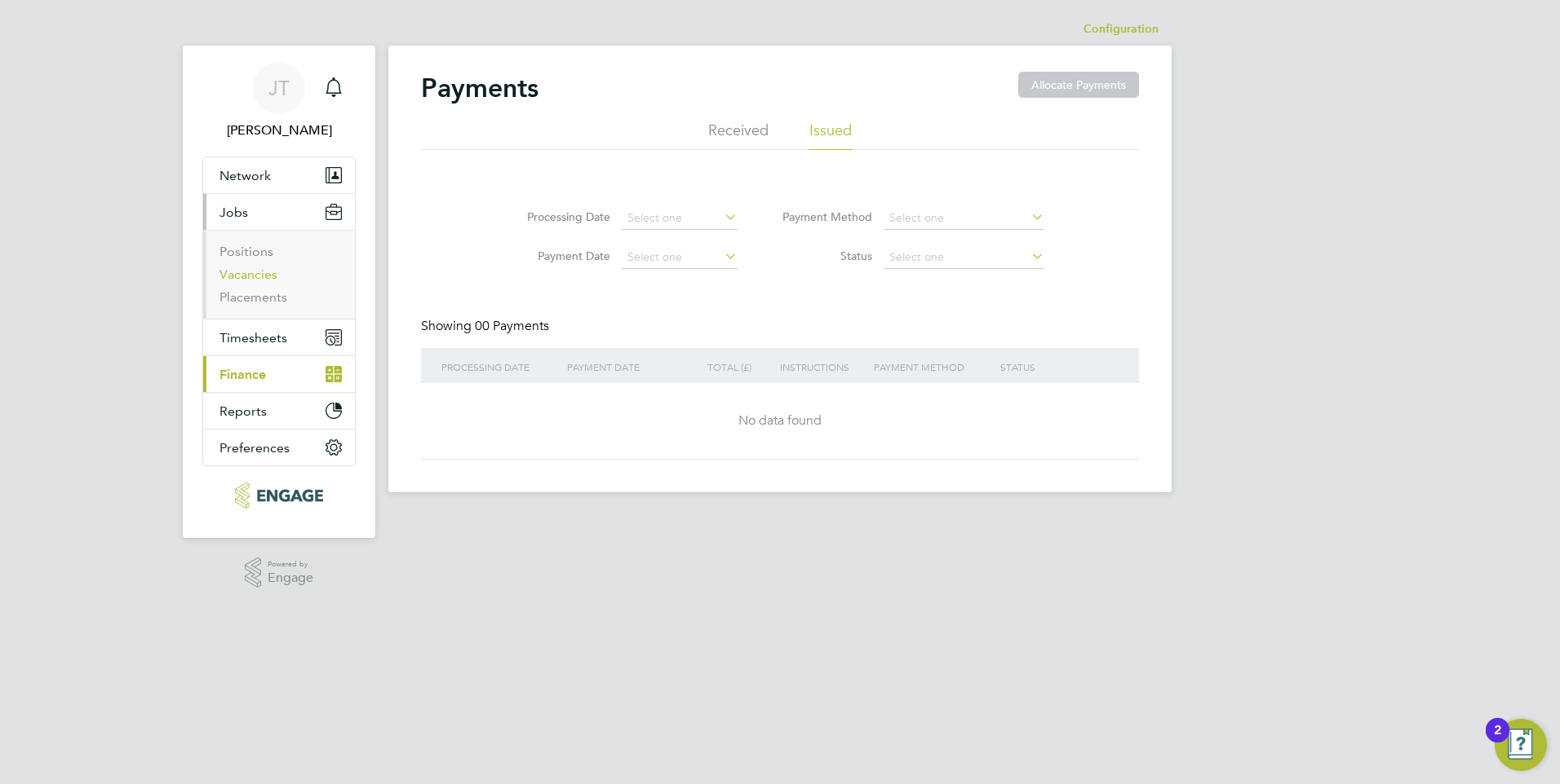
click at [252, 270] on link "Vacancies" at bounding box center [248, 275] width 57 height 16
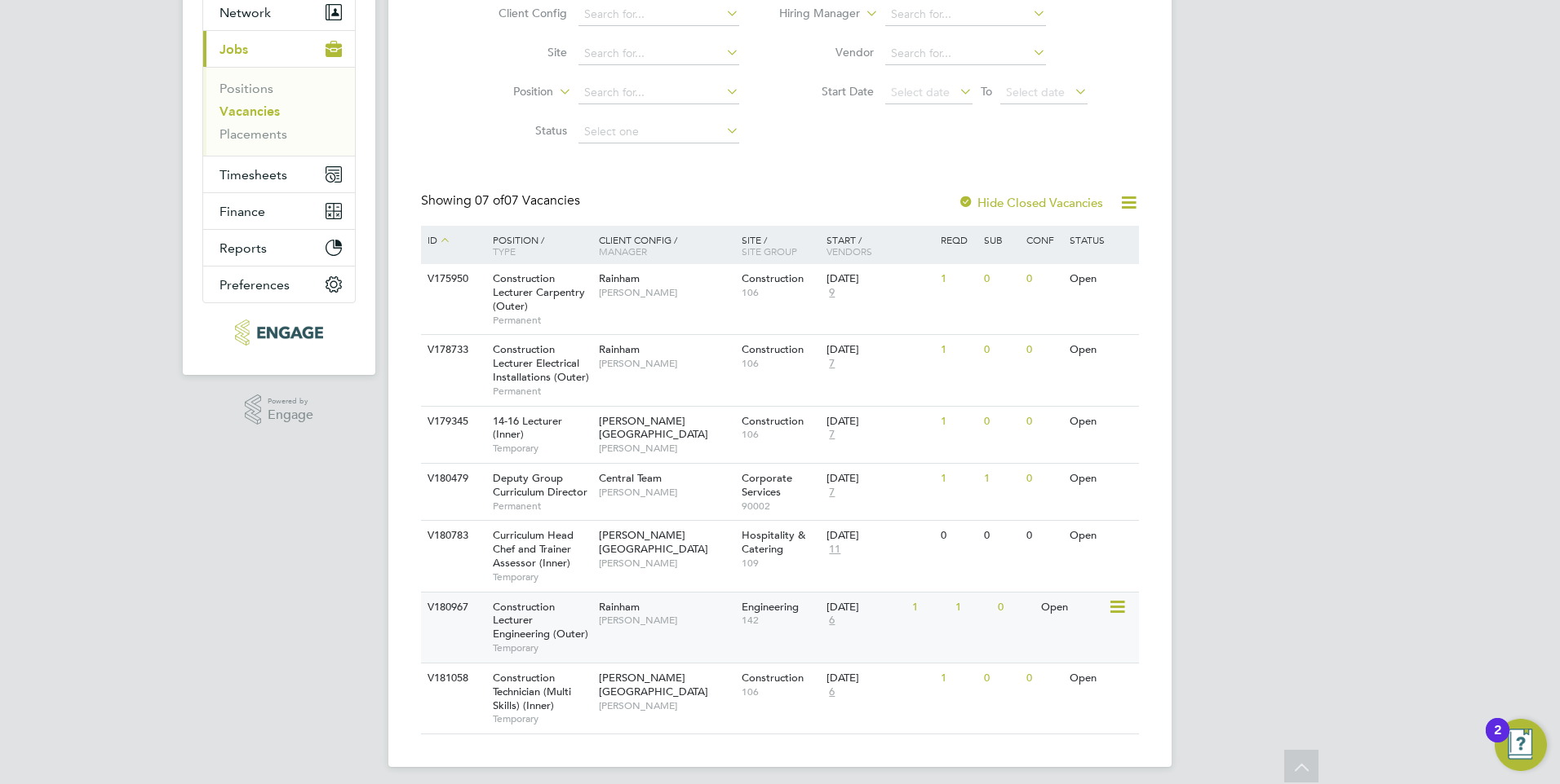
click at [623, 616] on span "[PERSON_NAME]" at bounding box center [666, 620] width 134 height 13
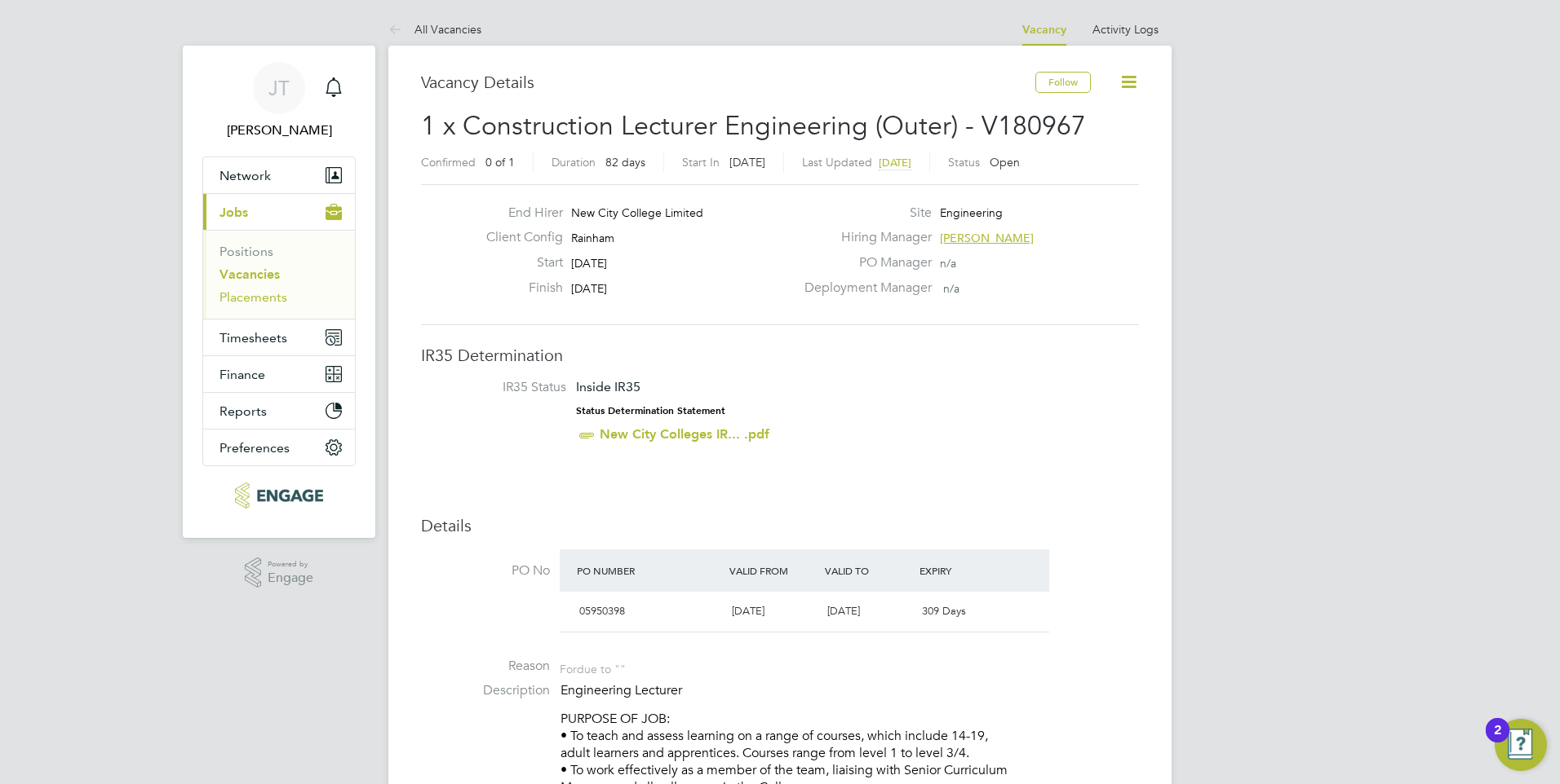
click at [269, 298] on link "Placements" at bounding box center [253, 297] width 68 height 16
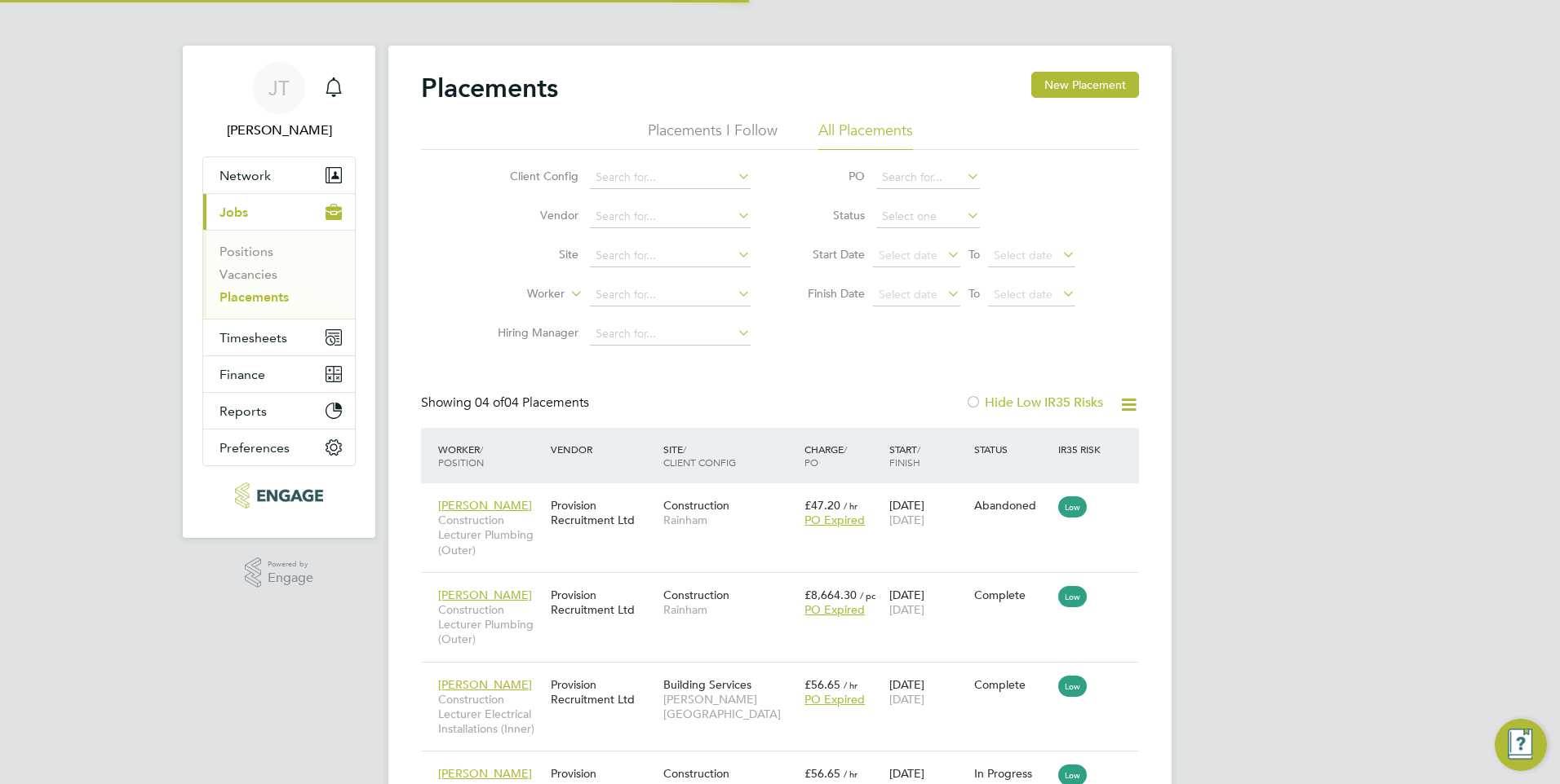
scroll to position [48, 142]
click at [715, 122] on li "Placements I Follow" at bounding box center [712, 135] width 130 height 29
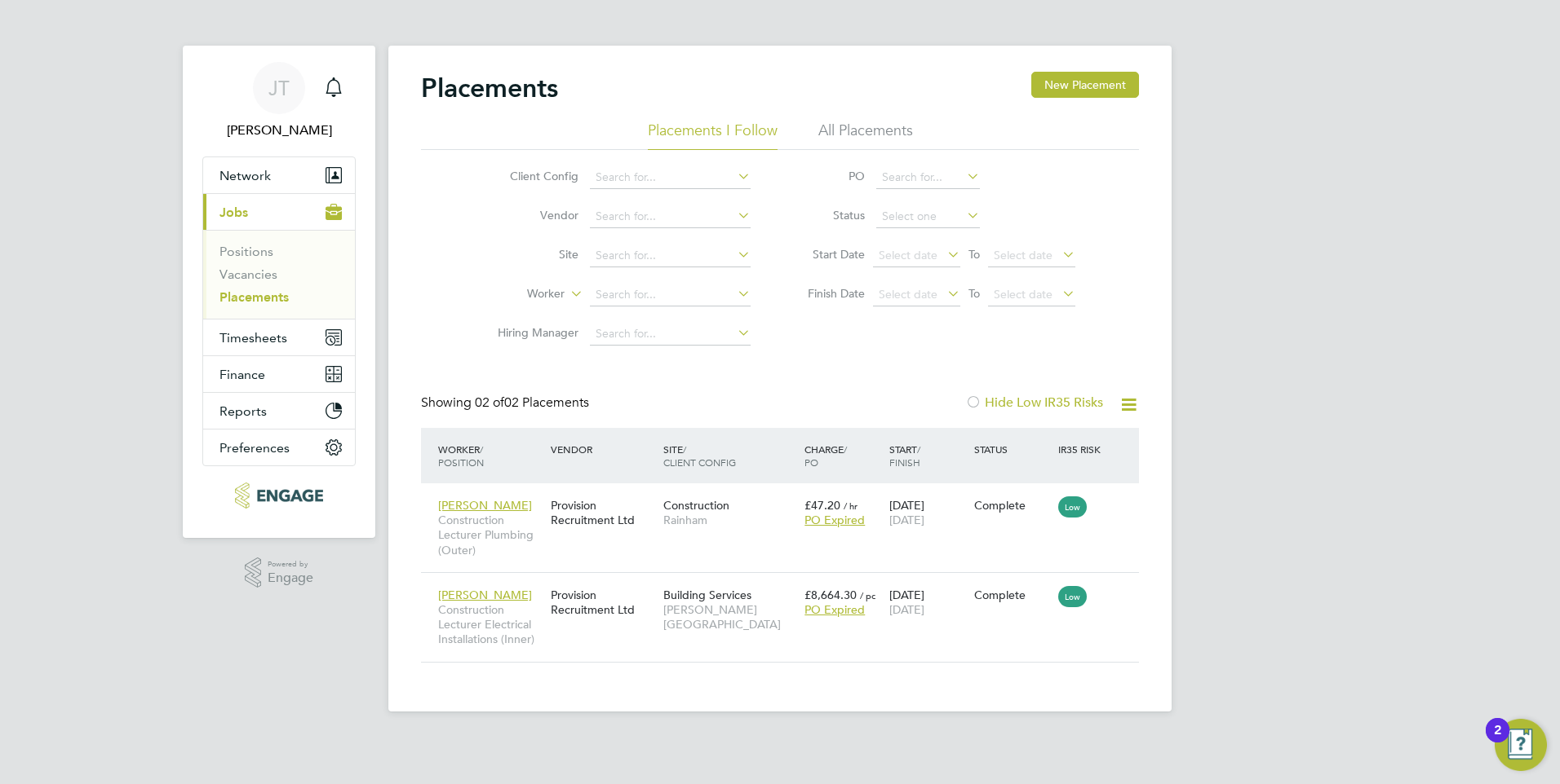
click at [835, 121] on li "All Placements" at bounding box center [865, 135] width 95 height 29
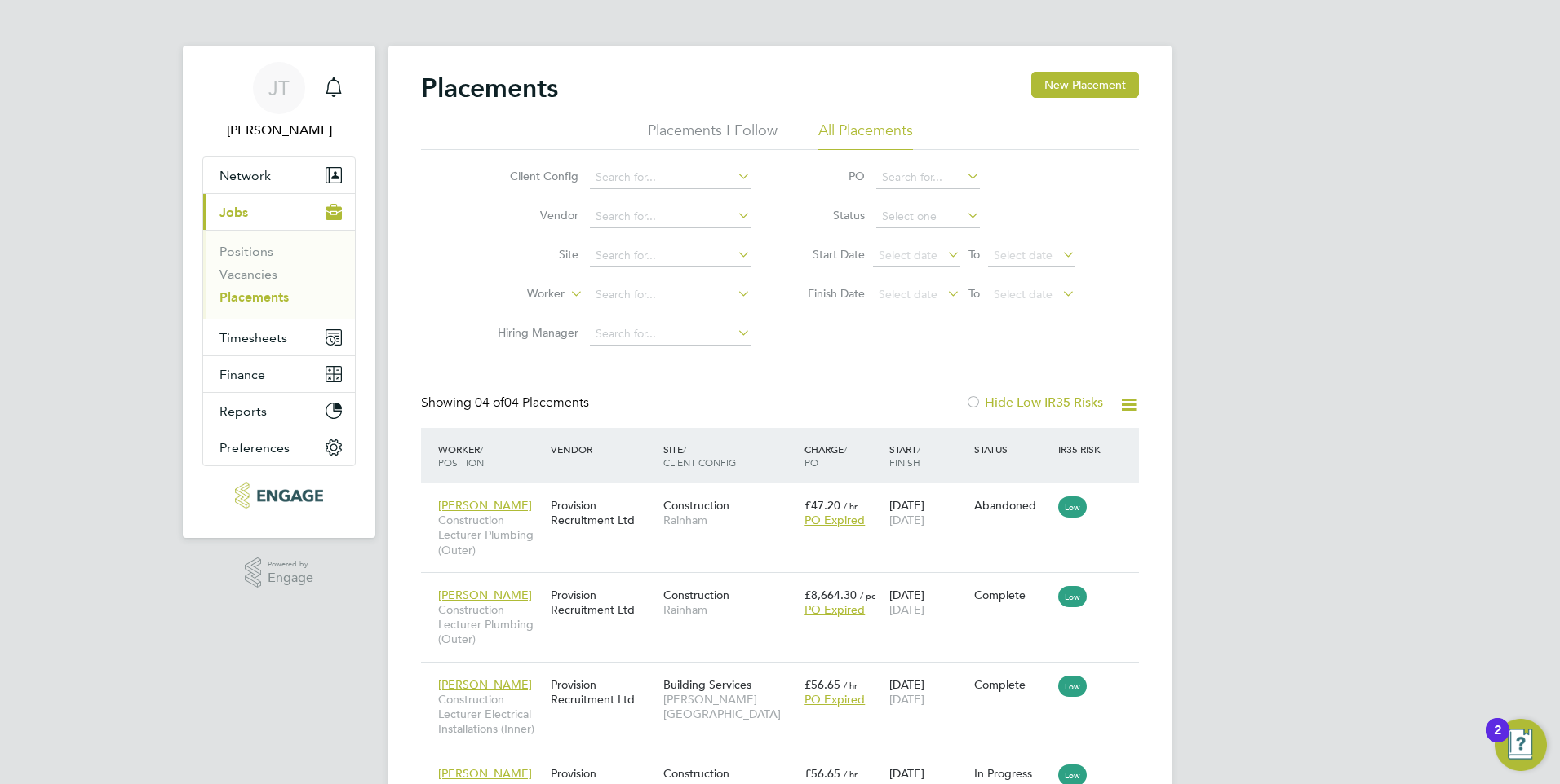
click at [721, 133] on li "Placements I Follow" at bounding box center [712, 135] width 130 height 29
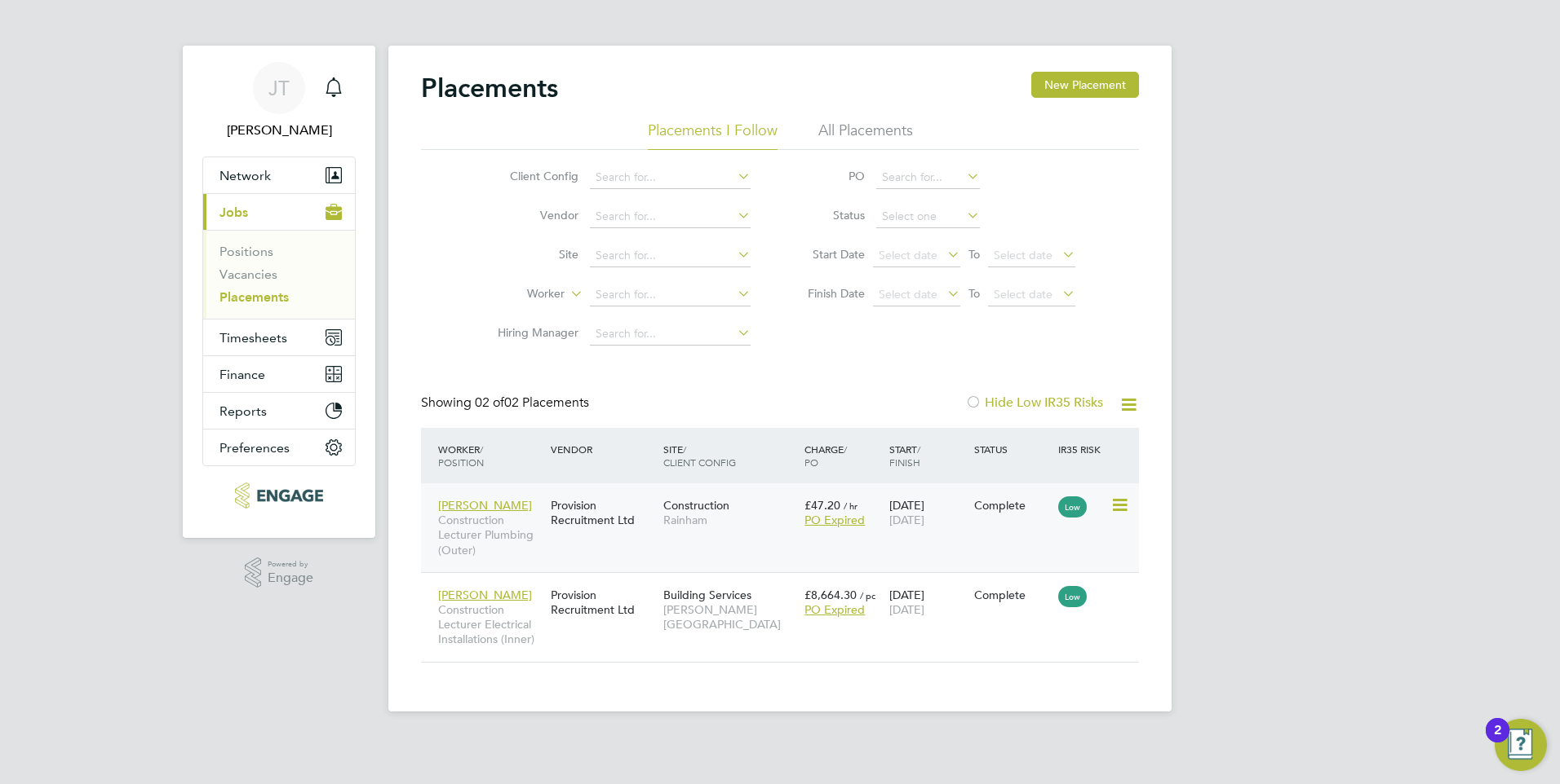
click at [749, 505] on div "Construction Rainham" at bounding box center [730, 513] width 141 height 46
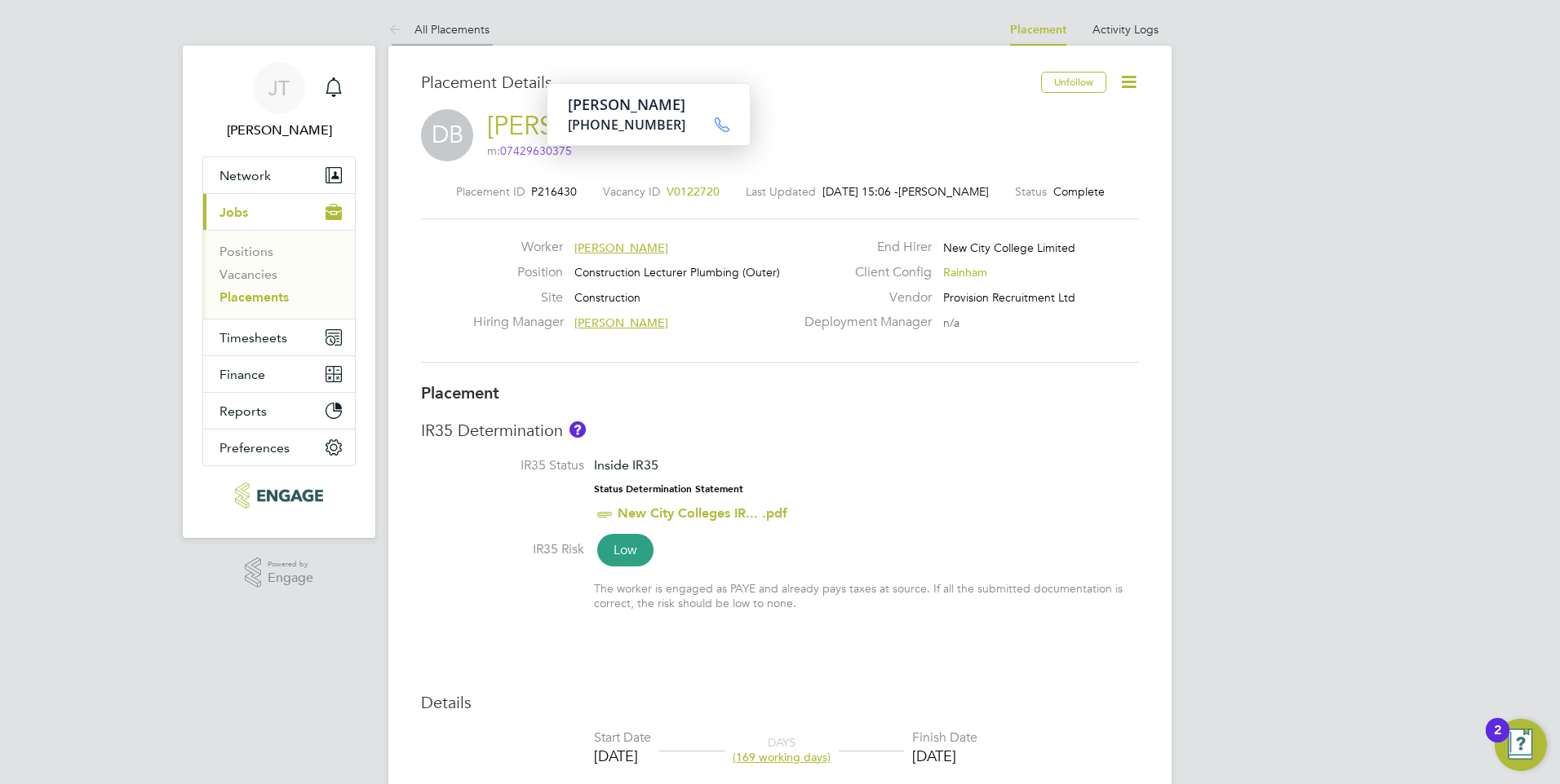
click at [455, 24] on link "All Placements" at bounding box center [439, 29] width 101 height 15
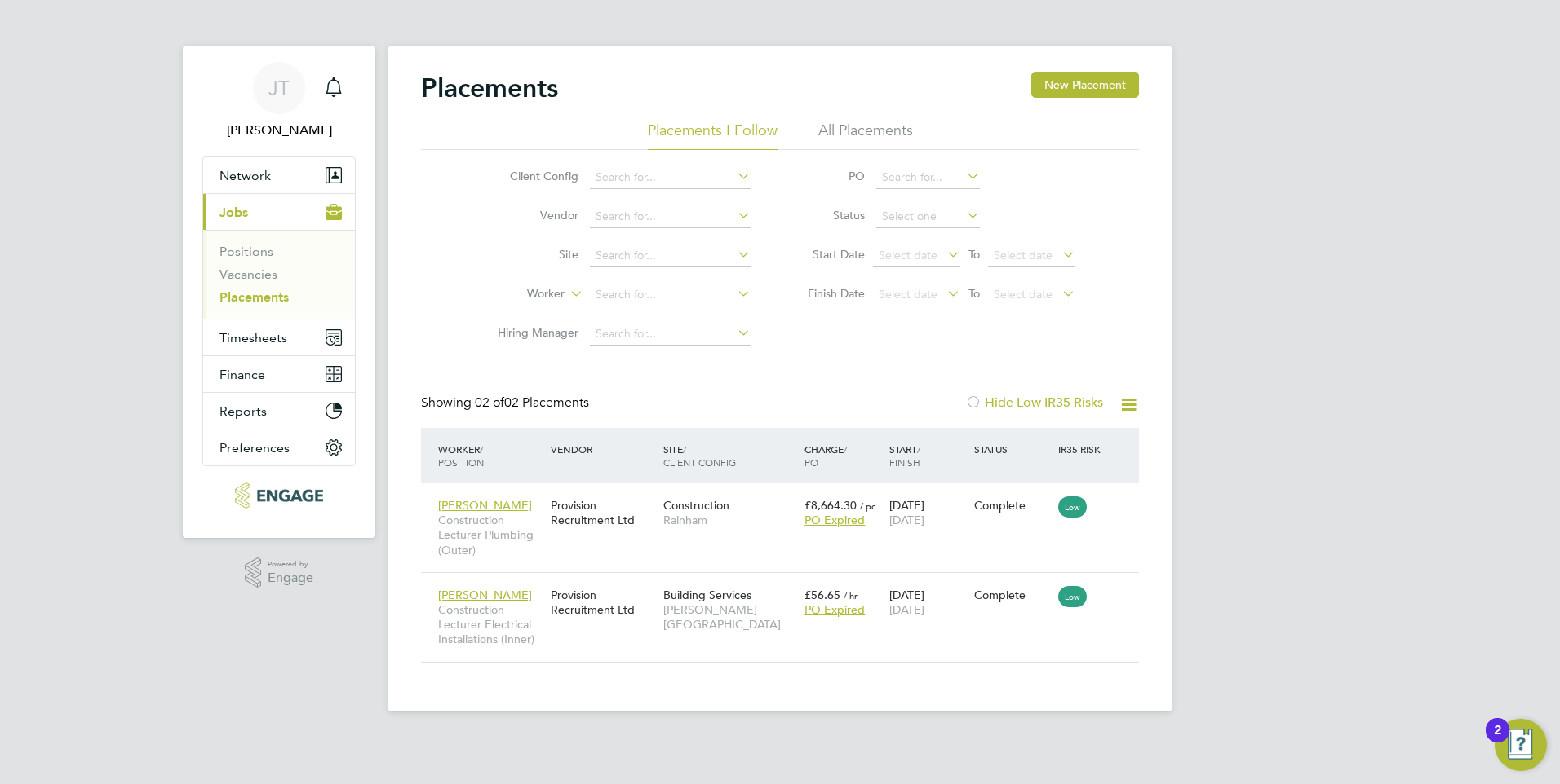
click at [697, 134] on li "Placements I Follow" at bounding box center [712, 135] width 130 height 29
click at [828, 129] on li "All Placements" at bounding box center [865, 135] width 95 height 29
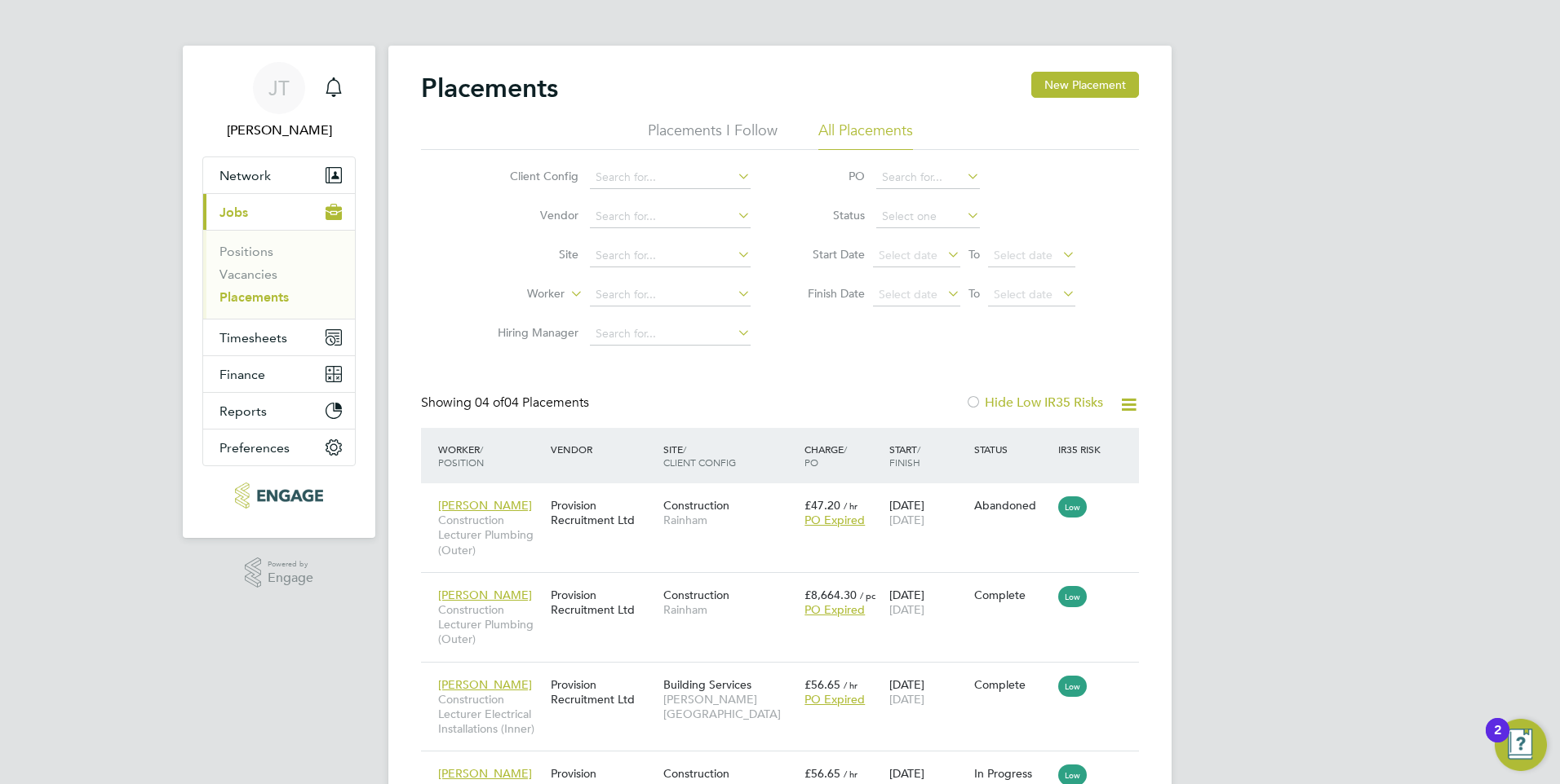
click at [721, 119] on div "Placements New Placement" at bounding box center [780, 95] width 718 height 49
click at [721, 127] on li "Placements I Follow" at bounding box center [712, 135] width 130 height 29
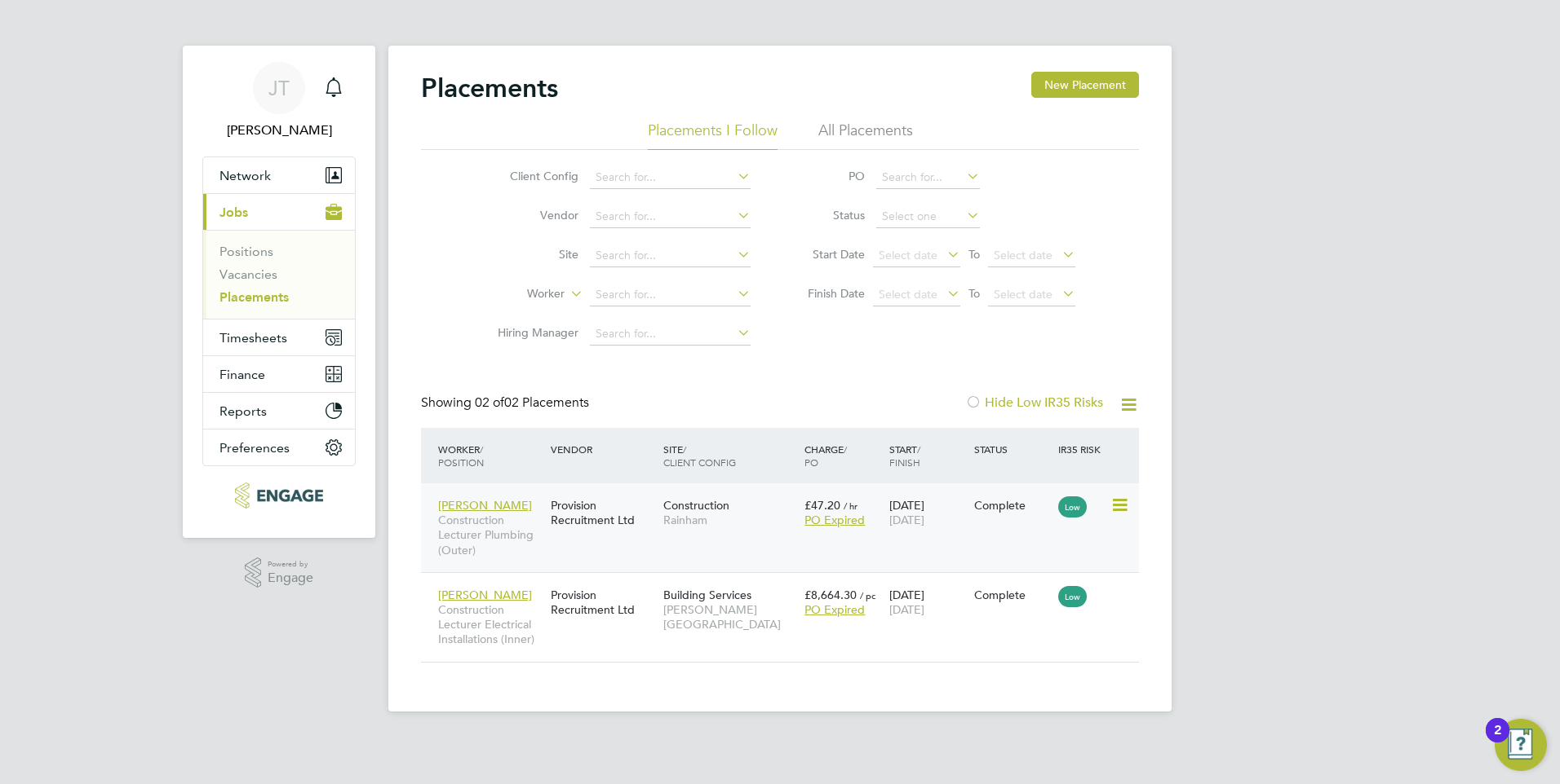
click at [742, 514] on span "Rainham" at bounding box center [730, 520] width 133 height 15
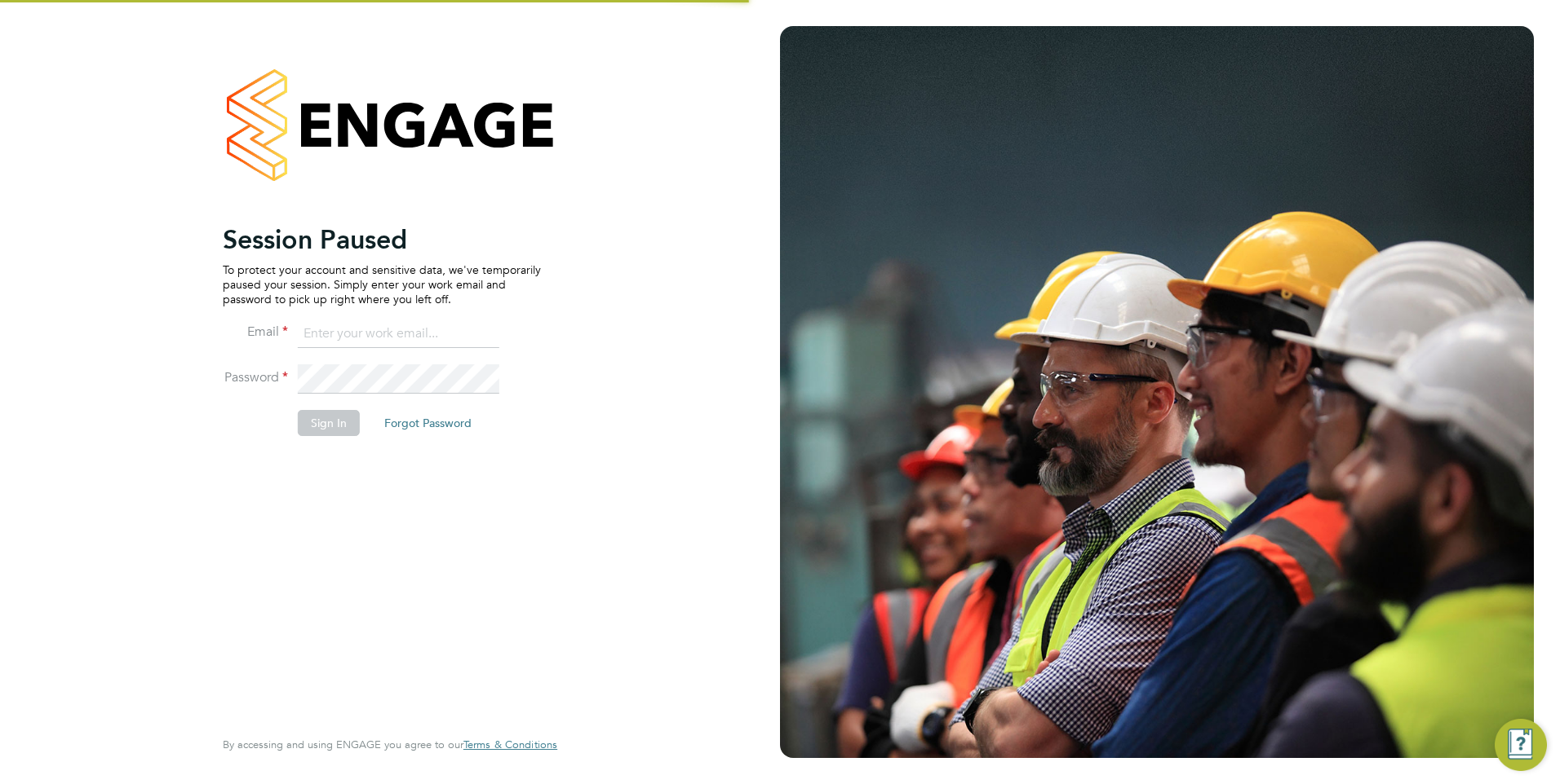
type input "[EMAIL_ADDRESS][DOMAIN_NAME]"
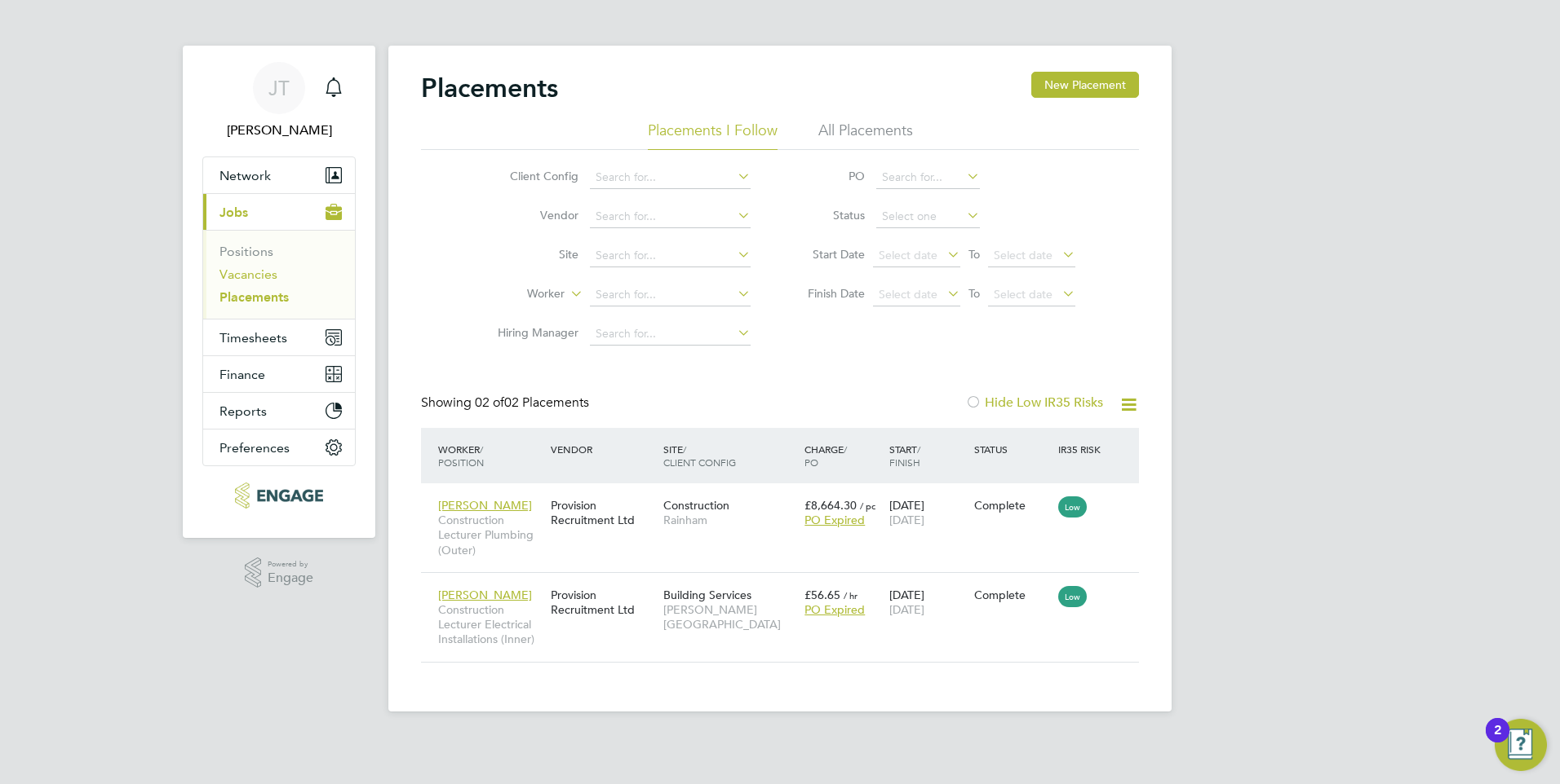
click at [256, 272] on link "Vacancies" at bounding box center [248, 275] width 57 height 16
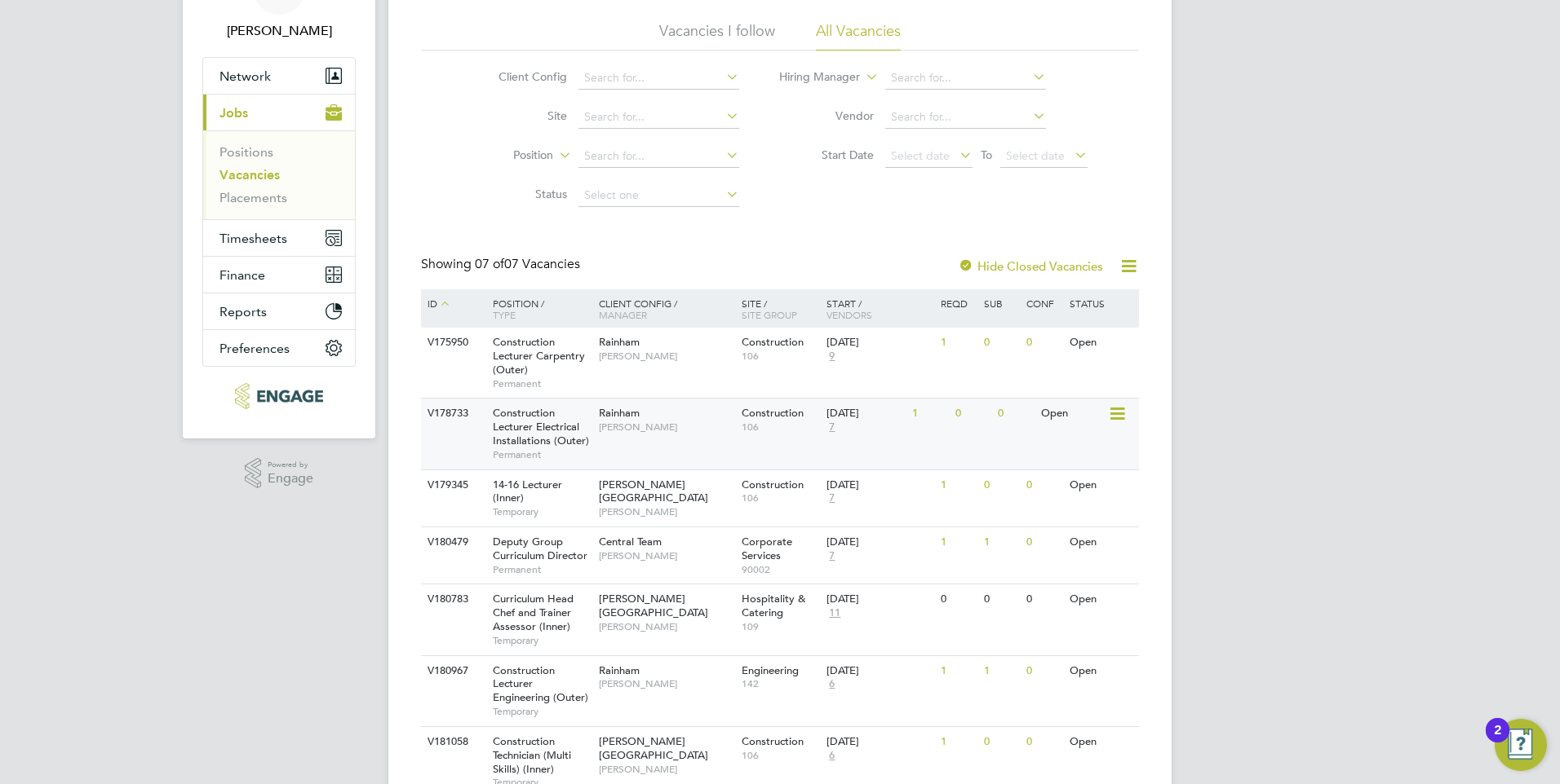
scroll to position [172, 0]
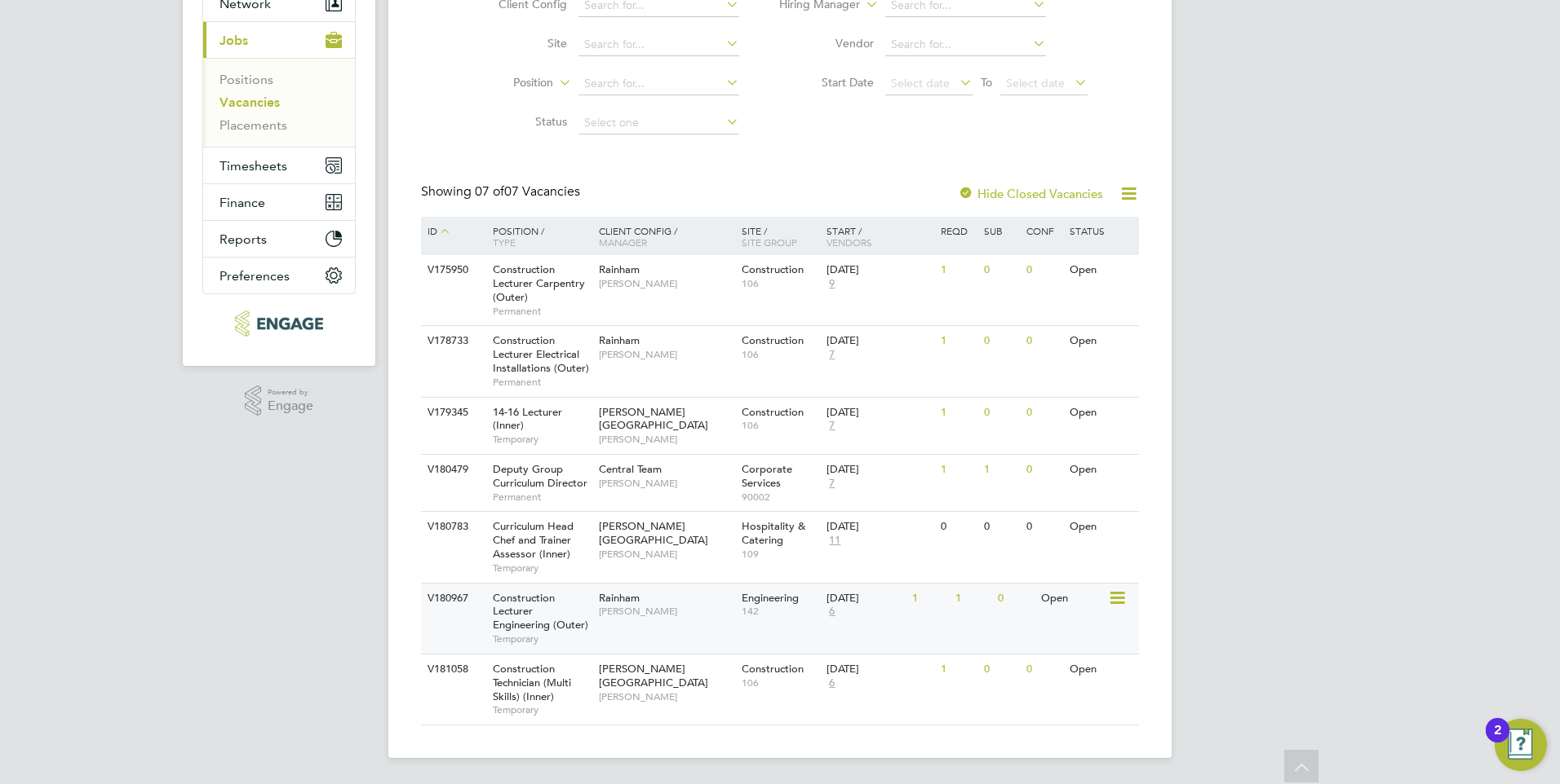
click at [724, 606] on span "[PERSON_NAME]" at bounding box center [666, 611] width 134 height 13
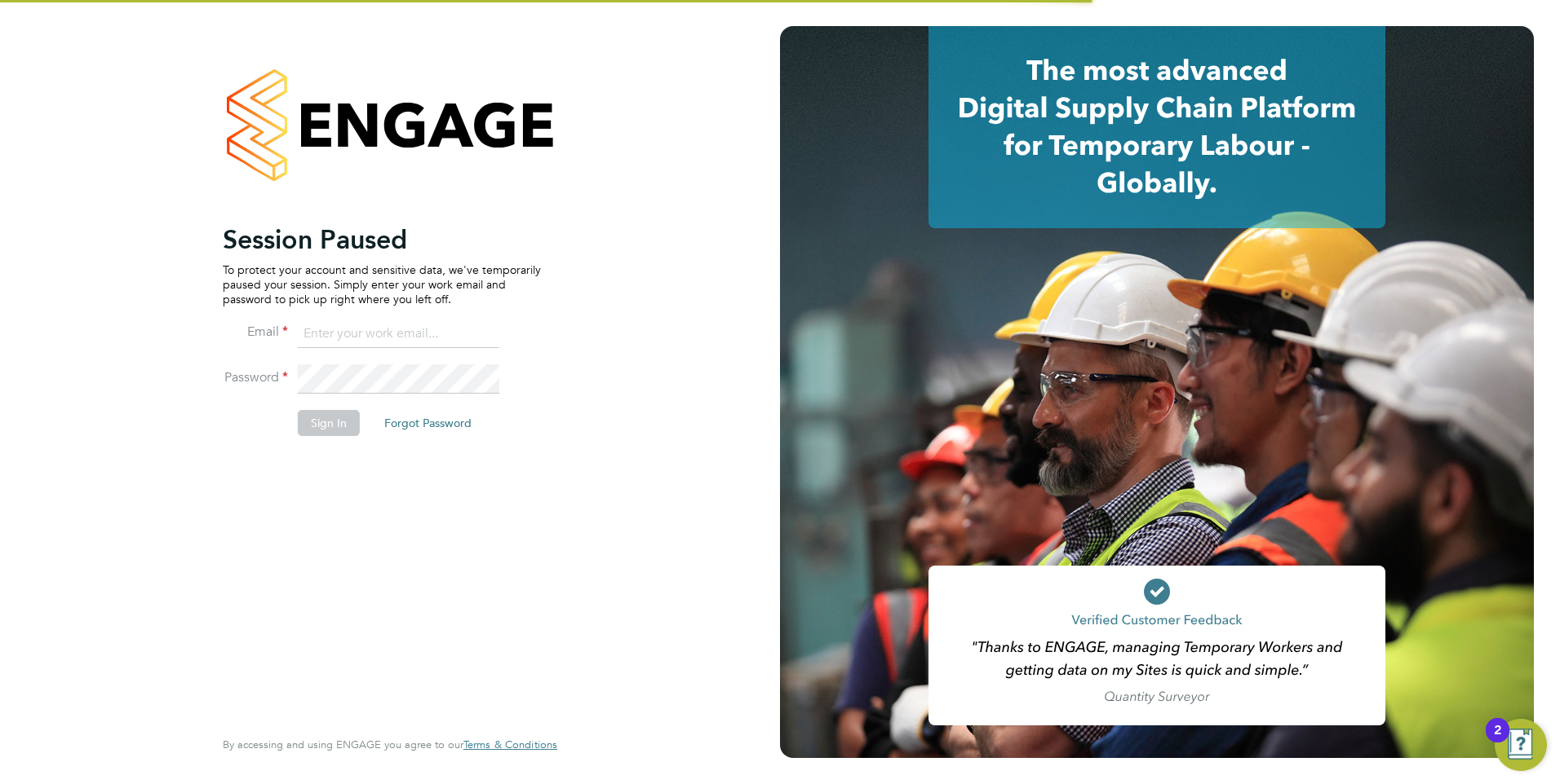
type input "jtarling@provision-recruitment.co.uk"
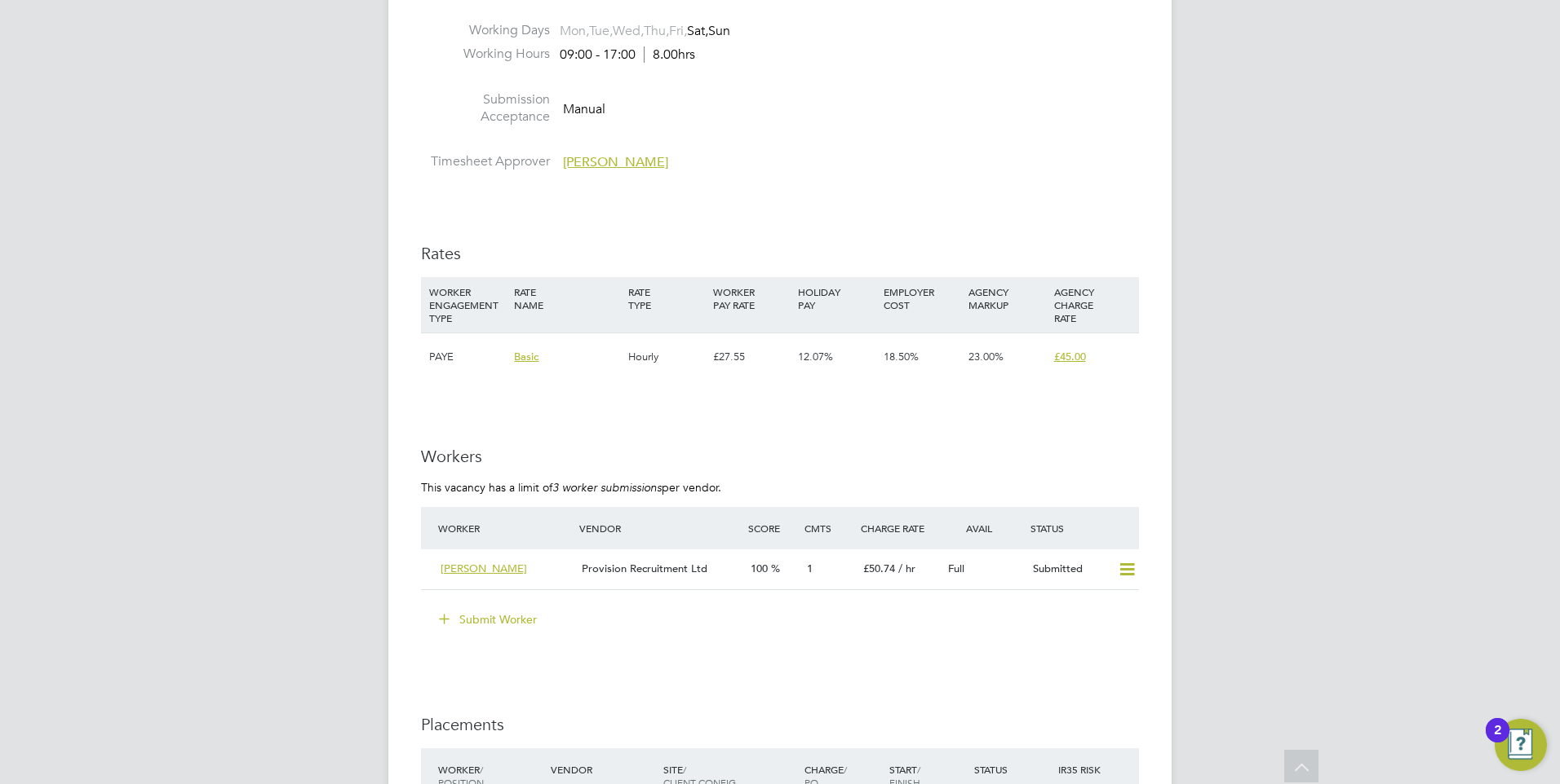
scroll to position [2609, 0]
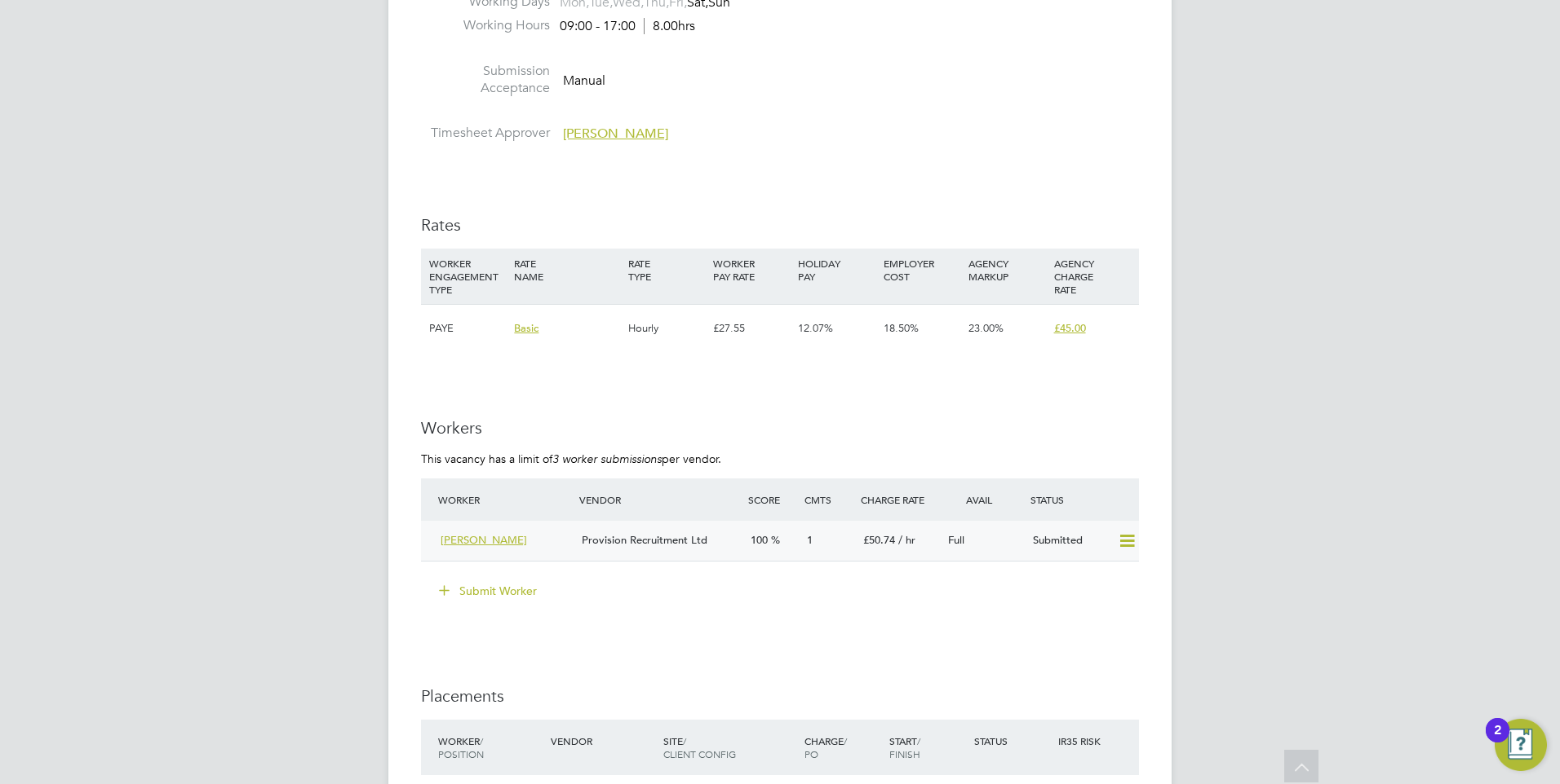
click at [705, 540] on span "Provision Recruitment Ltd" at bounding box center [645, 540] width 126 height 14
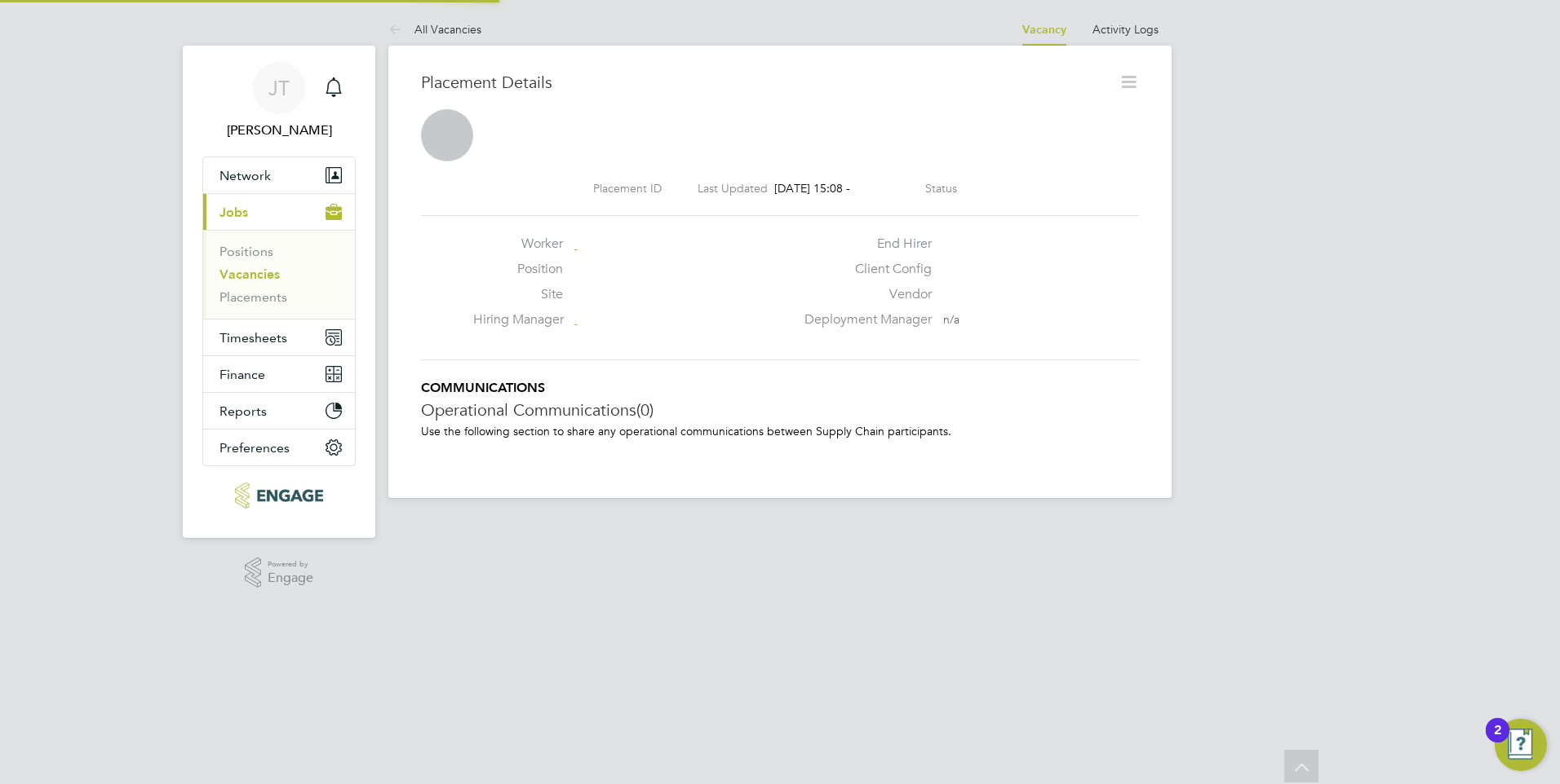
scroll to position [8, 8]
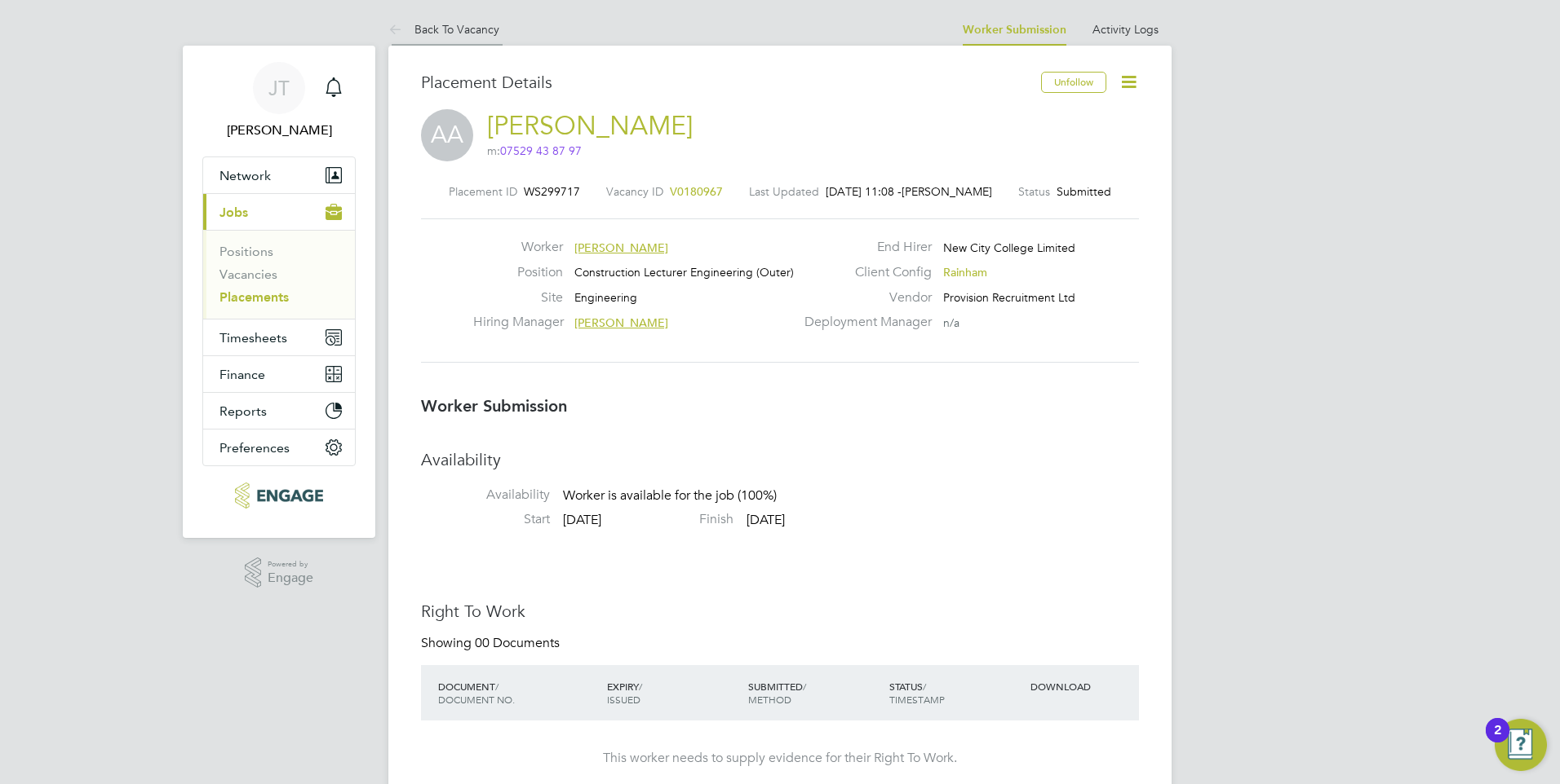
click at [464, 27] on link "Back To Vacancy" at bounding box center [443, 29] width 111 height 15
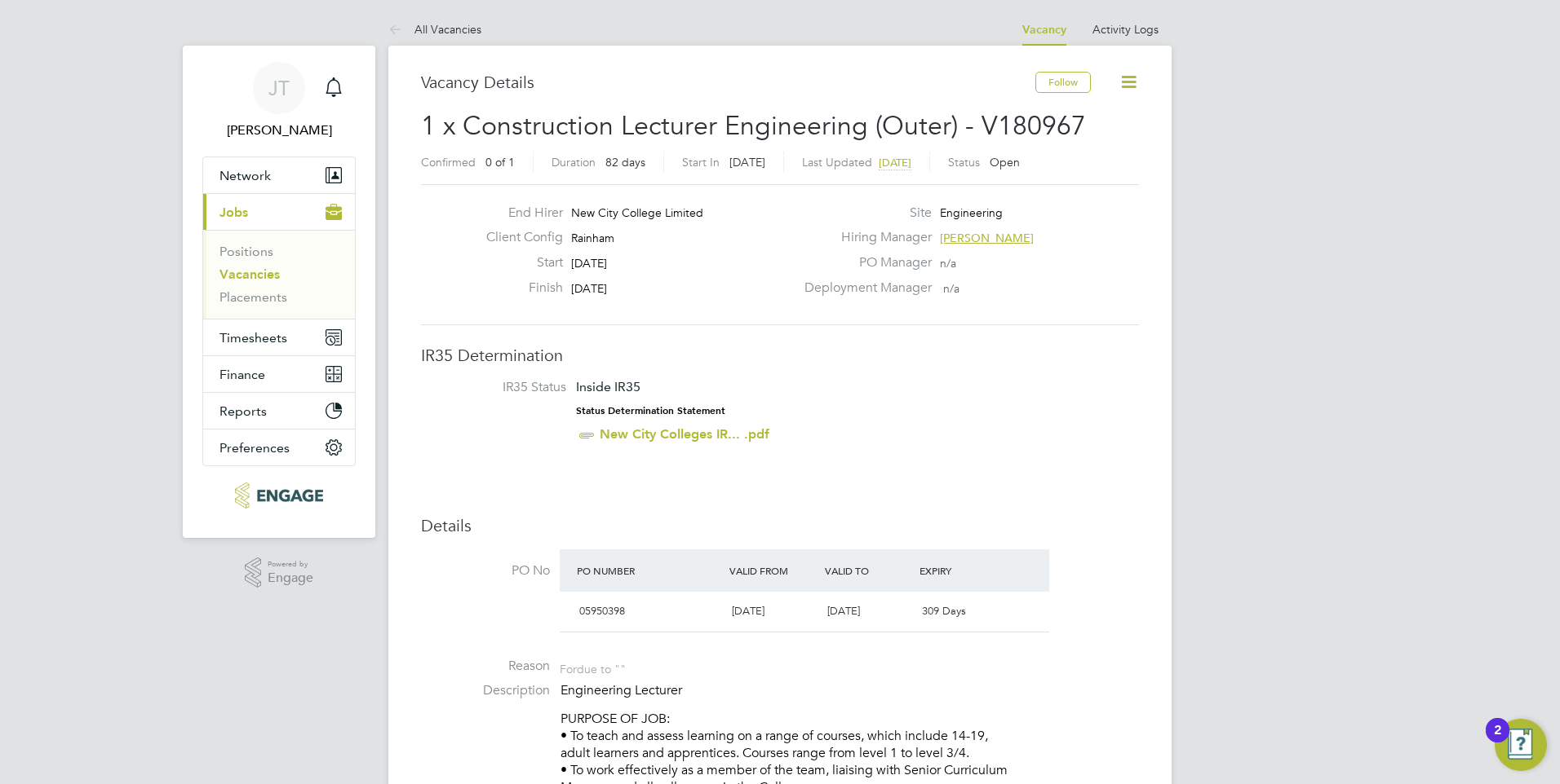
click at [455, 34] on link "All Vacancies" at bounding box center [434, 29] width 93 height 15
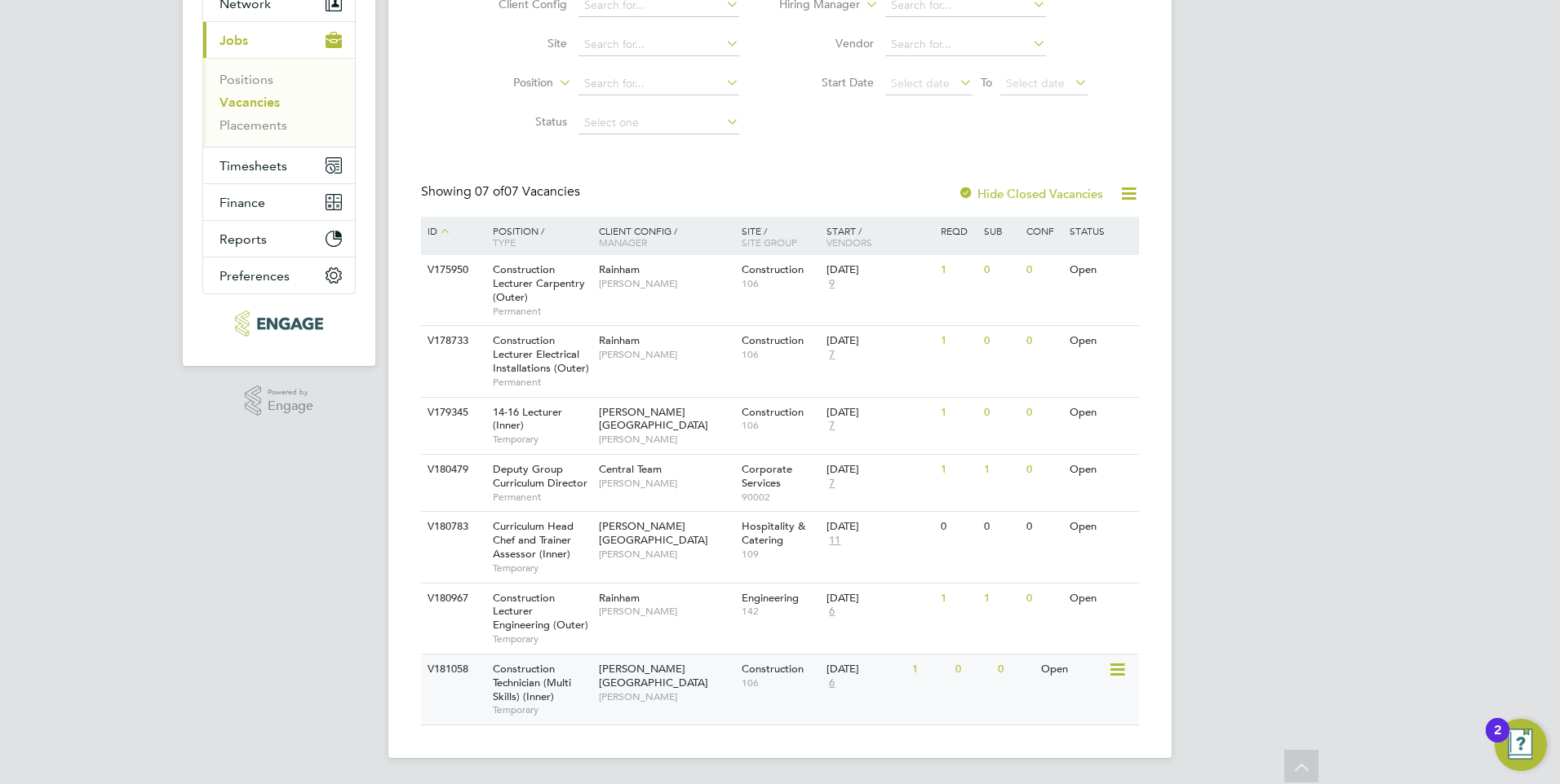
click at [634, 690] on span "Nathan Morris" at bounding box center [666, 696] width 134 height 13
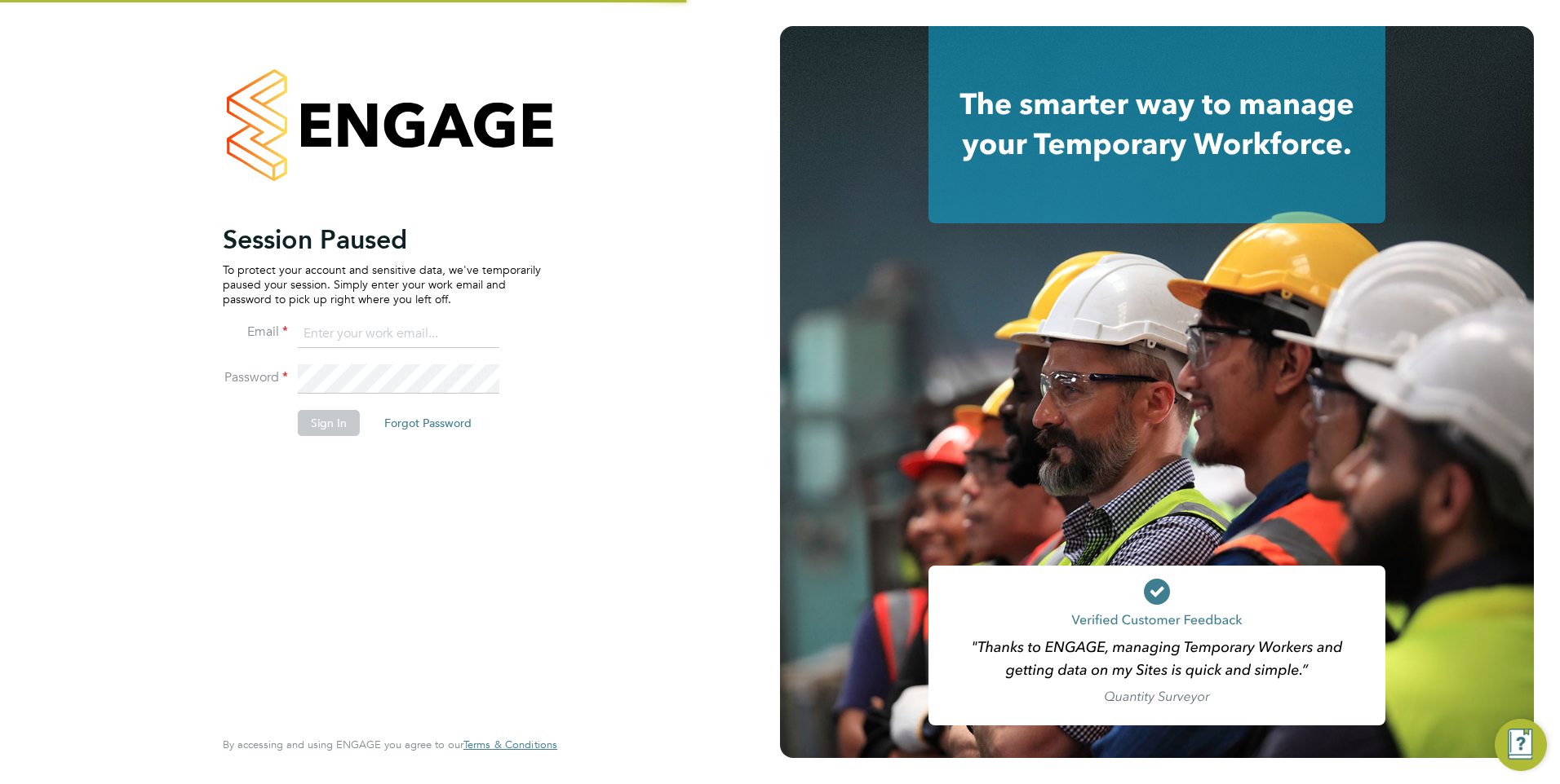
type input "jtarling@provision-recruitment.co.uk"
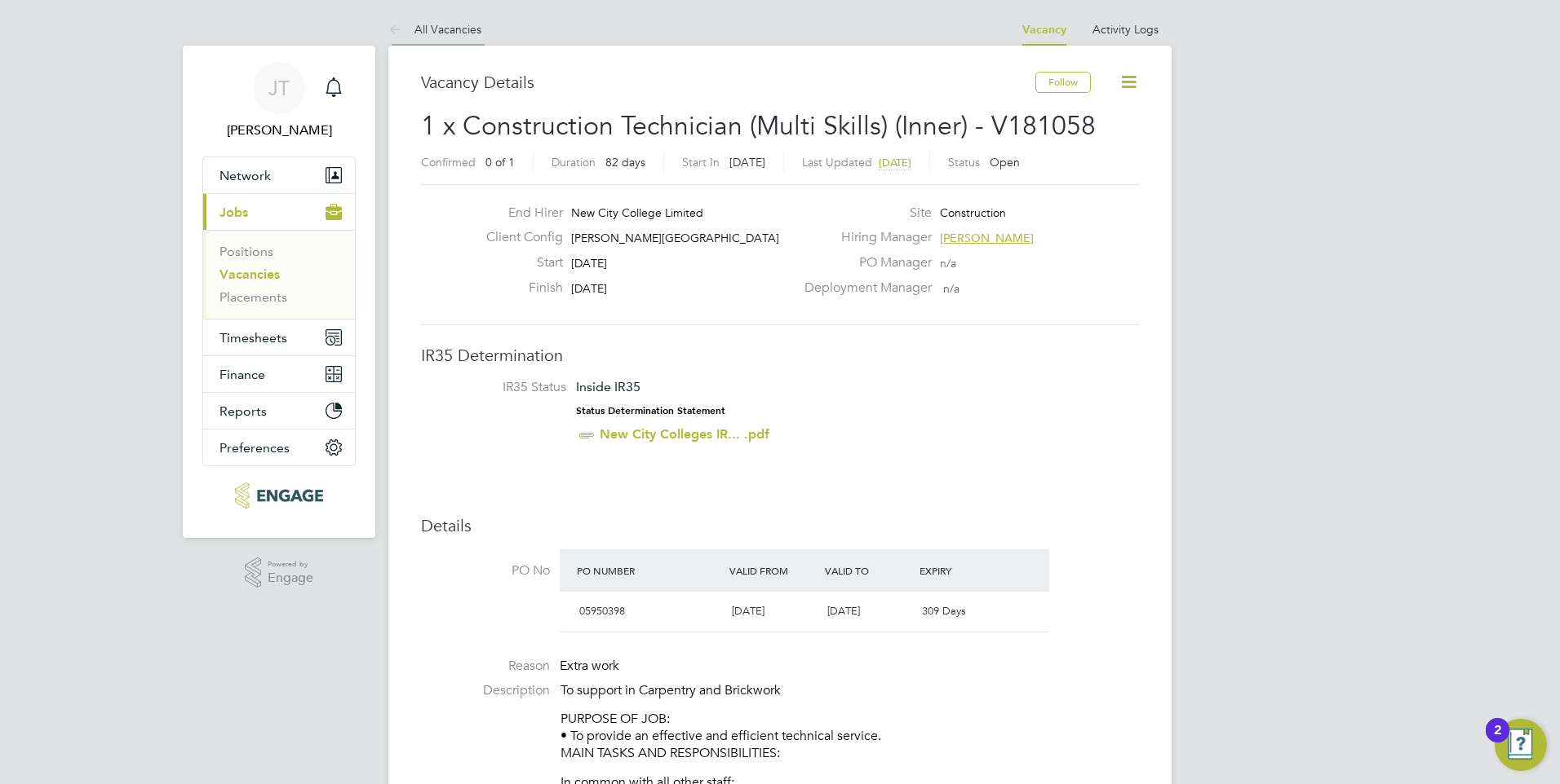
click at [439, 37] on li "All Vacancies" at bounding box center [434, 29] width 93 height 33
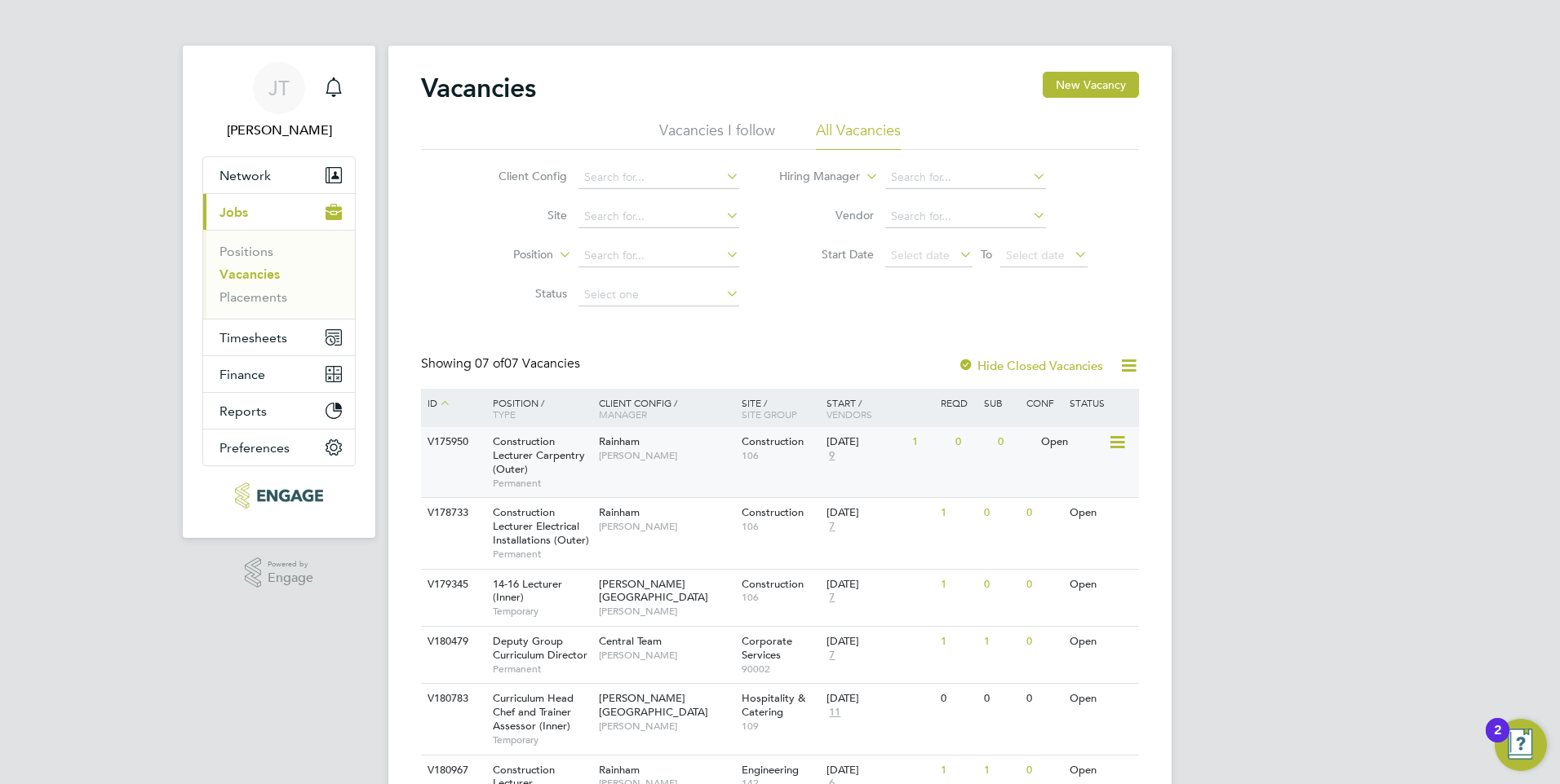
click at [681, 455] on span "[PERSON_NAME]" at bounding box center [666, 455] width 134 height 13
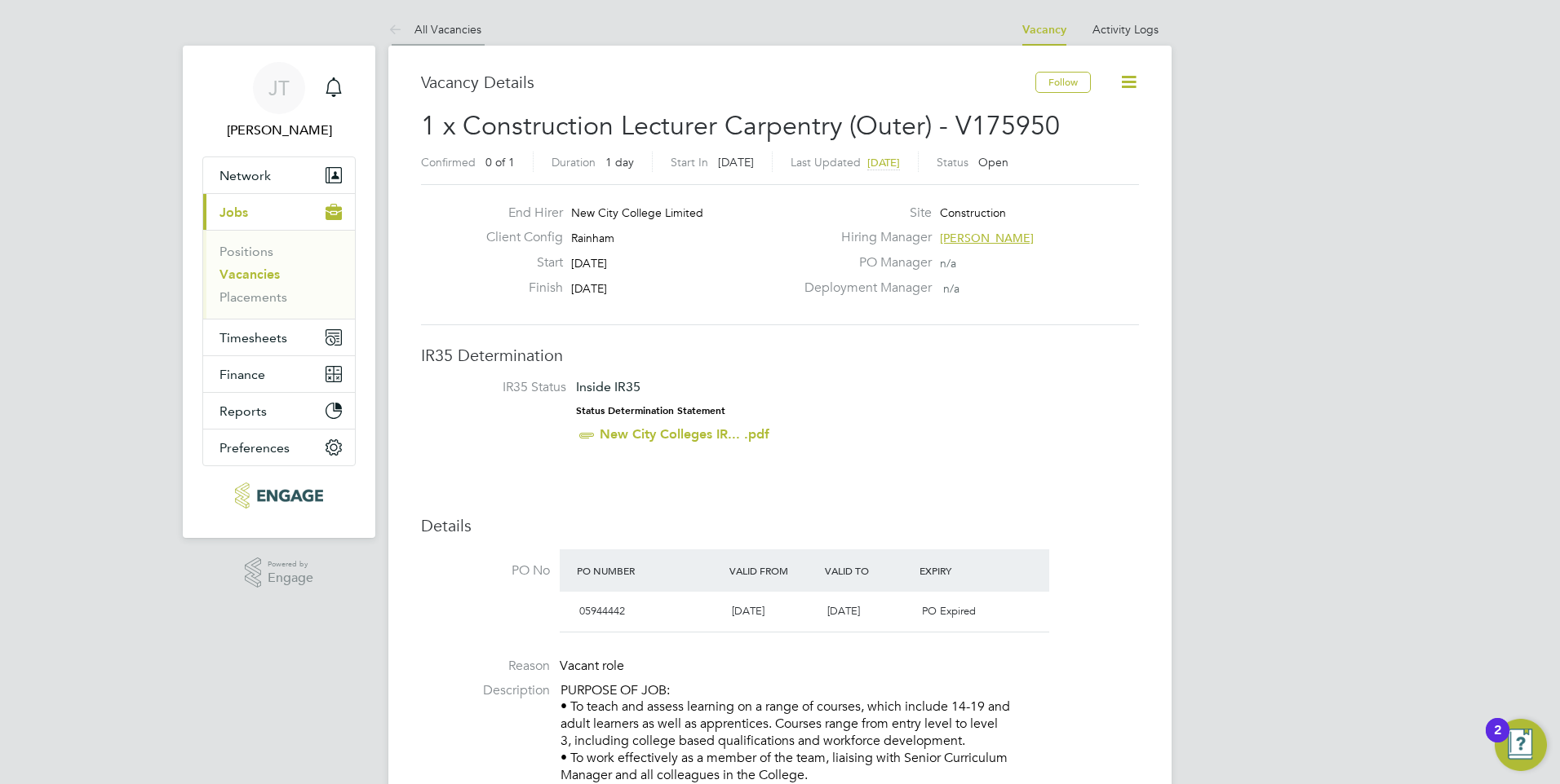
click at [437, 18] on li "All Vacancies" at bounding box center [434, 29] width 93 height 33
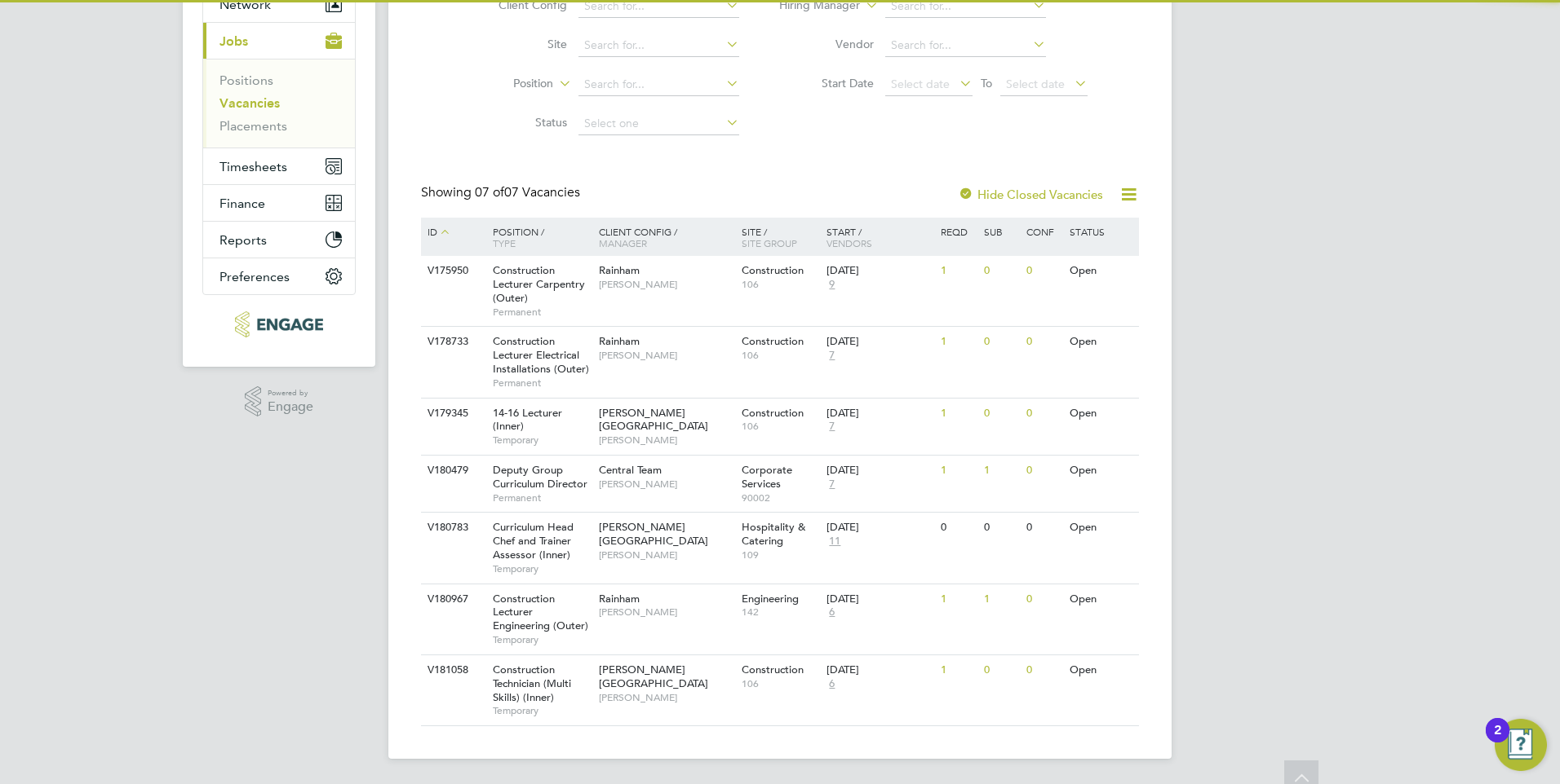
scroll to position [172, 0]
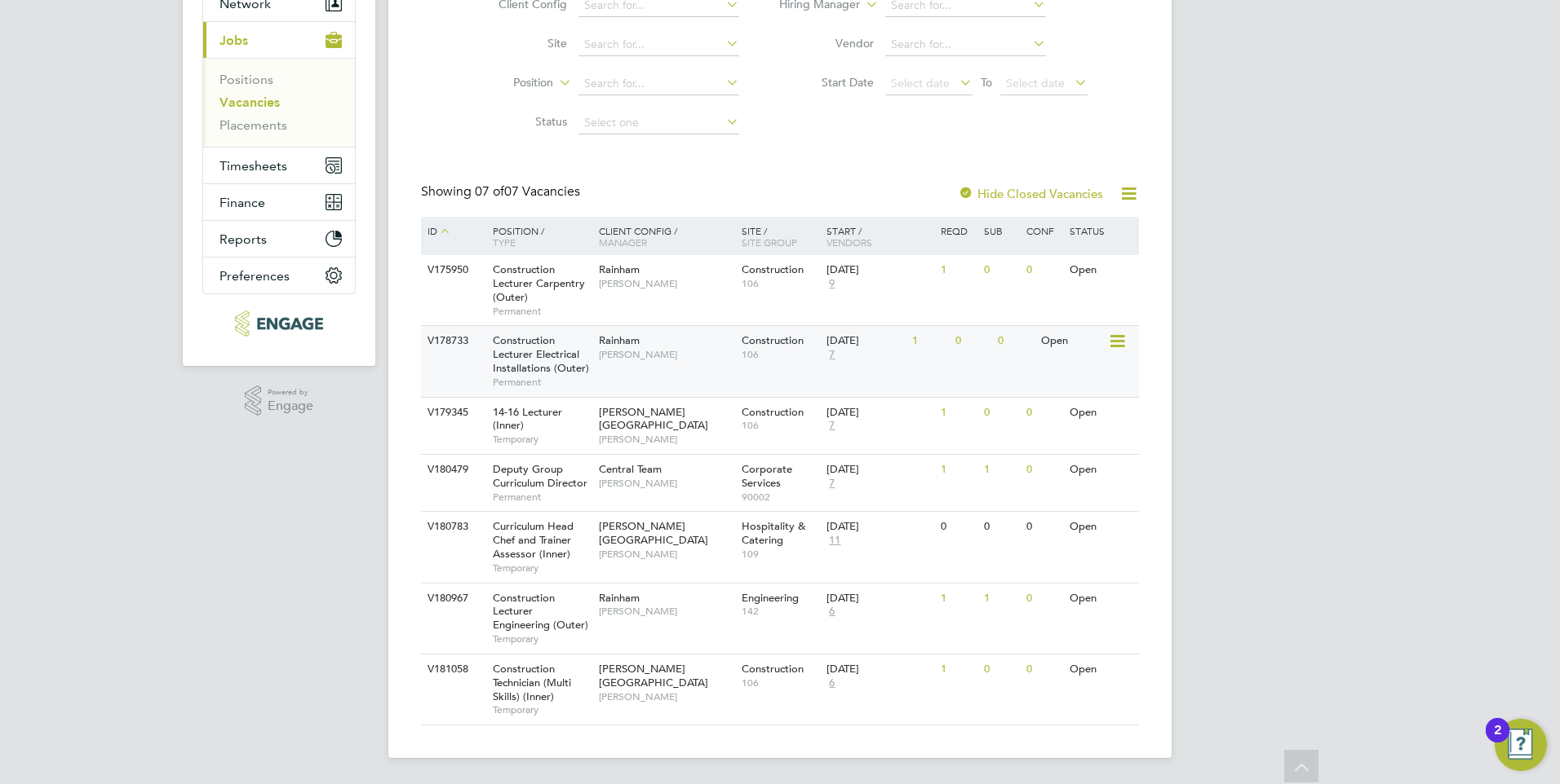
click at [660, 367] on div "[PERSON_NAME]" at bounding box center [666, 347] width 142 height 42
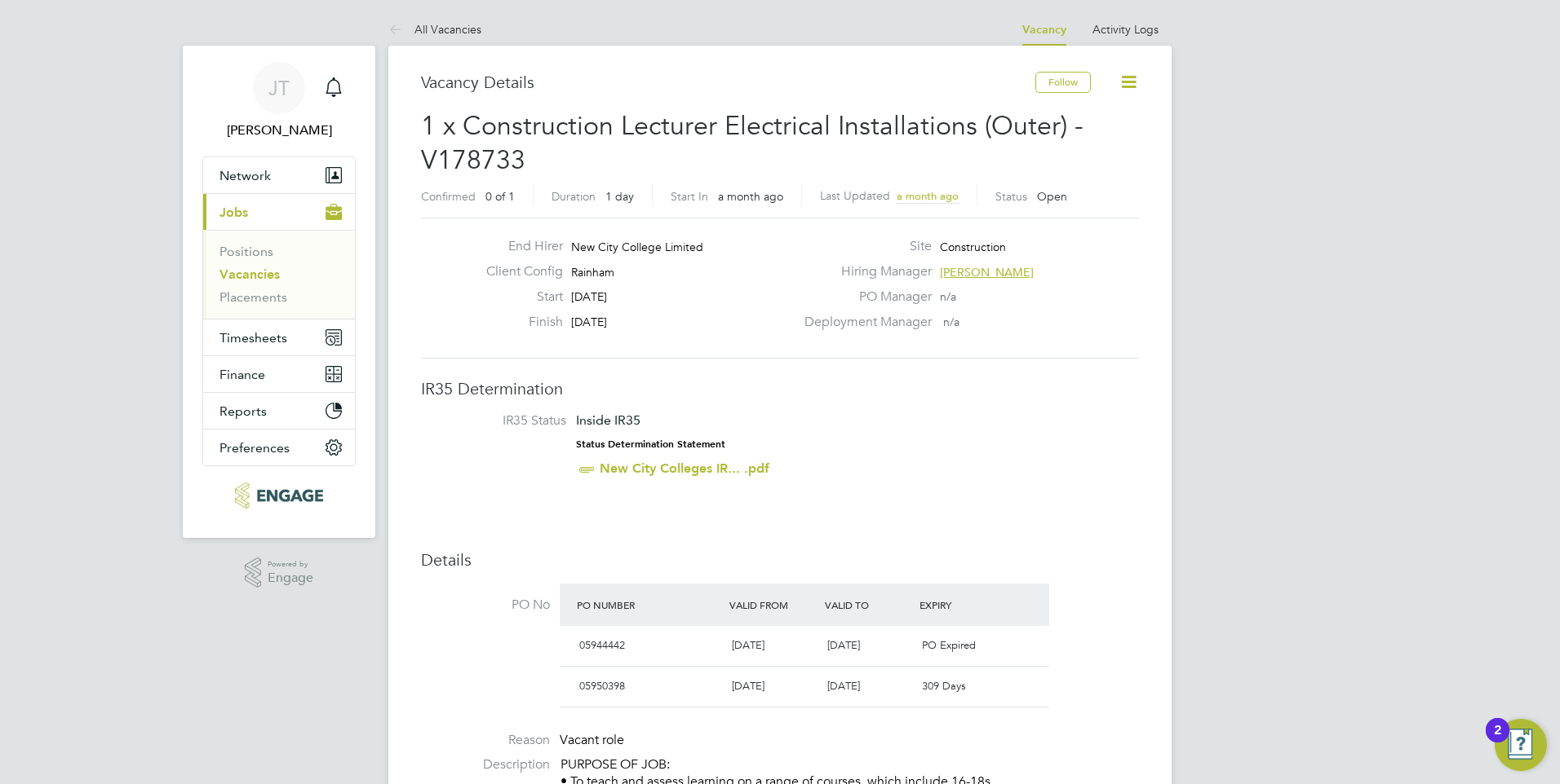
click at [440, 30] on link "All Vacancies" at bounding box center [434, 29] width 93 height 15
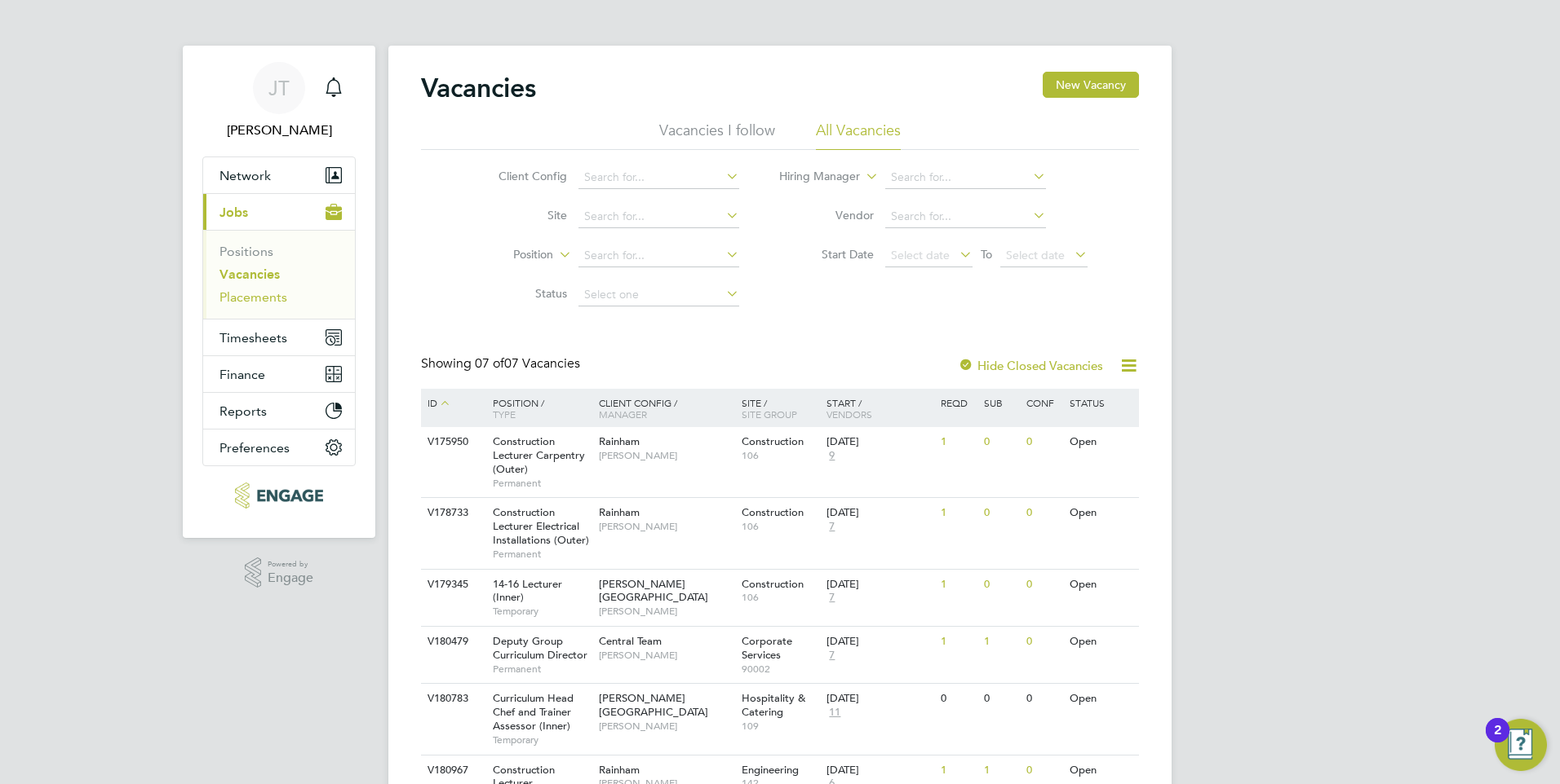
click at [268, 294] on link "Placements" at bounding box center [253, 297] width 68 height 16
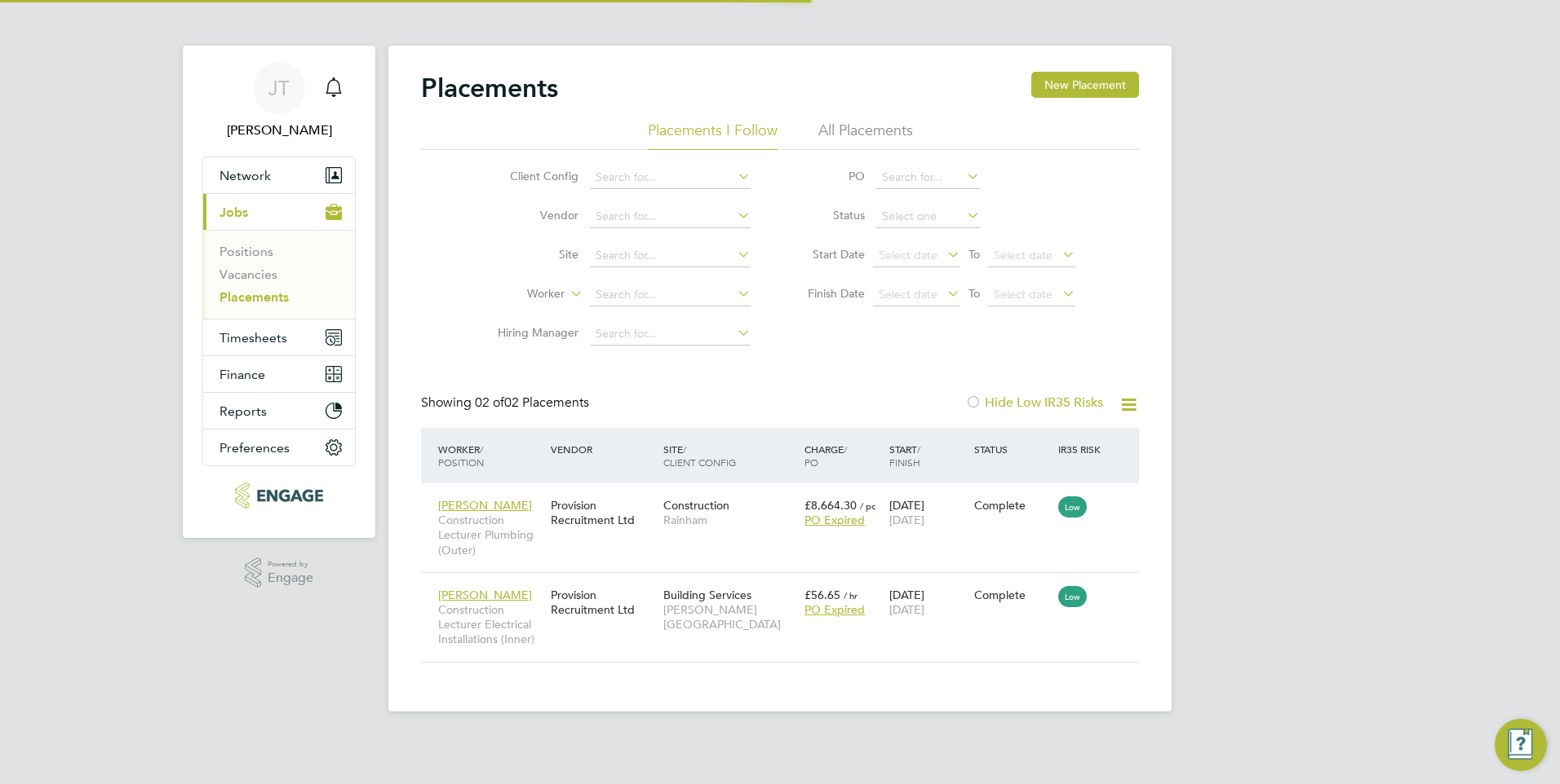
scroll to position [48, 142]
click at [718, 120] on div "Placements New Placement" at bounding box center [780, 95] width 718 height 49
click at [834, 121] on li "All Placements" at bounding box center [865, 135] width 95 height 29
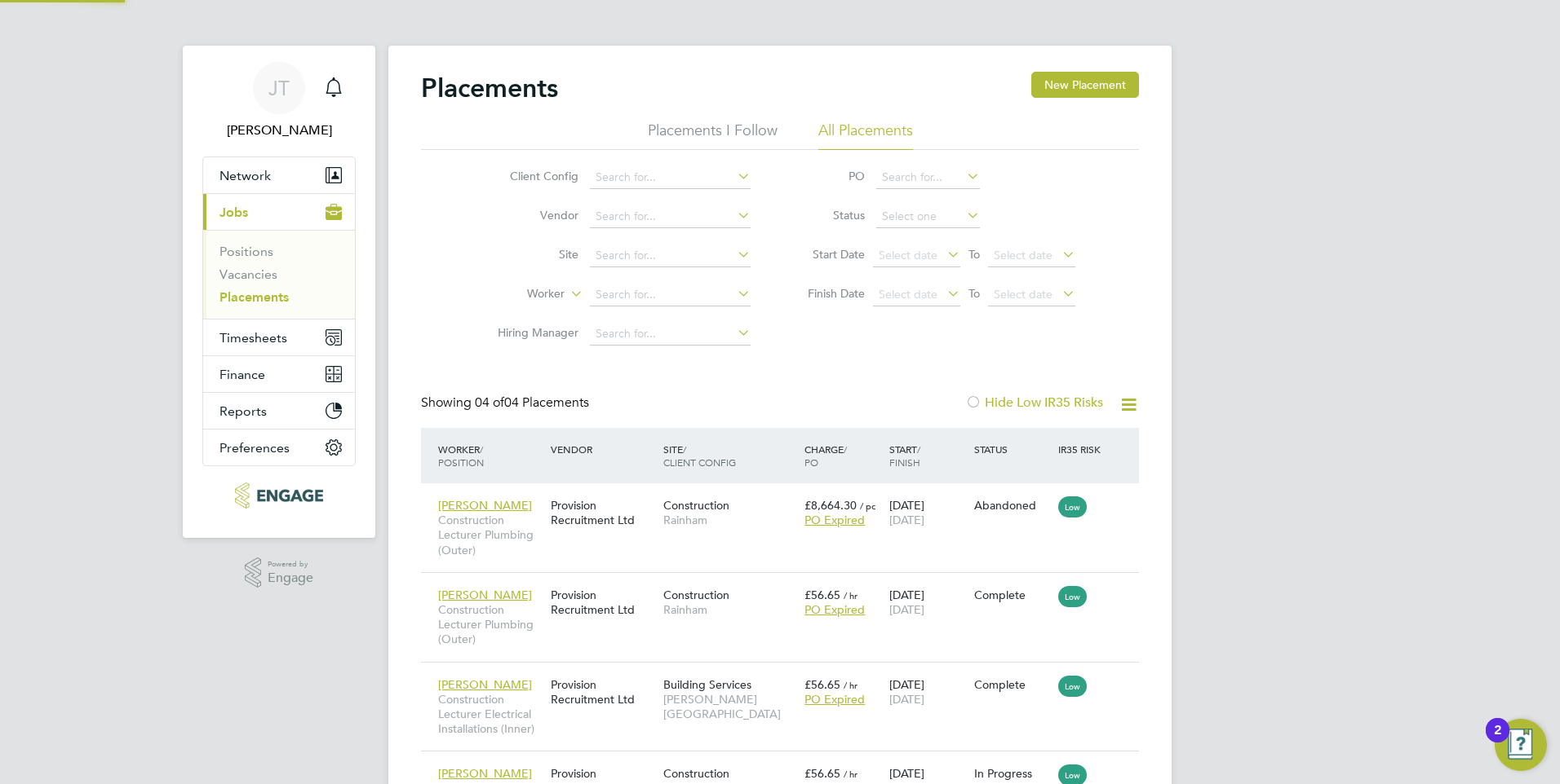
scroll to position [77, 113]
click at [693, 118] on div "Placements New Placement" at bounding box center [780, 95] width 718 height 49
click at [696, 118] on div "Placements New Placement" at bounding box center [780, 95] width 718 height 49
click at [702, 125] on li "Placements I Follow" at bounding box center [712, 135] width 130 height 29
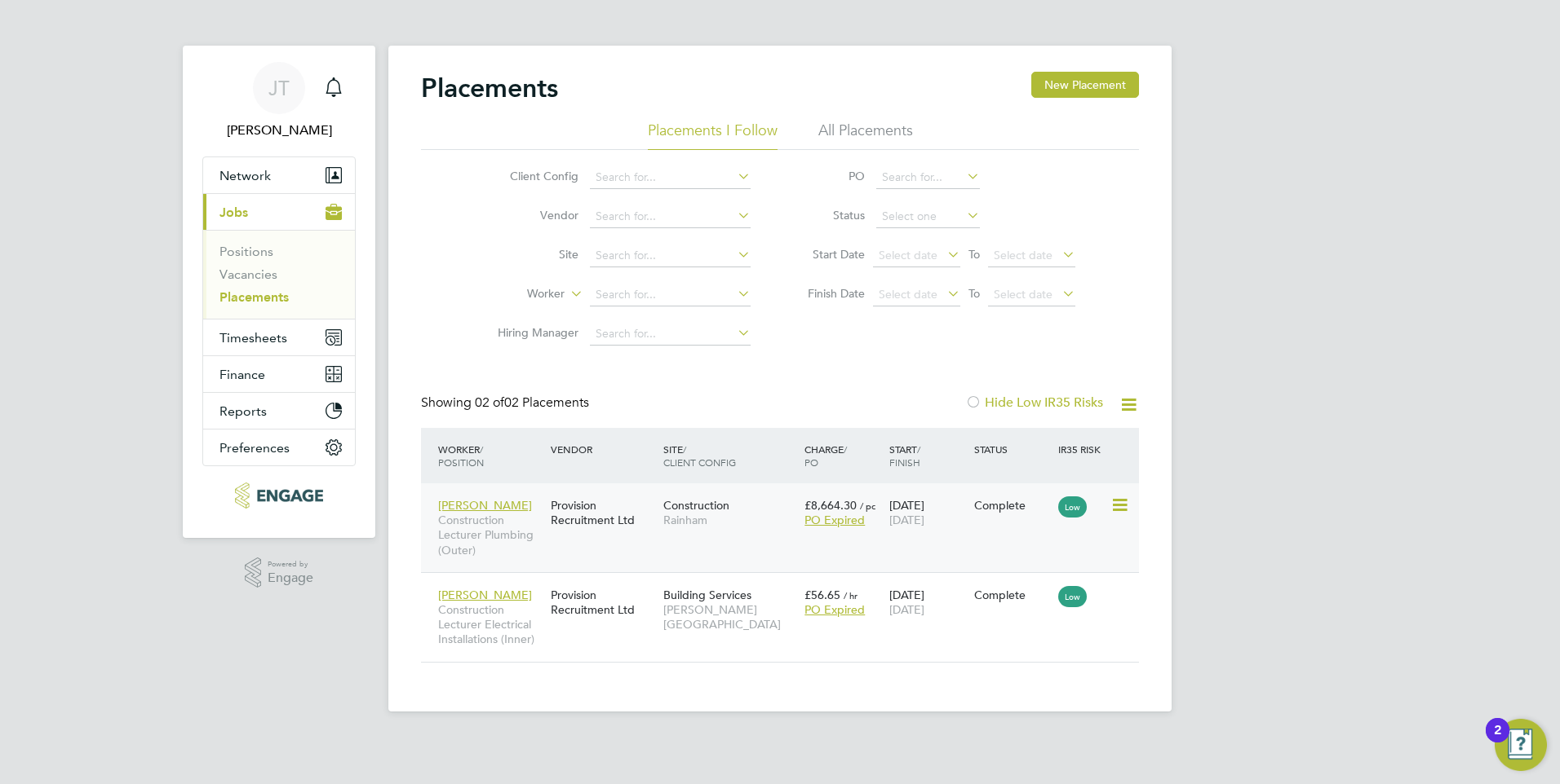
click at [763, 508] on div "Construction Rainham" at bounding box center [730, 513] width 141 height 46
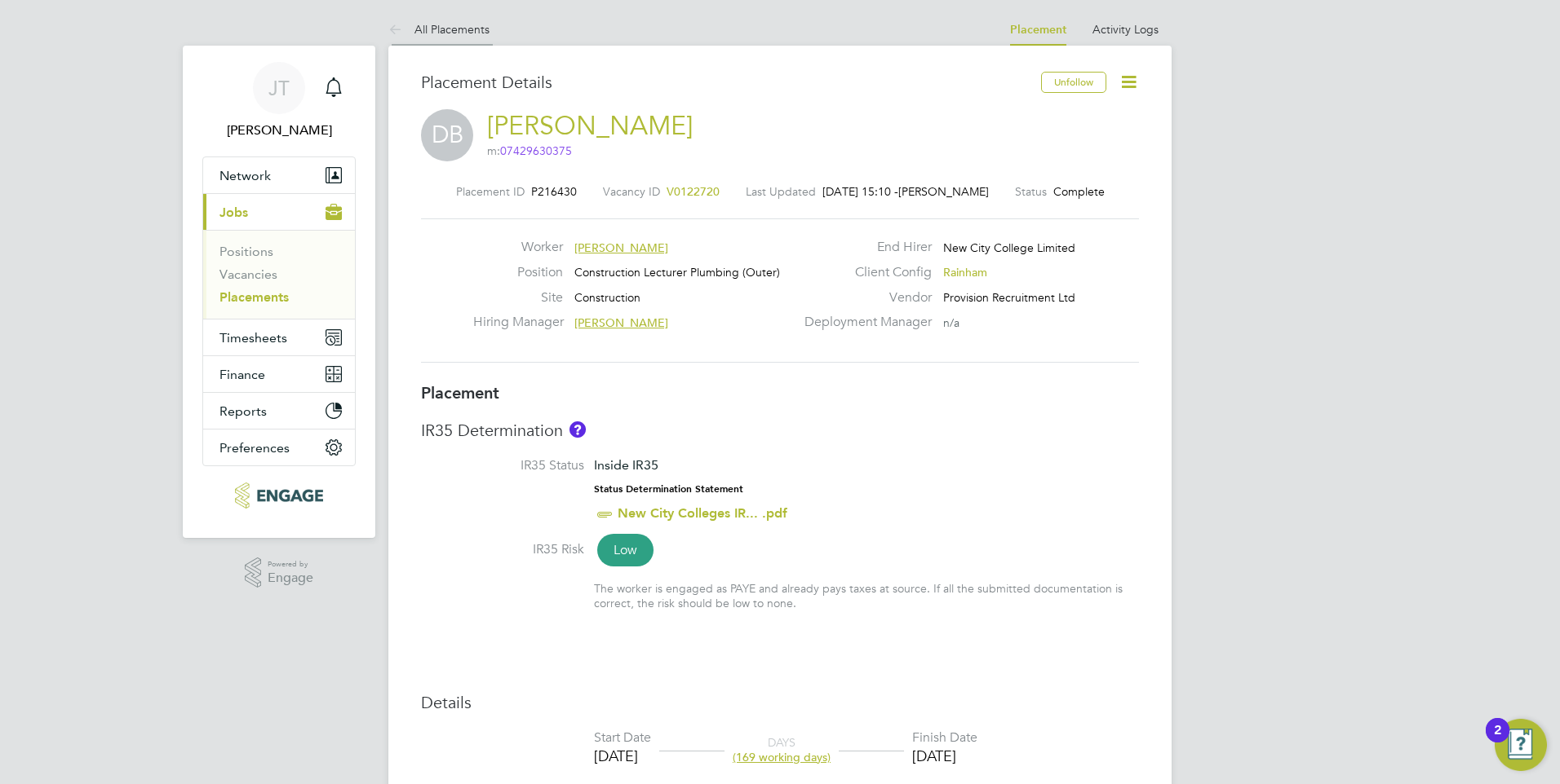
click at [447, 38] on li "All Placements" at bounding box center [439, 29] width 101 height 33
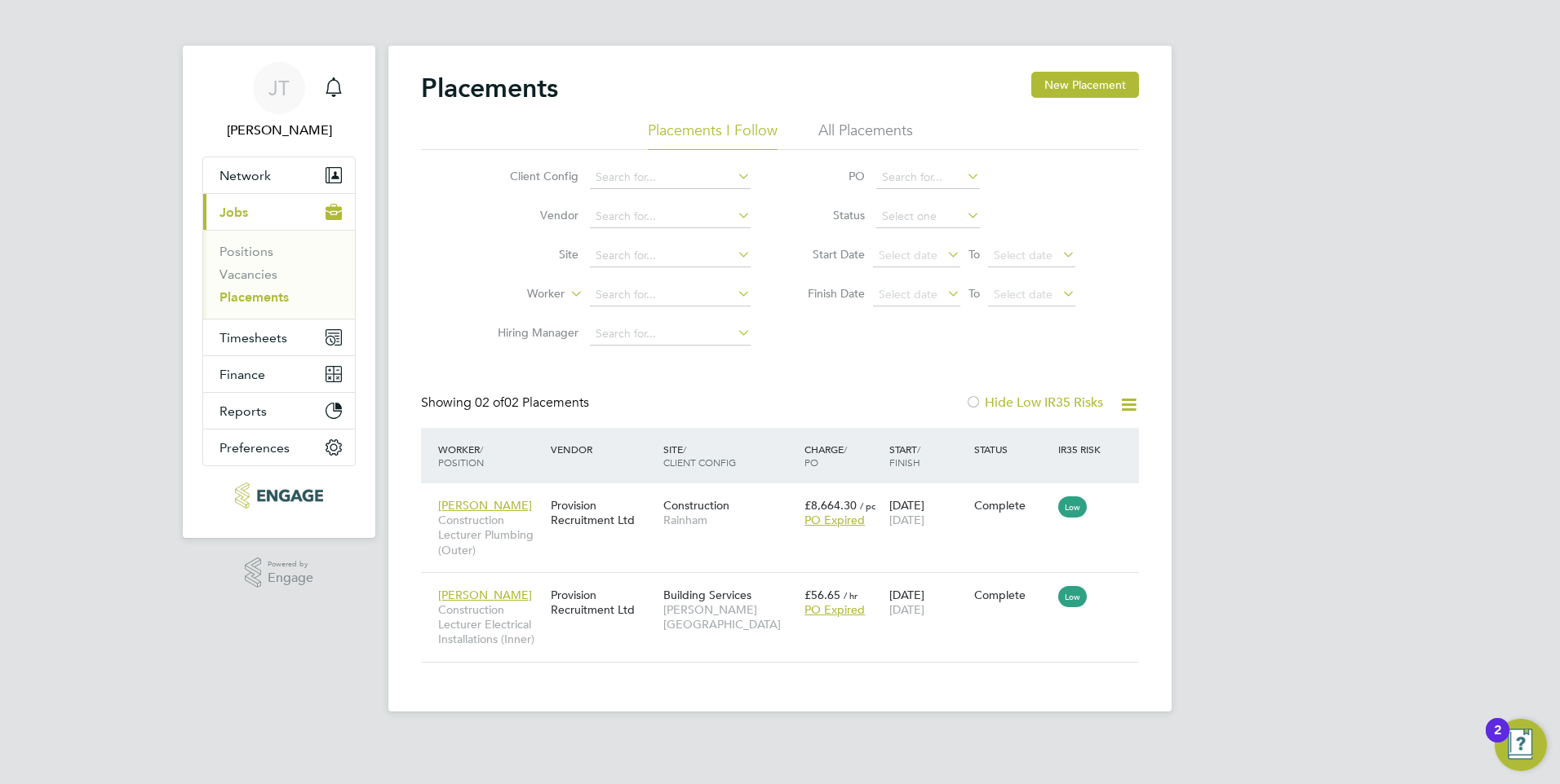
click at [855, 144] on li "All Placements" at bounding box center [865, 135] width 95 height 29
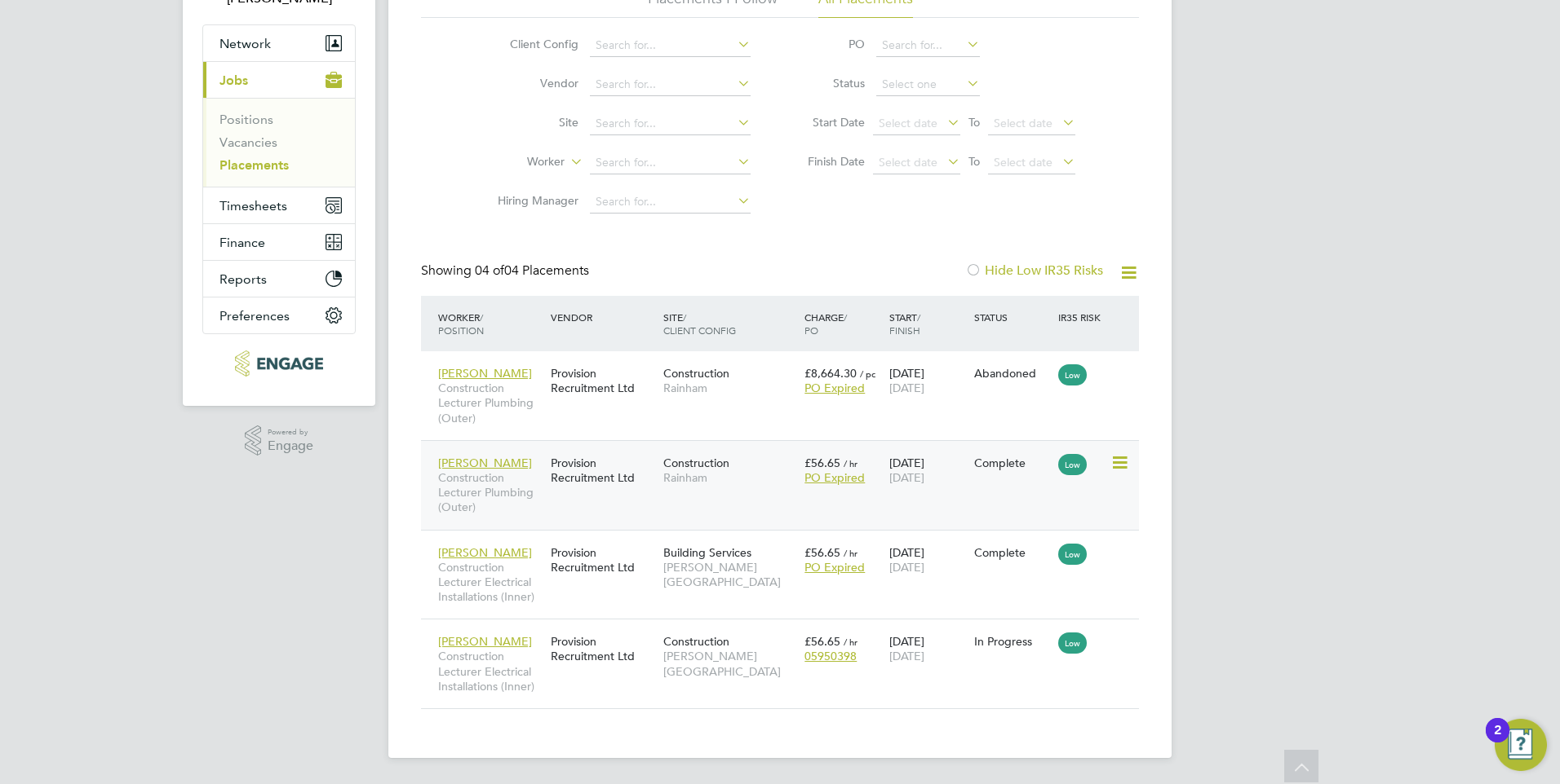
click at [774, 468] on div "Construction Rainham" at bounding box center [730, 470] width 141 height 46
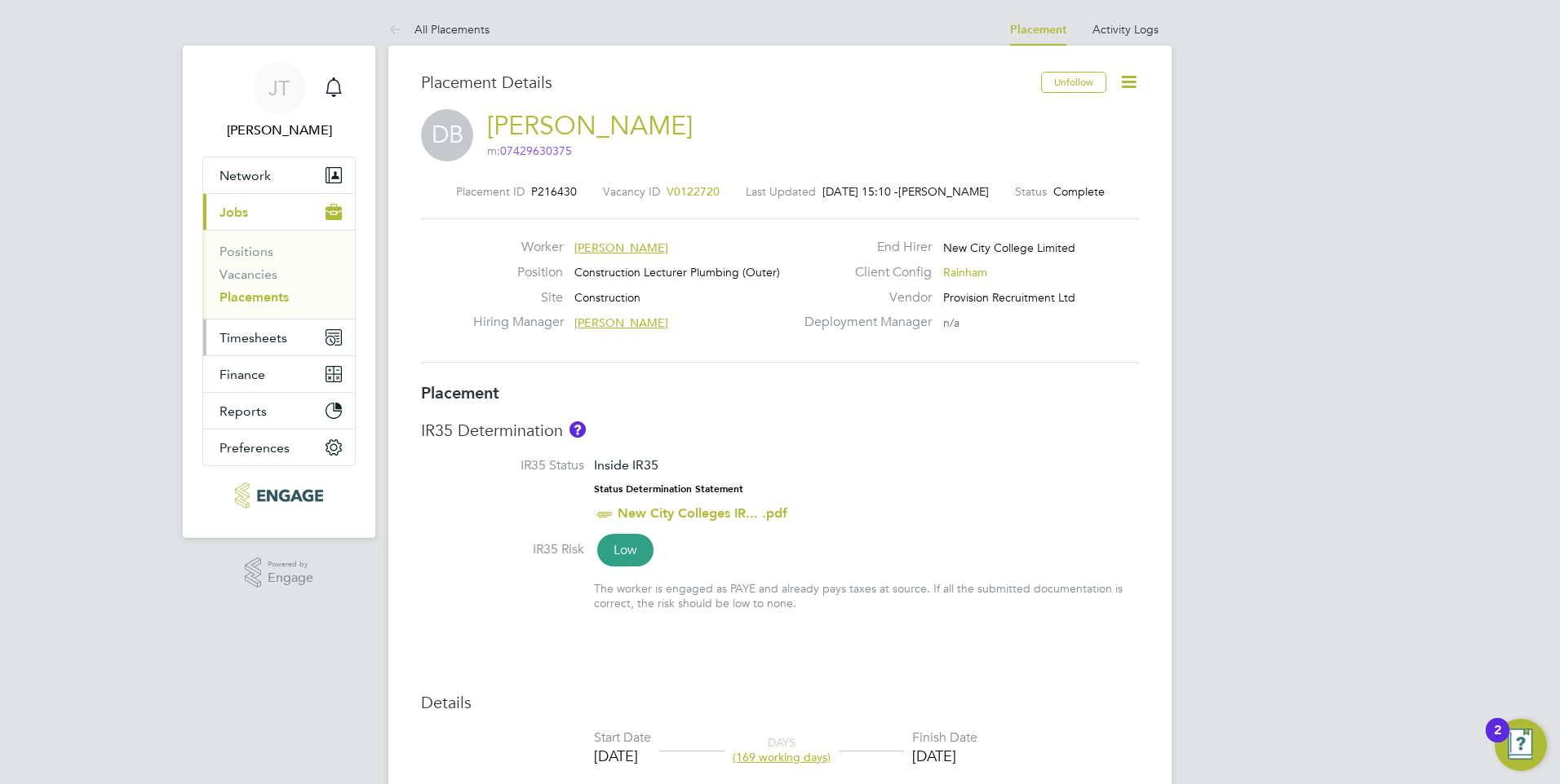
click at [248, 342] on span "Timesheets" at bounding box center [253, 339] width 68 height 16
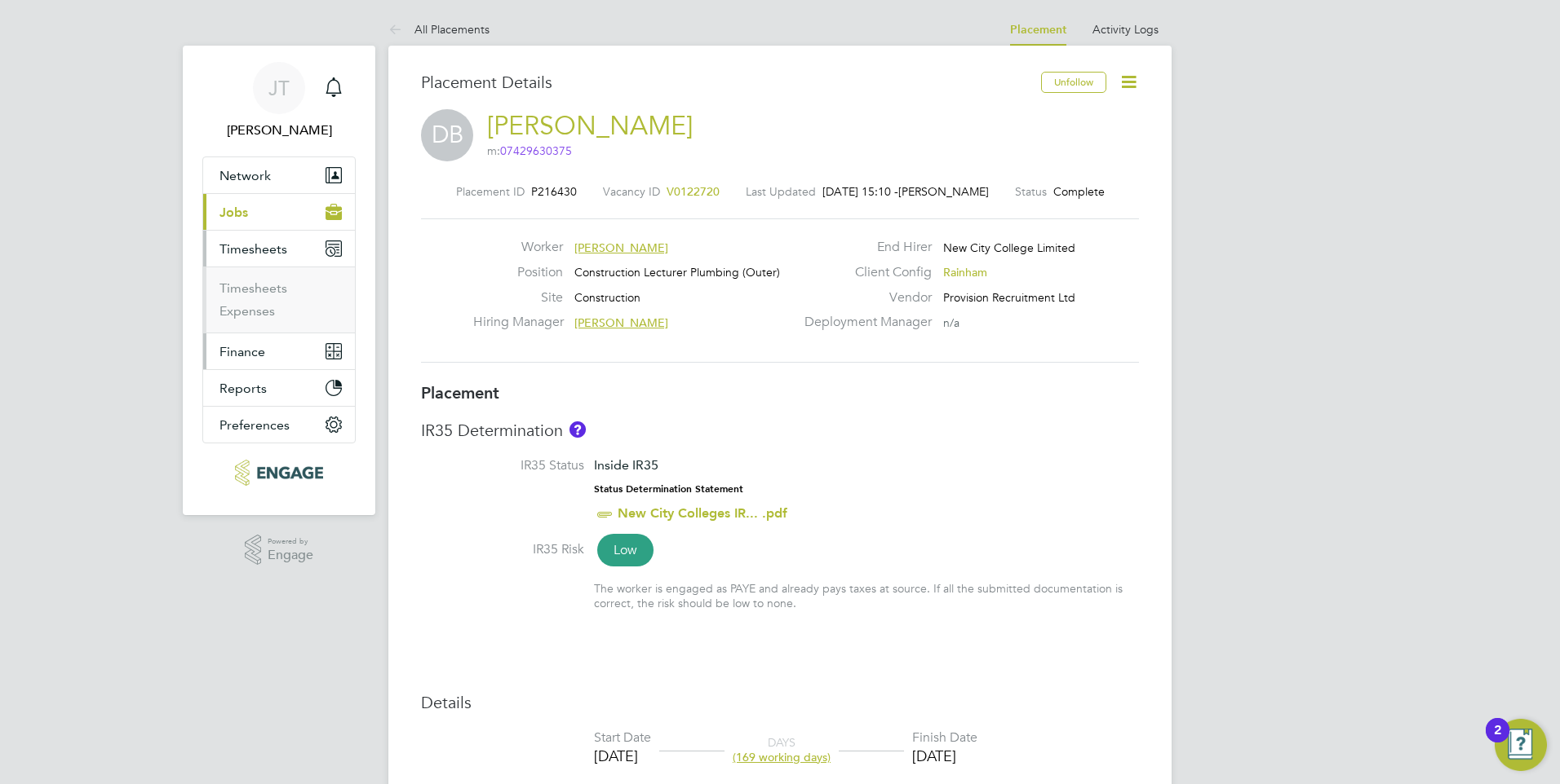
click at [256, 352] on span "Finance" at bounding box center [242, 352] width 46 height 16
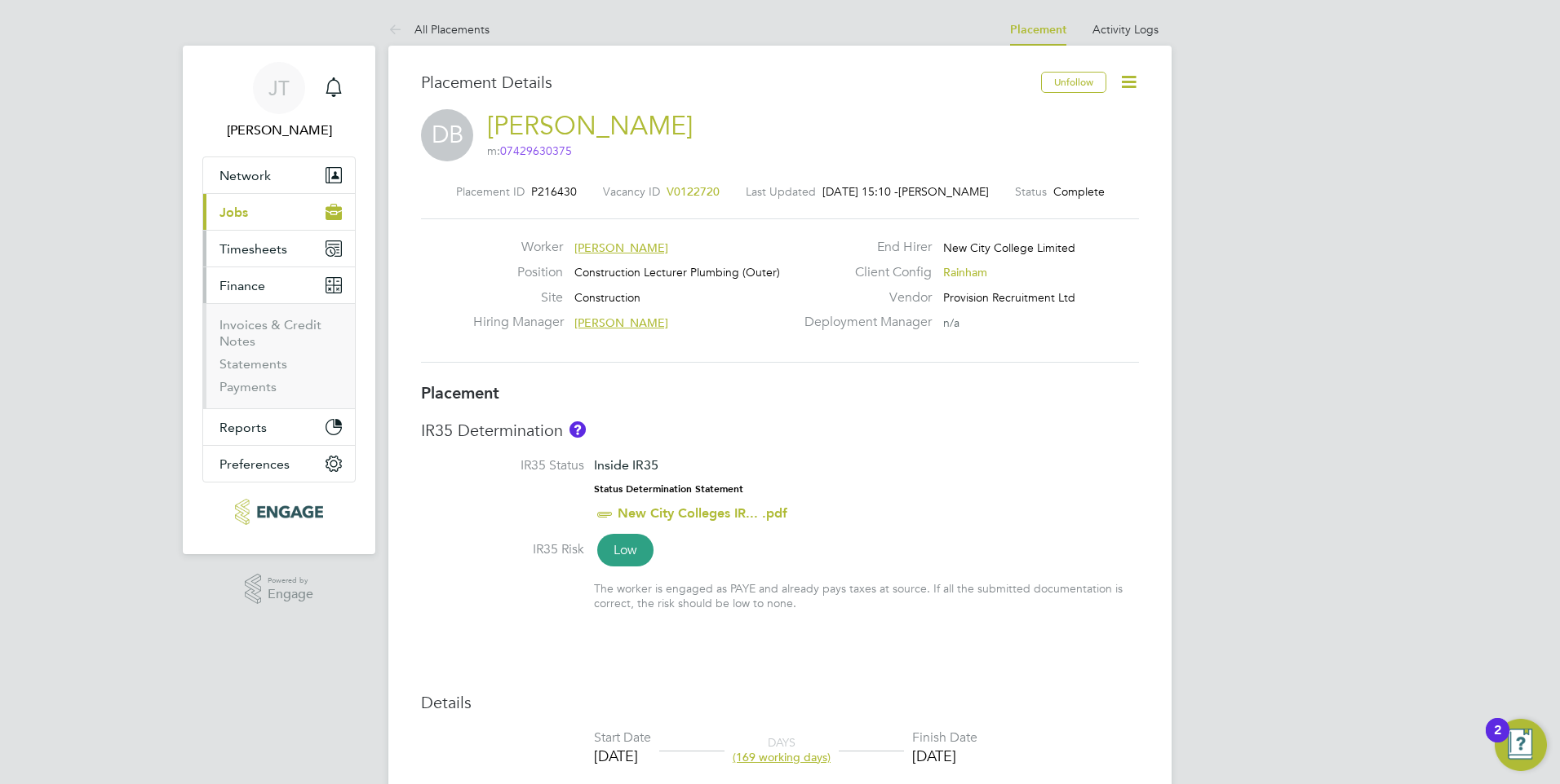
click at [281, 255] on span "Timesheets" at bounding box center [253, 249] width 68 height 16
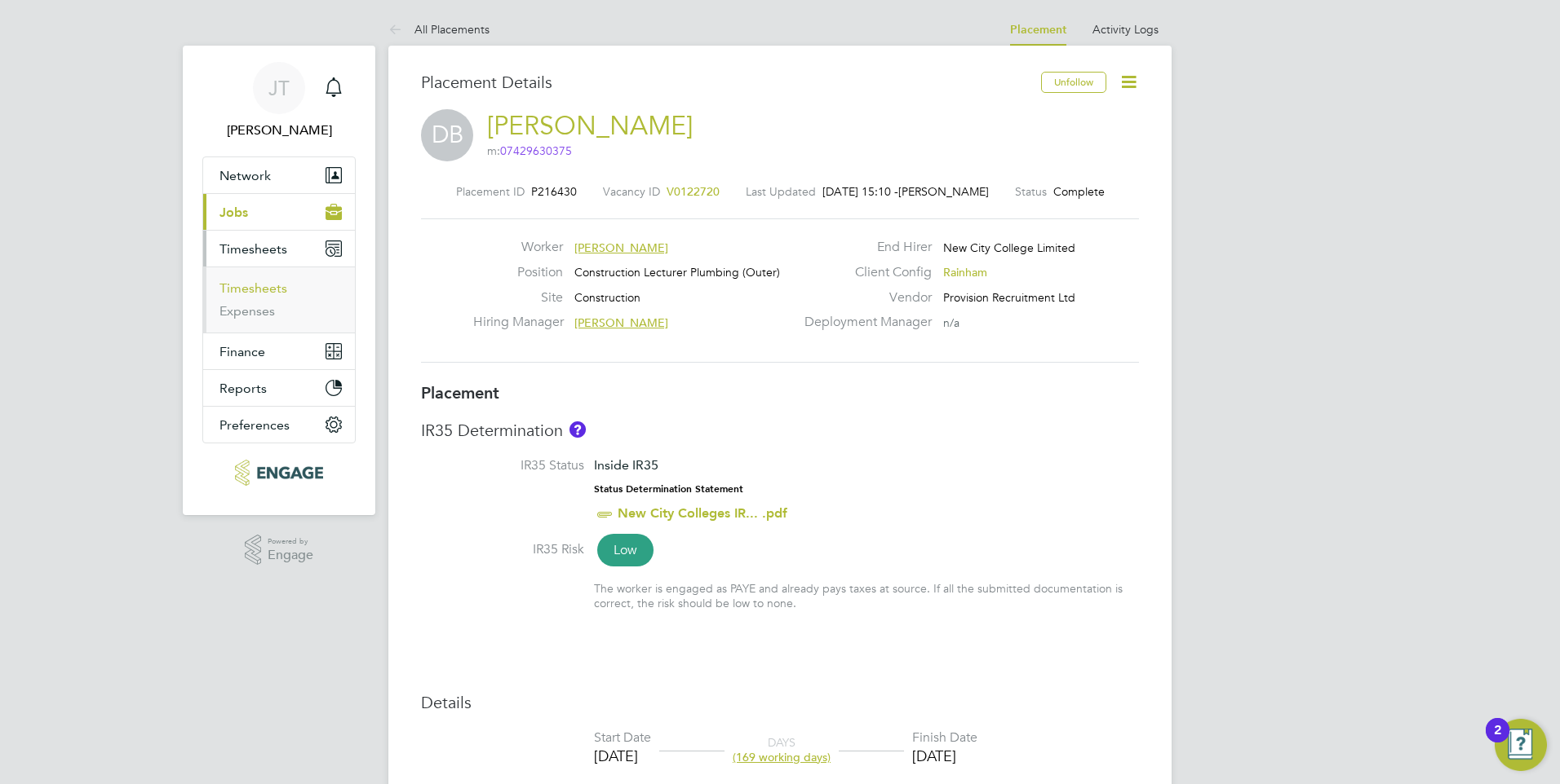
click at [266, 289] on link "Timesheets" at bounding box center [253, 288] width 68 height 16
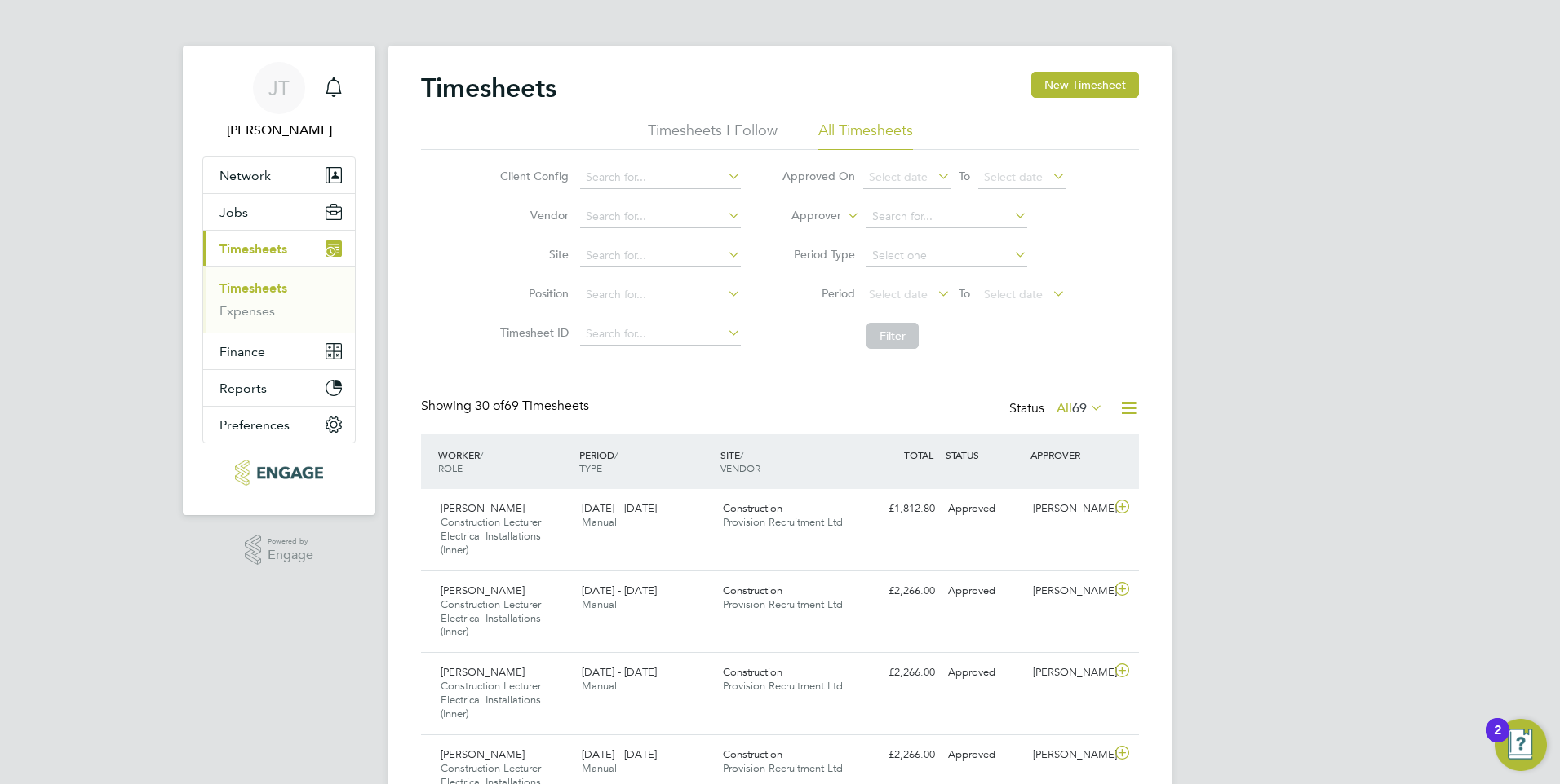
click at [706, 121] on li "Timesheets I Follow" at bounding box center [712, 135] width 130 height 29
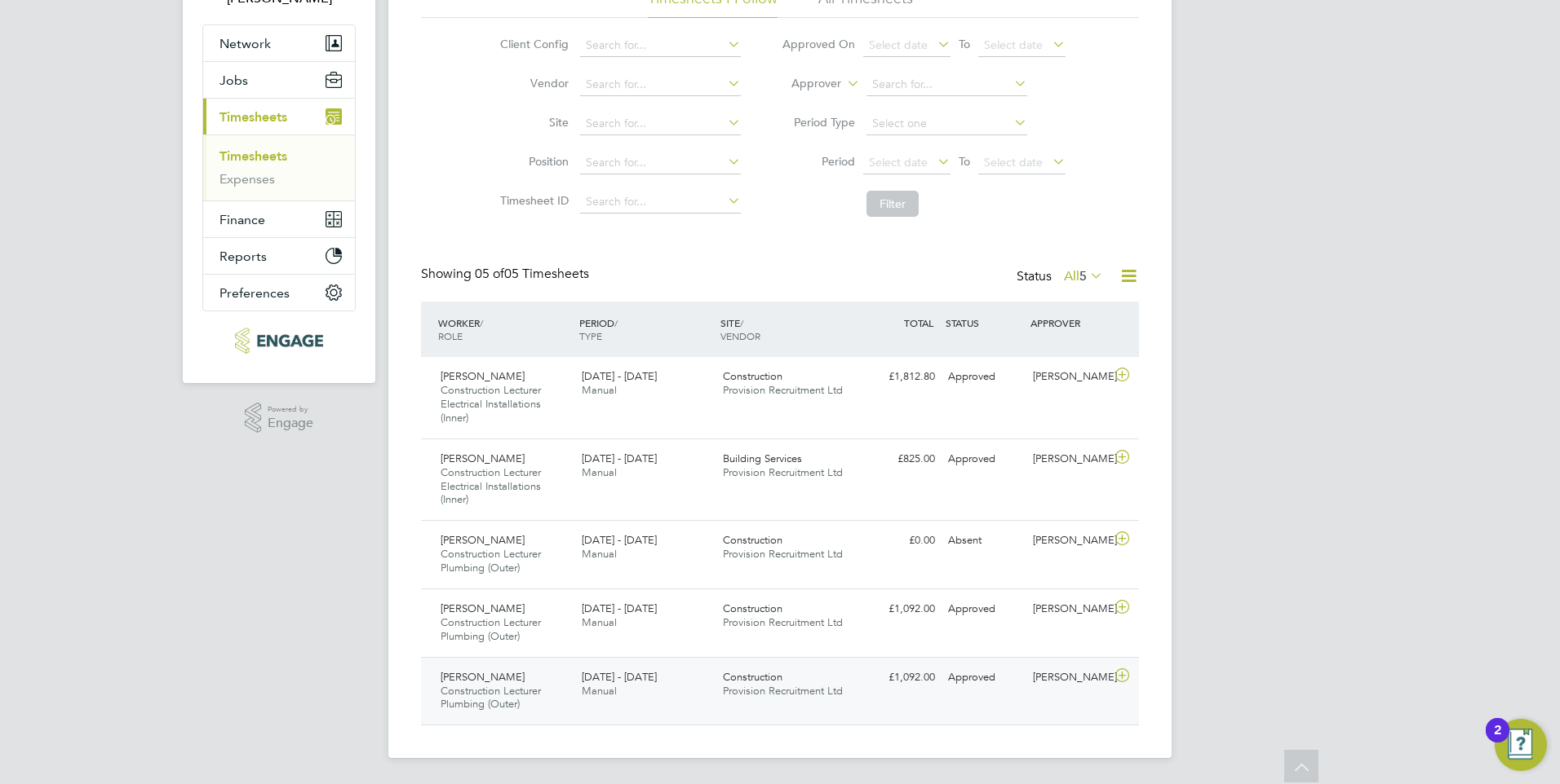
click at [856, 688] on div "Construction Provision Recruitment Ltd" at bounding box center [787, 685] width 141 height 41
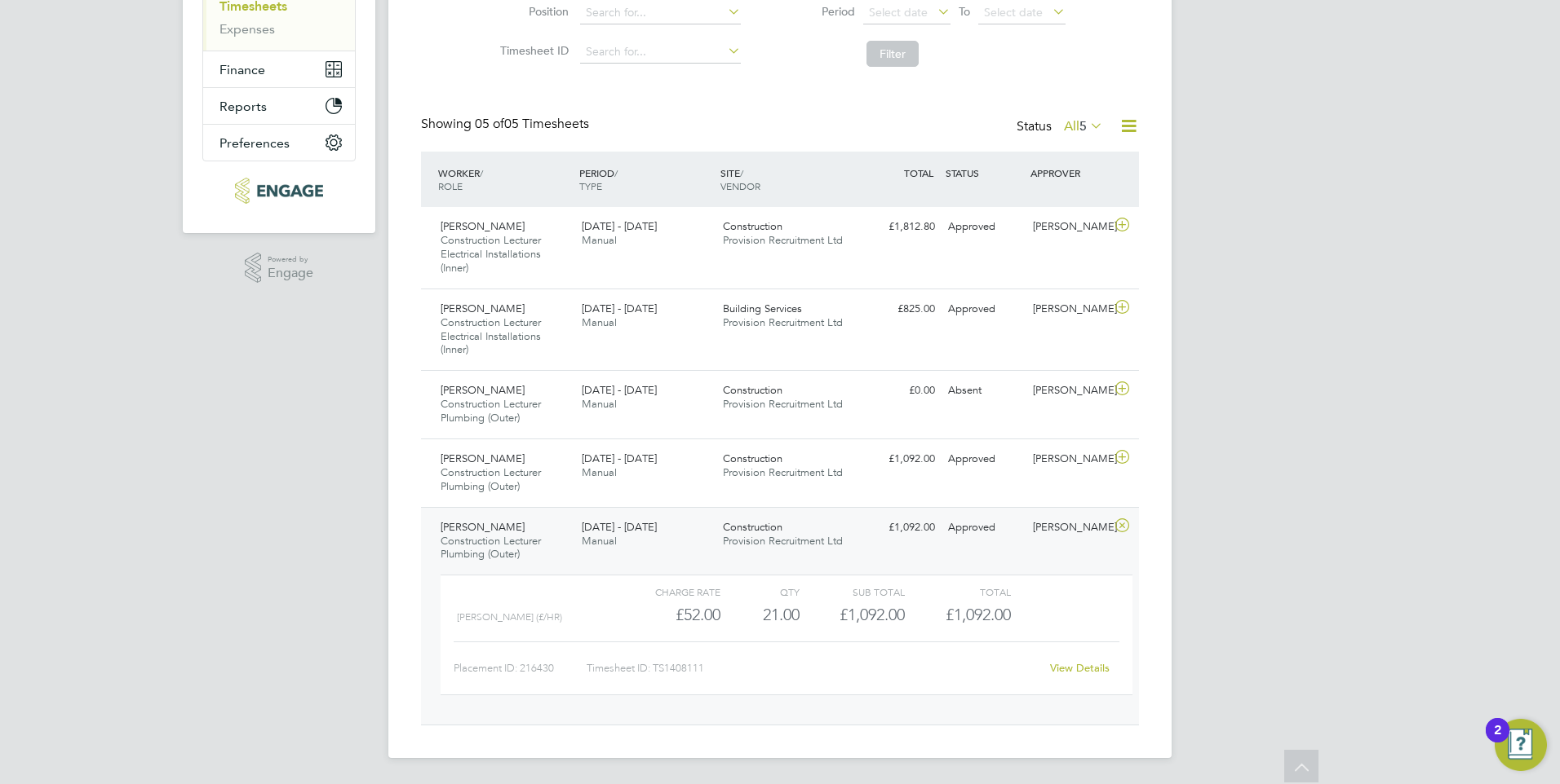
click at [1081, 673] on link "View Details" at bounding box center [1079, 668] width 59 height 14
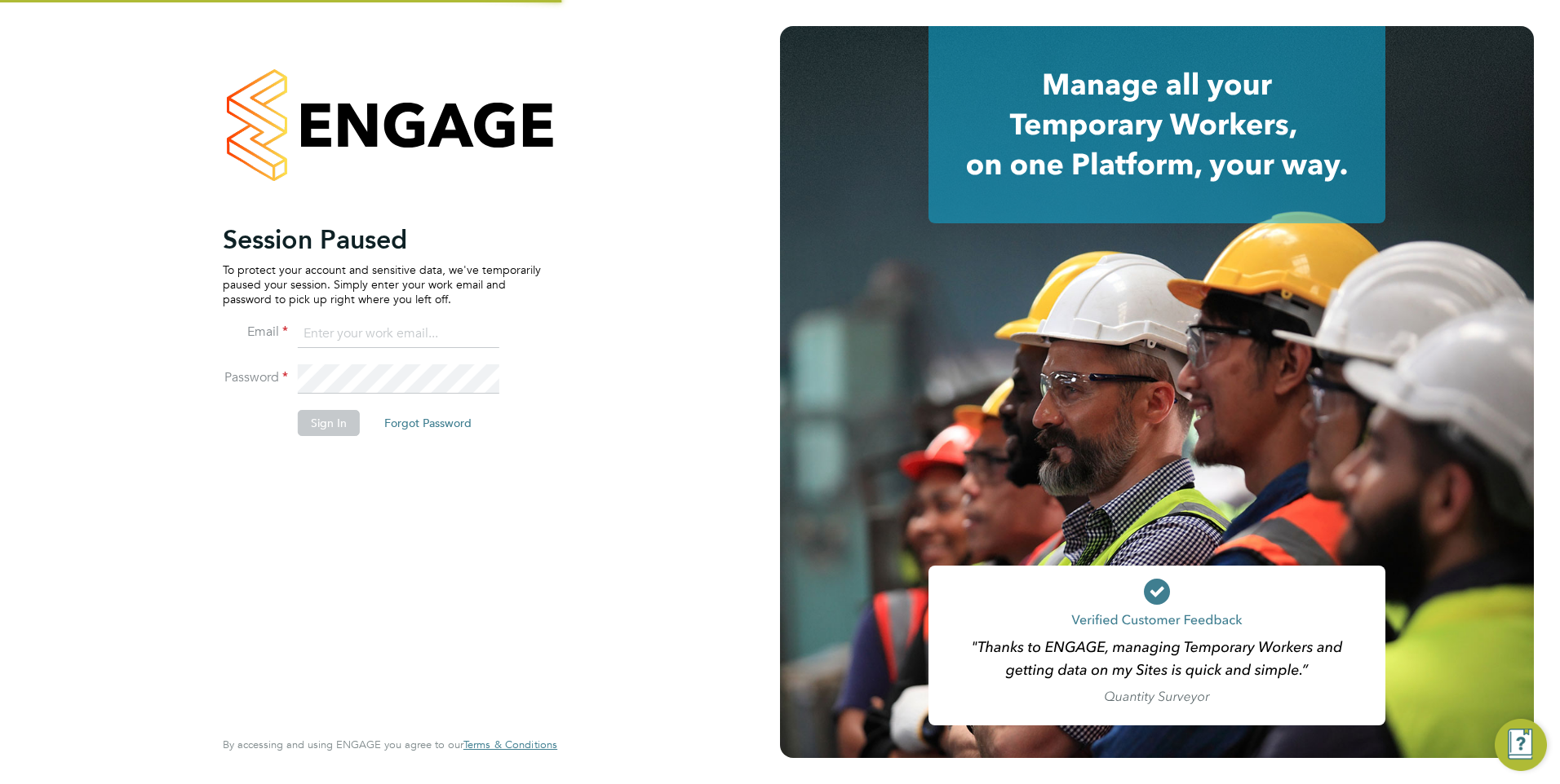
type input "[EMAIL_ADDRESS][DOMAIN_NAME]"
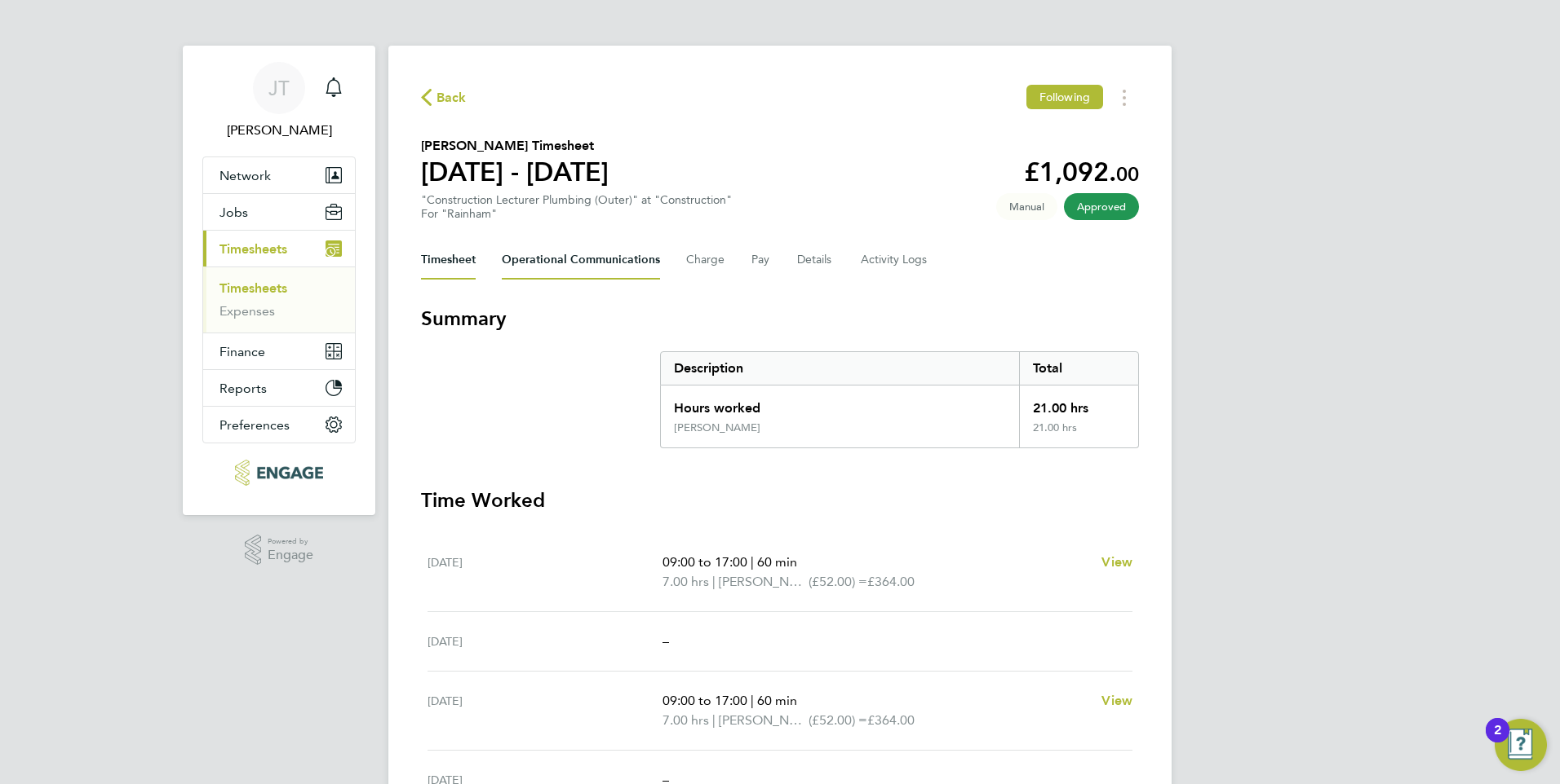
click at [578, 260] on Communications-tab "Operational Communications" at bounding box center [580, 260] width 158 height 39
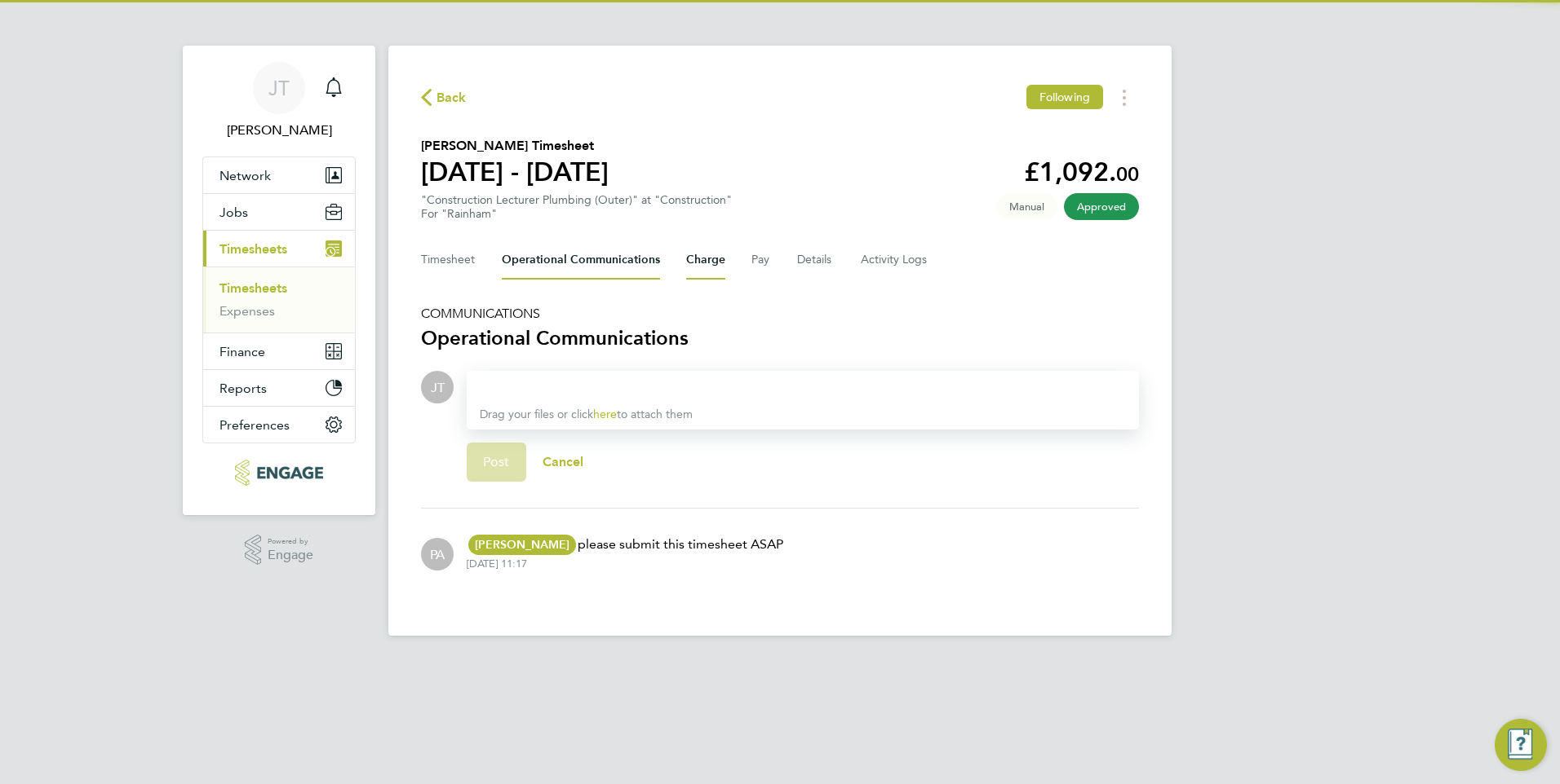
click at [692, 262] on button "Charge" at bounding box center [706, 260] width 39 height 39
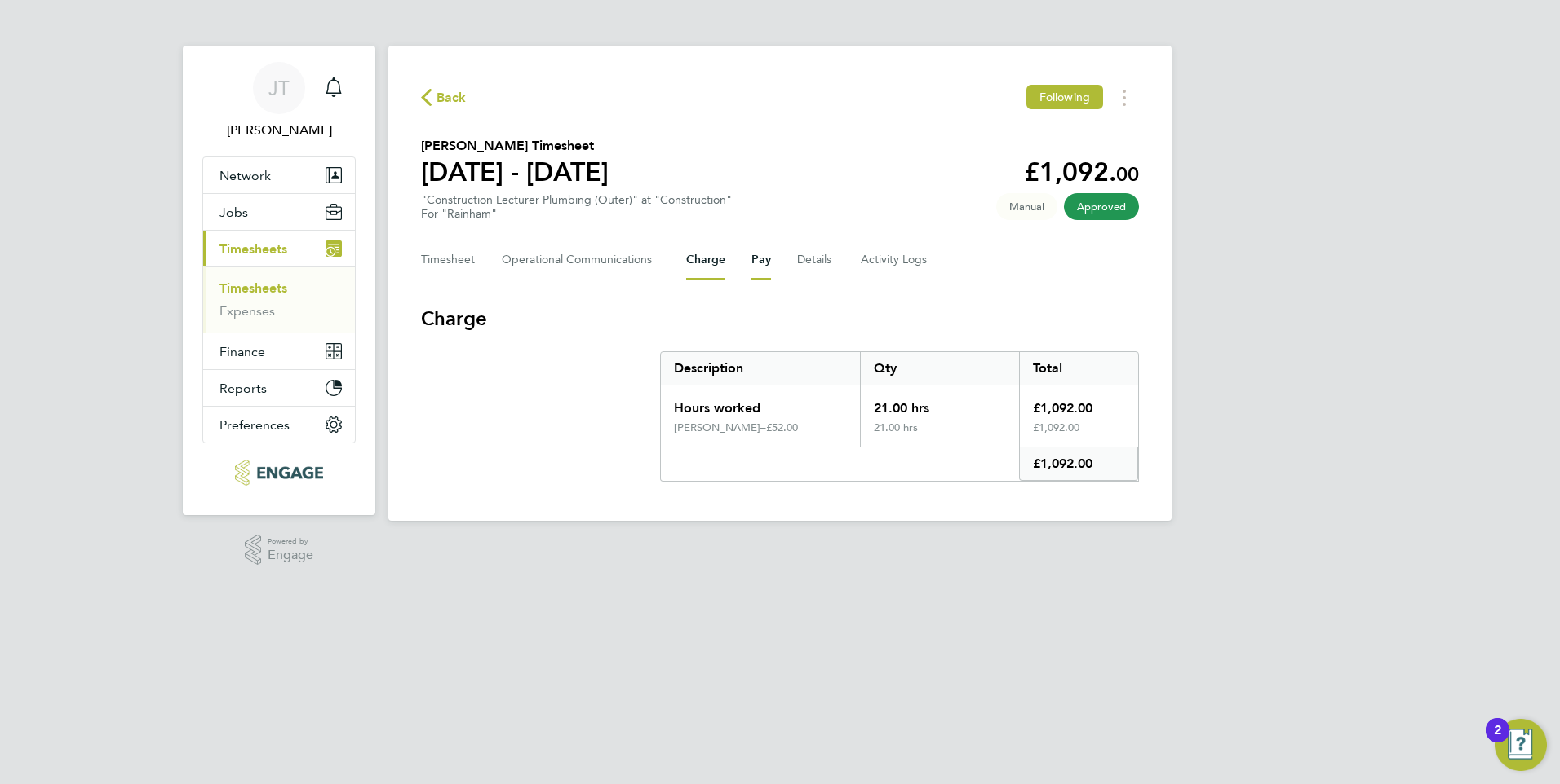
click at [761, 266] on button "Pay" at bounding box center [761, 260] width 19 height 39
click at [709, 263] on button "Charge" at bounding box center [706, 260] width 39 height 39
drag, startPoint x: 752, startPoint y: 261, endPoint x: 763, endPoint y: 258, distance: 11.4
click at [759, 258] on button "Pay" at bounding box center [761, 260] width 19 height 39
click at [803, 271] on button "Details" at bounding box center [815, 260] width 37 height 39
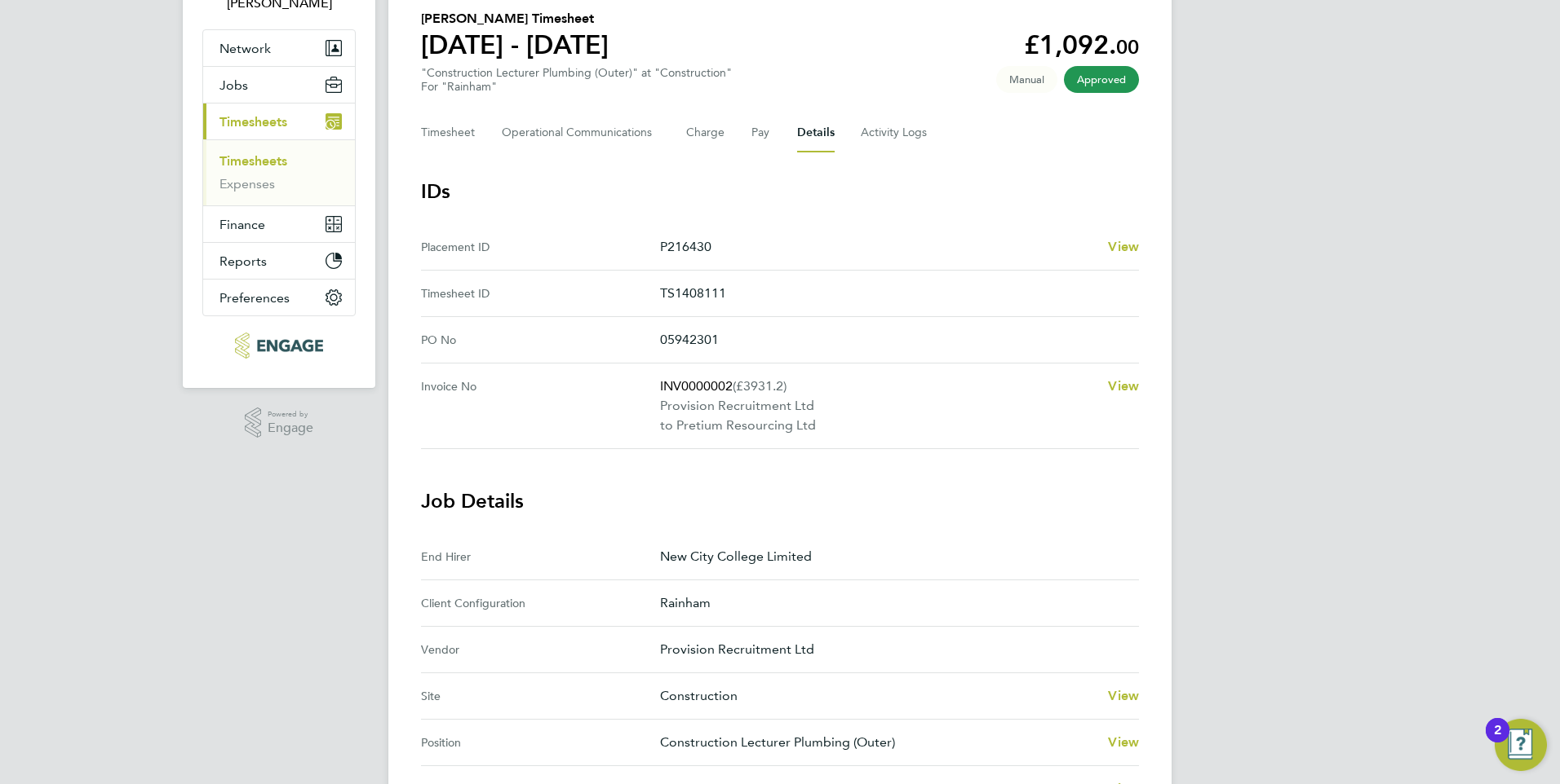
scroll to position [106, 0]
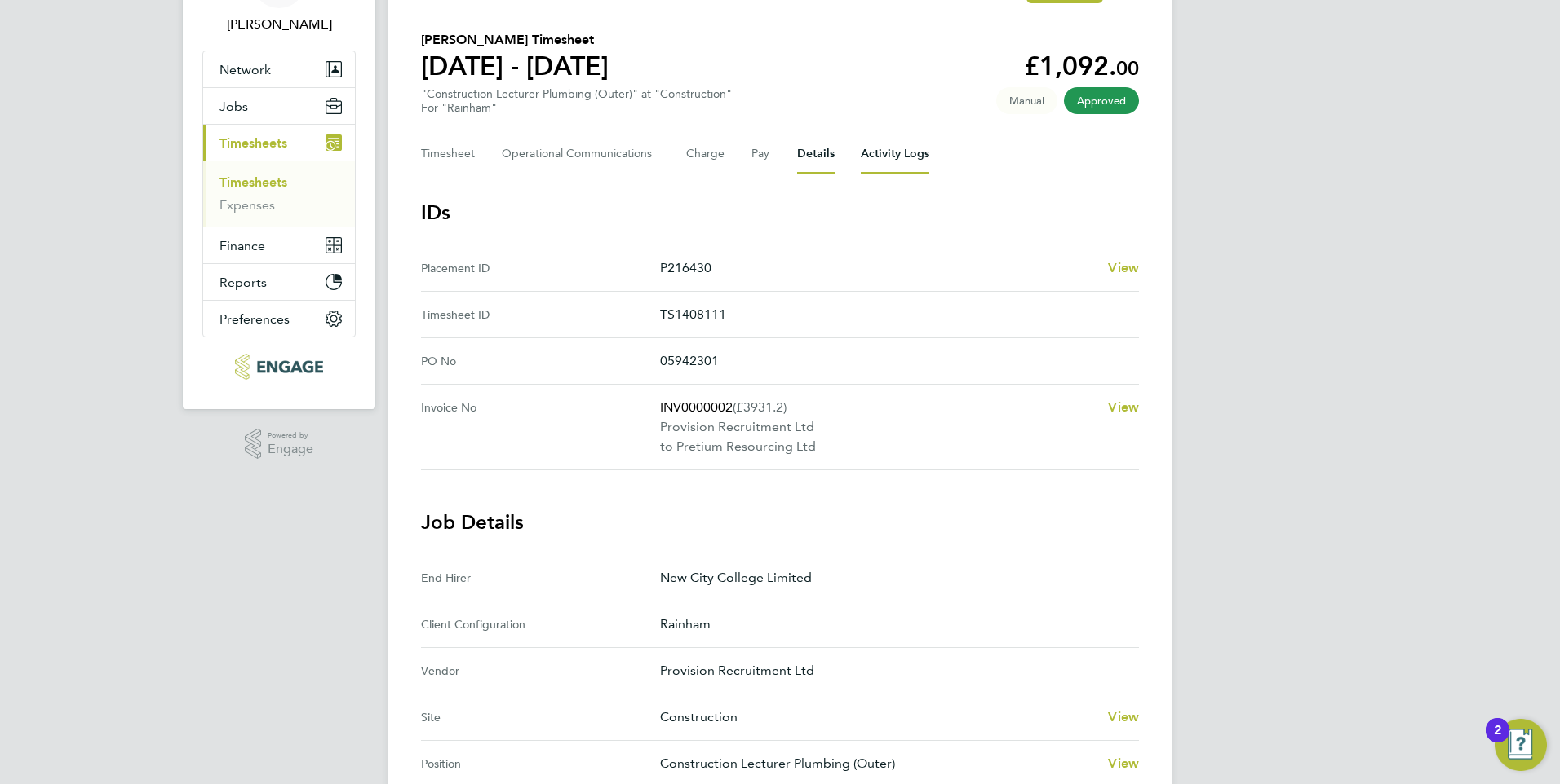
click at [894, 151] on Logs-tab "Activity Logs" at bounding box center [894, 154] width 68 height 39
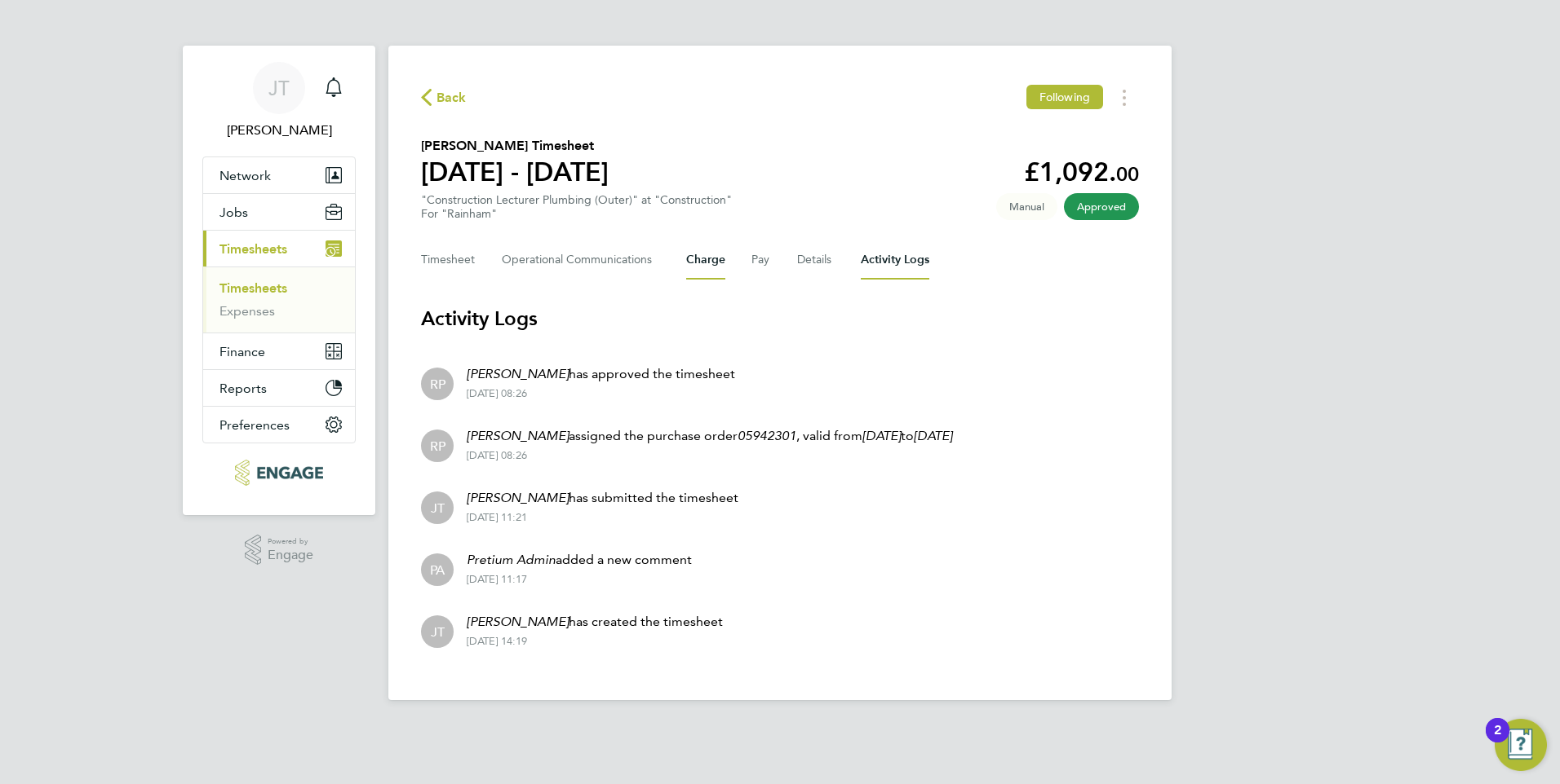
click at [706, 266] on button "Charge" at bounding box center [706, 260] width 39 height 39
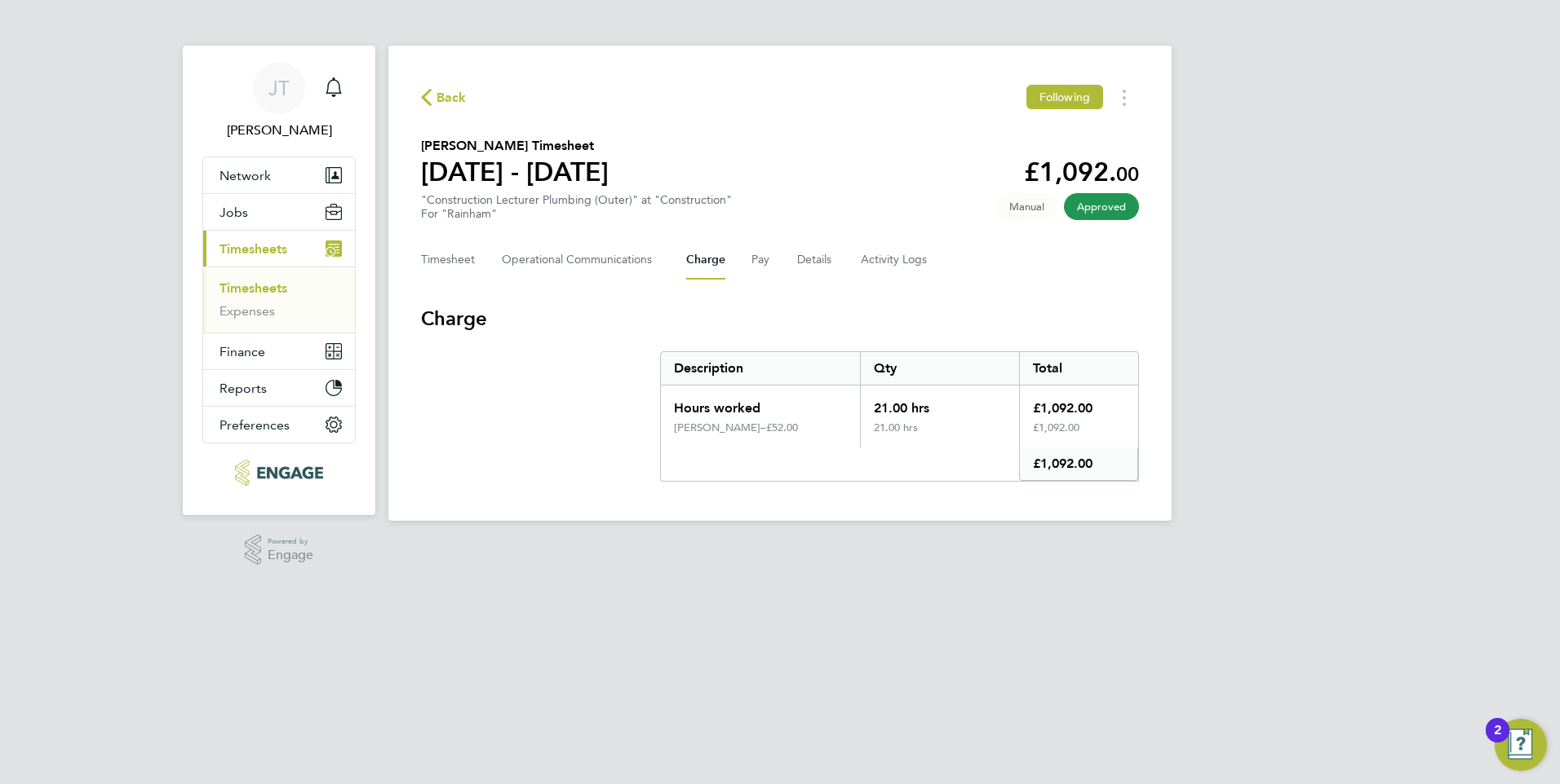
drag, startPoint x: 738, startPoint y: 430, endPoint x: 763, endPoint y: 433, distance: 25.2
click at [766, 433] on div "£52.00" at bounding box center [806, 428] width 80 height 13
drag, startPoint x: 763, startPoint y: 433, endPoint x: 748, endPoint y: 248, distance: 185.6
click at [752, 249] on button "Pay" at bounding box center [761, 260] width 19 height 39
drag, startPoint x: 738, startPoint y: 426, endPoint x: 766, endPoint y: 435, distance: 29.4
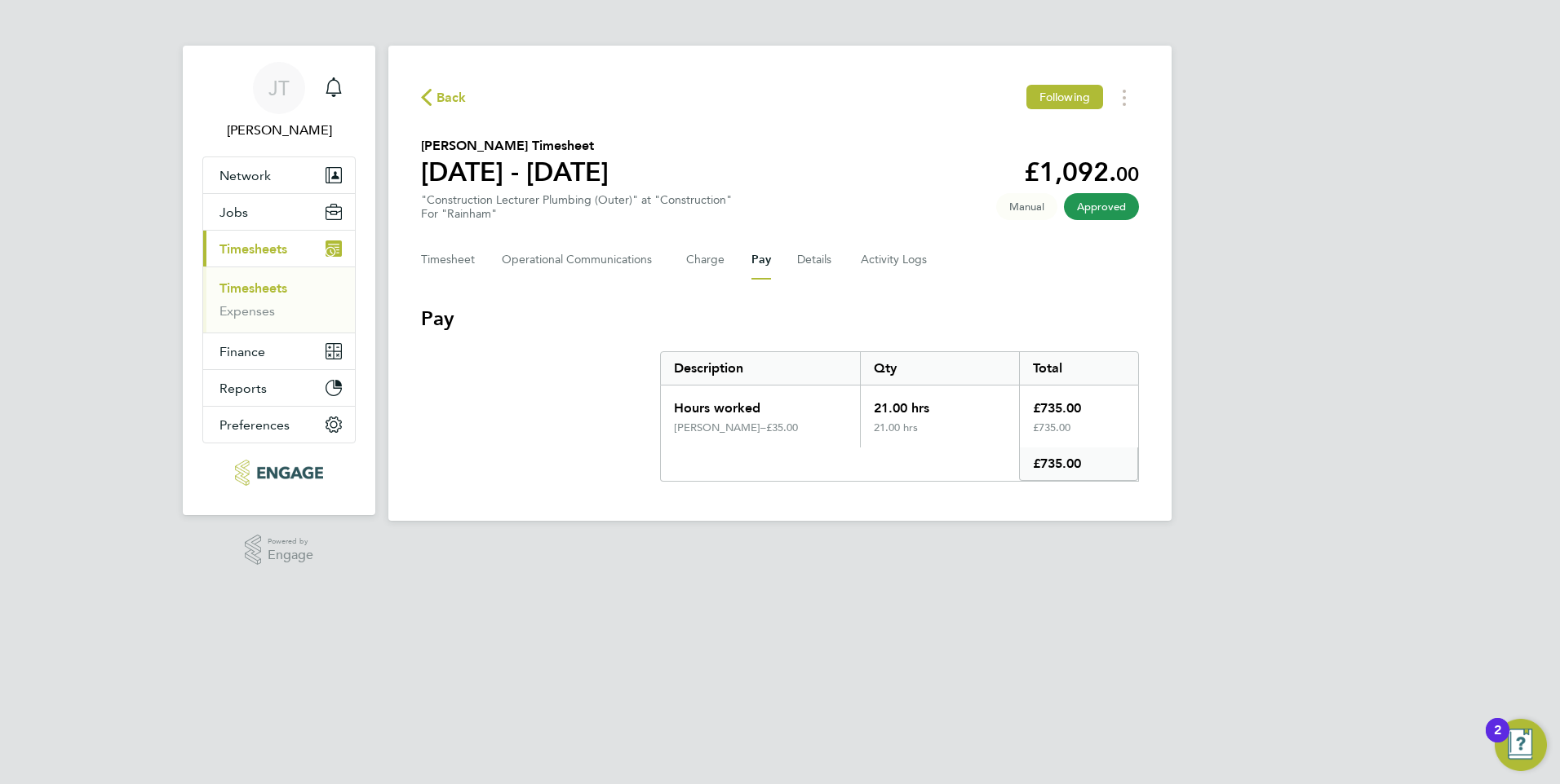
click at [766, 435] on div "David Bull – £35.00" at bounding box center [760, 435] width 199 height 27
drag, startPoint x: 766, startPoint y: 435, endPoint x: 710, endPoint y: 270, distance: 174.2
click at [710, 270] on button "Charge" at bounding box center [706, 260] width 39 height 39
click at [708, 262] on button "Charge" at bounding box center [706, 260] width 39 height 39
click at [816, 260] on button "Details" at bounding box center [815, 260] width 37 height 39
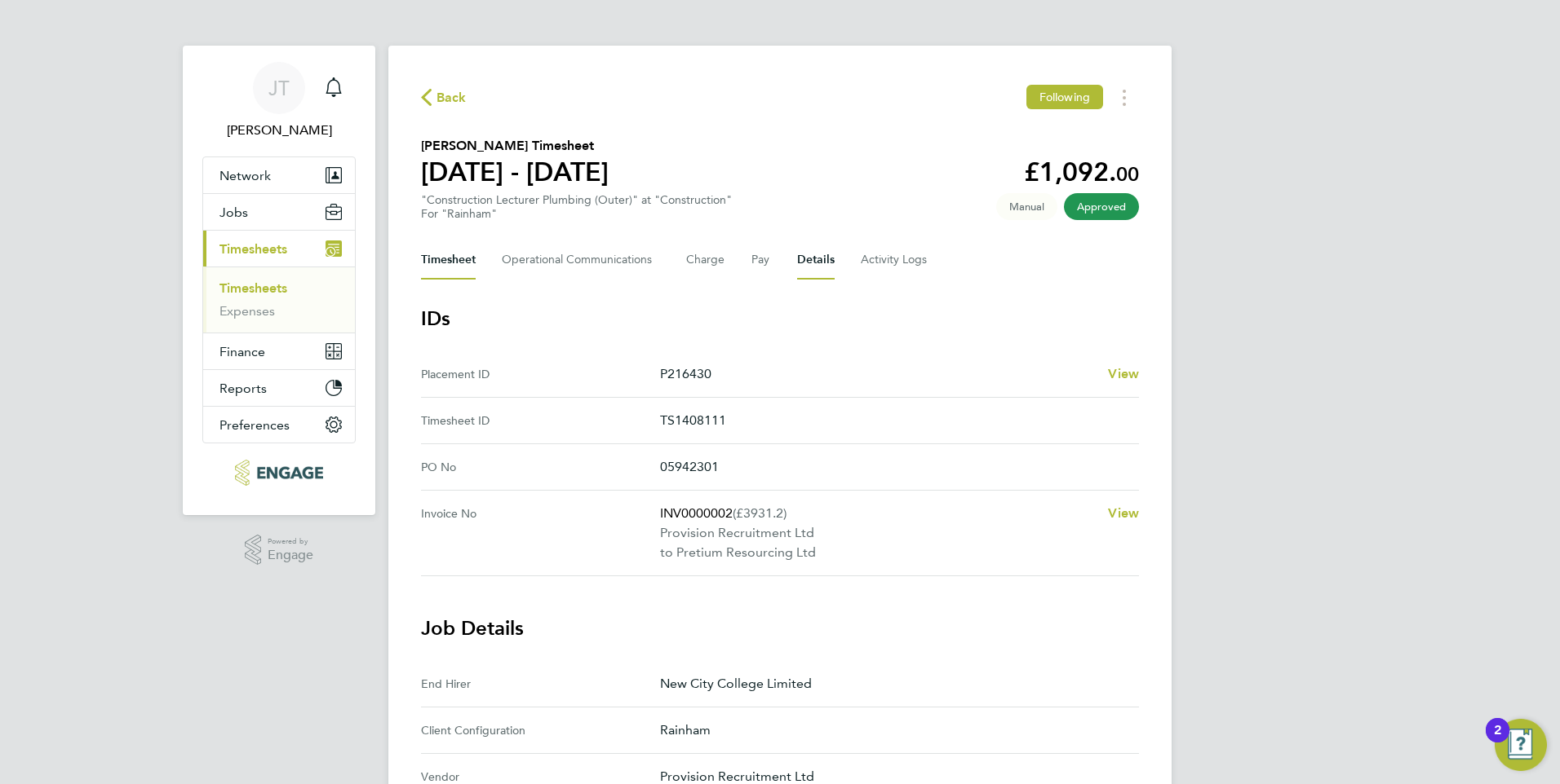
click at [462, 260] on button "Timesheet" at bounding box center [448, 260] width 55 height 39
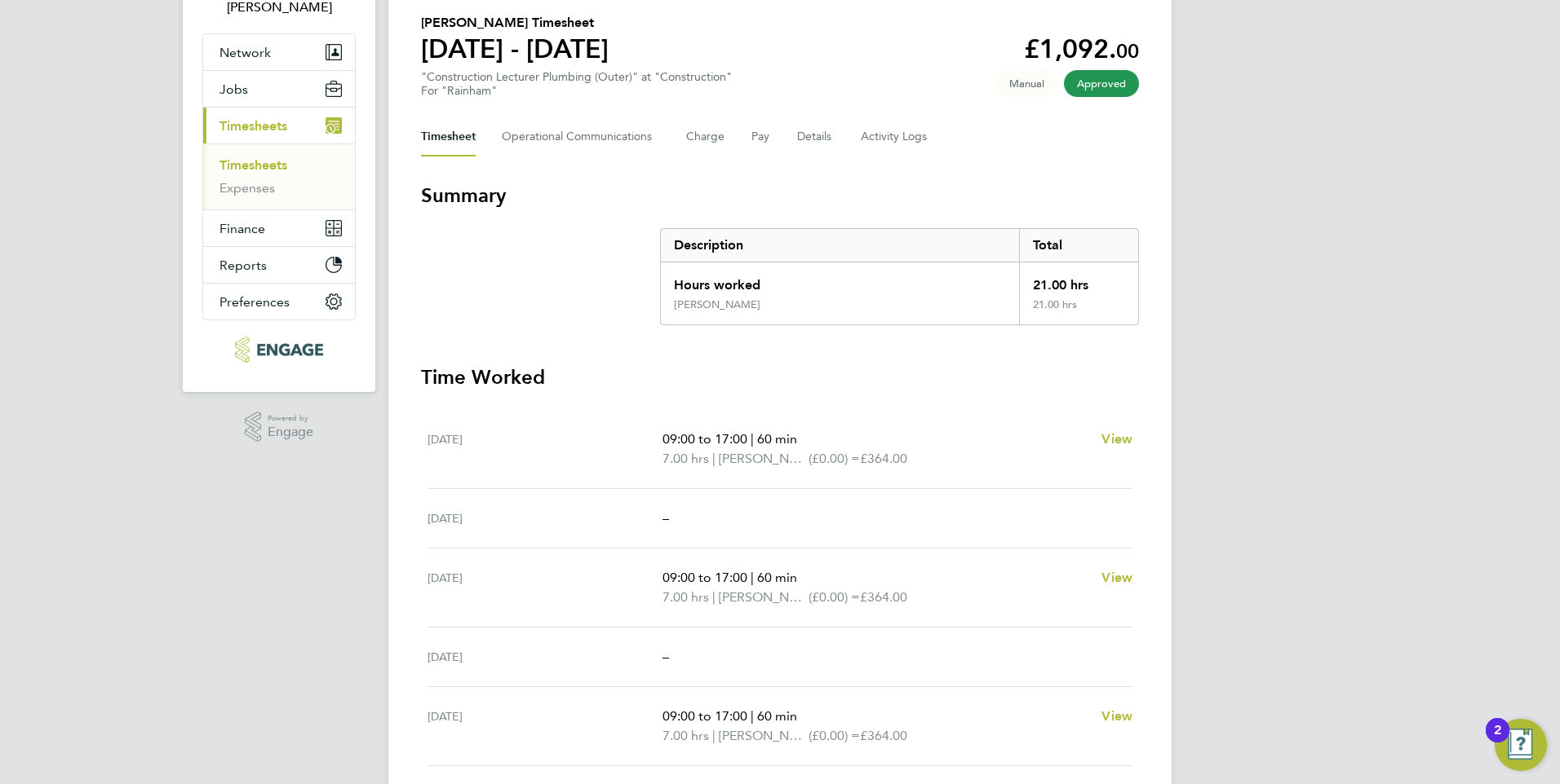
scroll to position [42, 0]
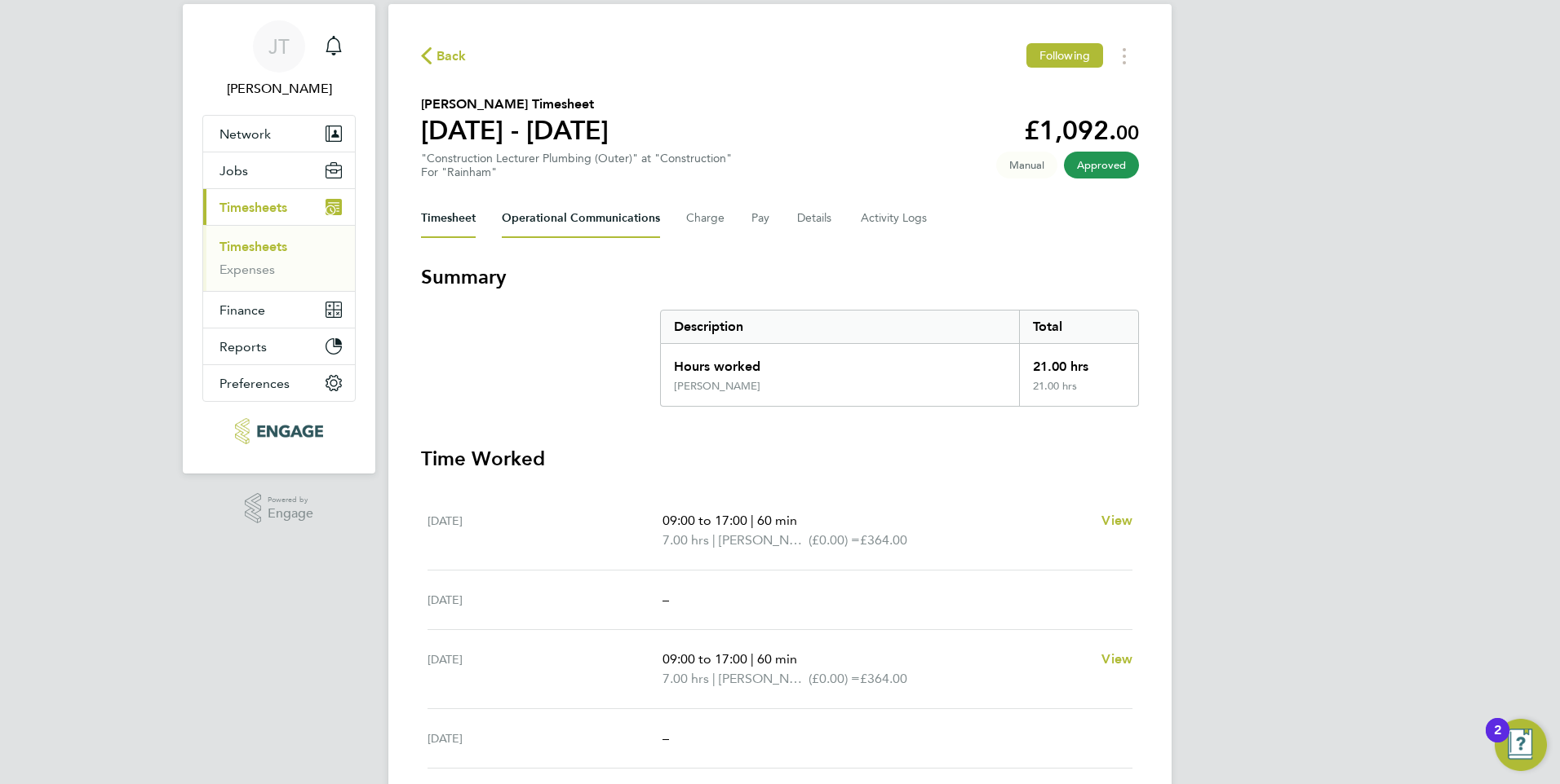
click at [538, 213] on Communications-tab "Operational Communications" at bounding box center [580, 218] width 158 height 39
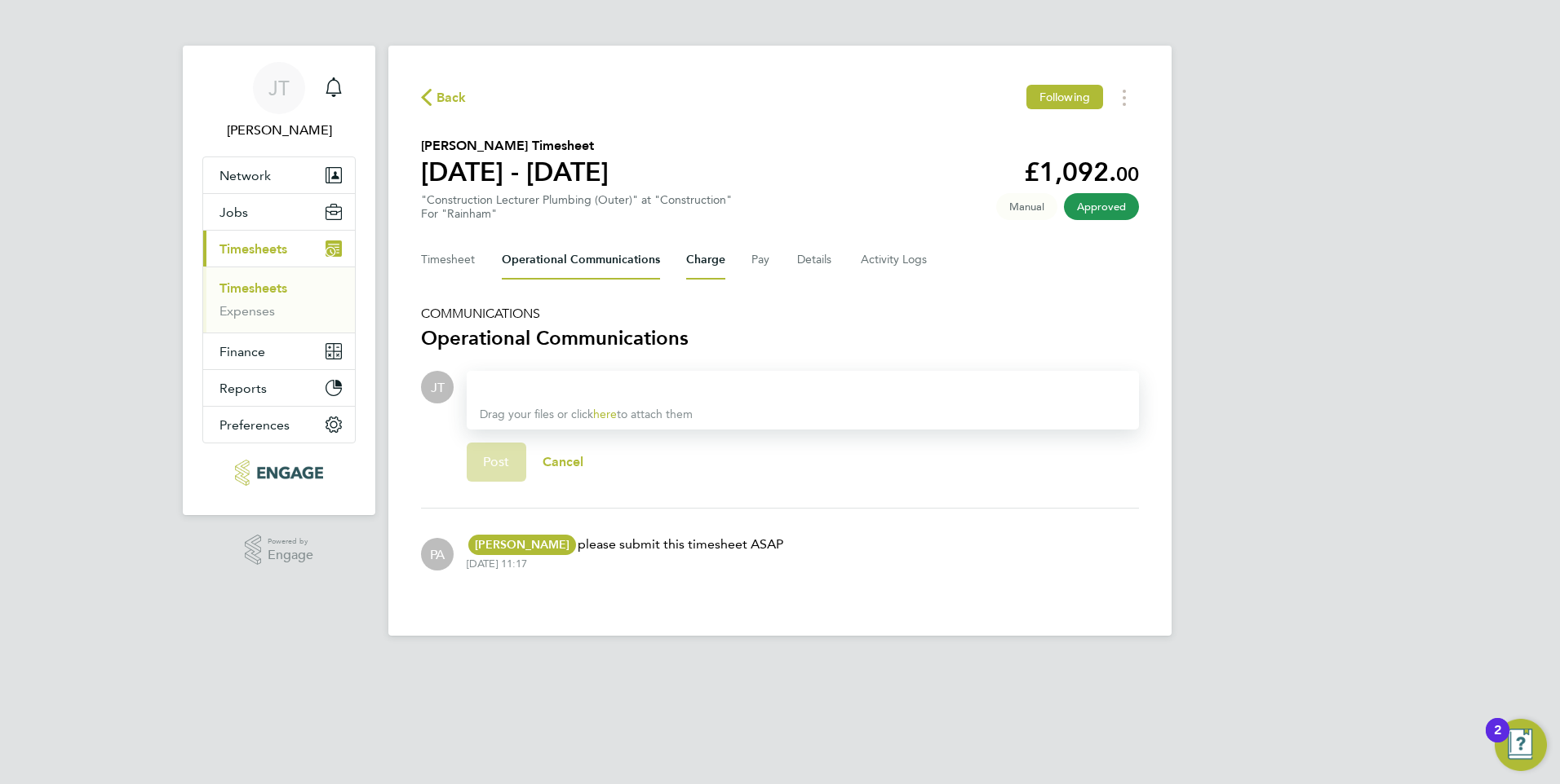
click at [710, 269] on button "Charge" at bounding box center [706, 260] width 39 height 39
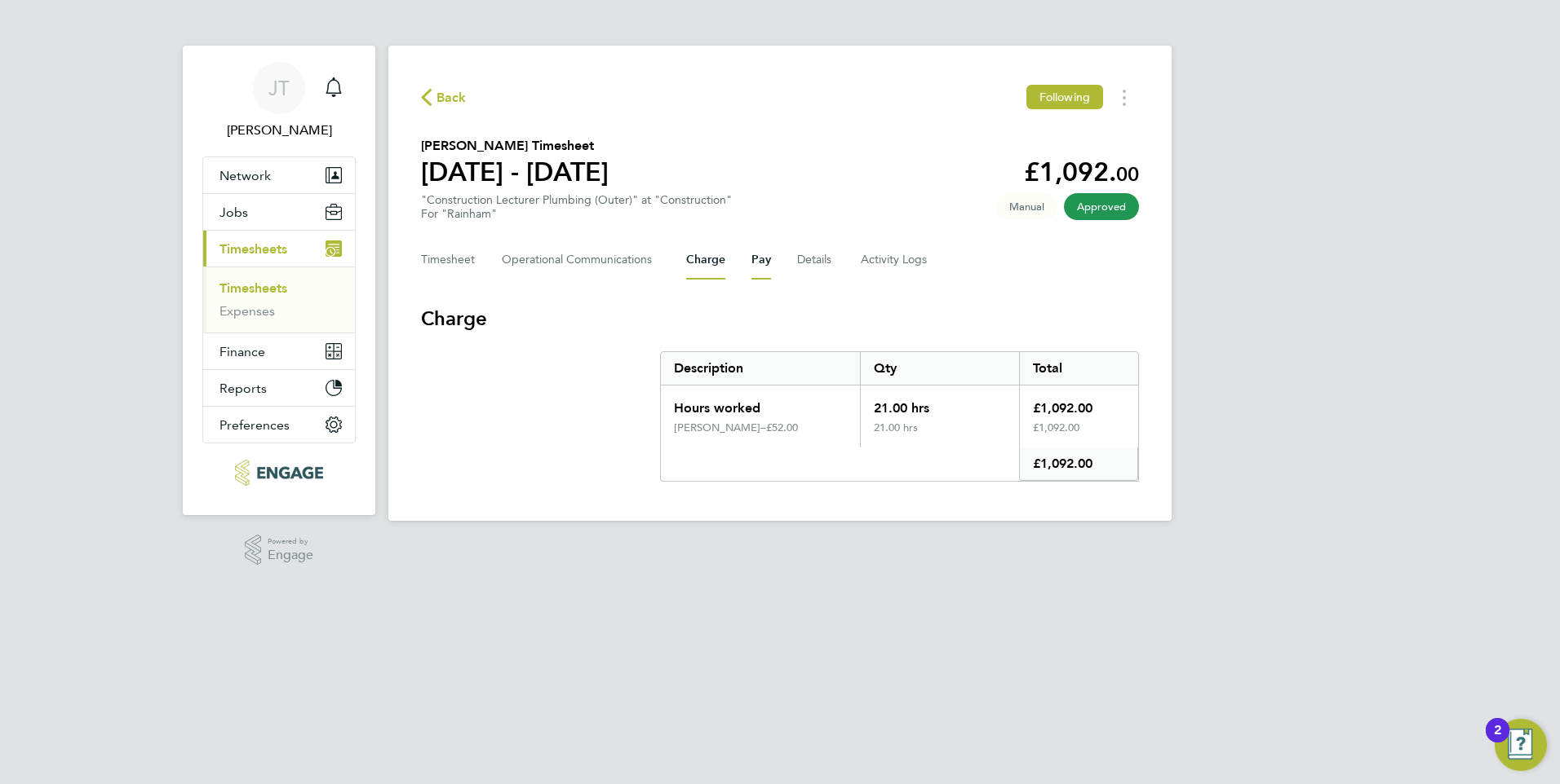
click at [758, 260] on button "Pay" at bounding box center [761, 260] width 19 height 39
click at [436, 97] on span "Back" at bounding box center [444, 97] width 46 height 16
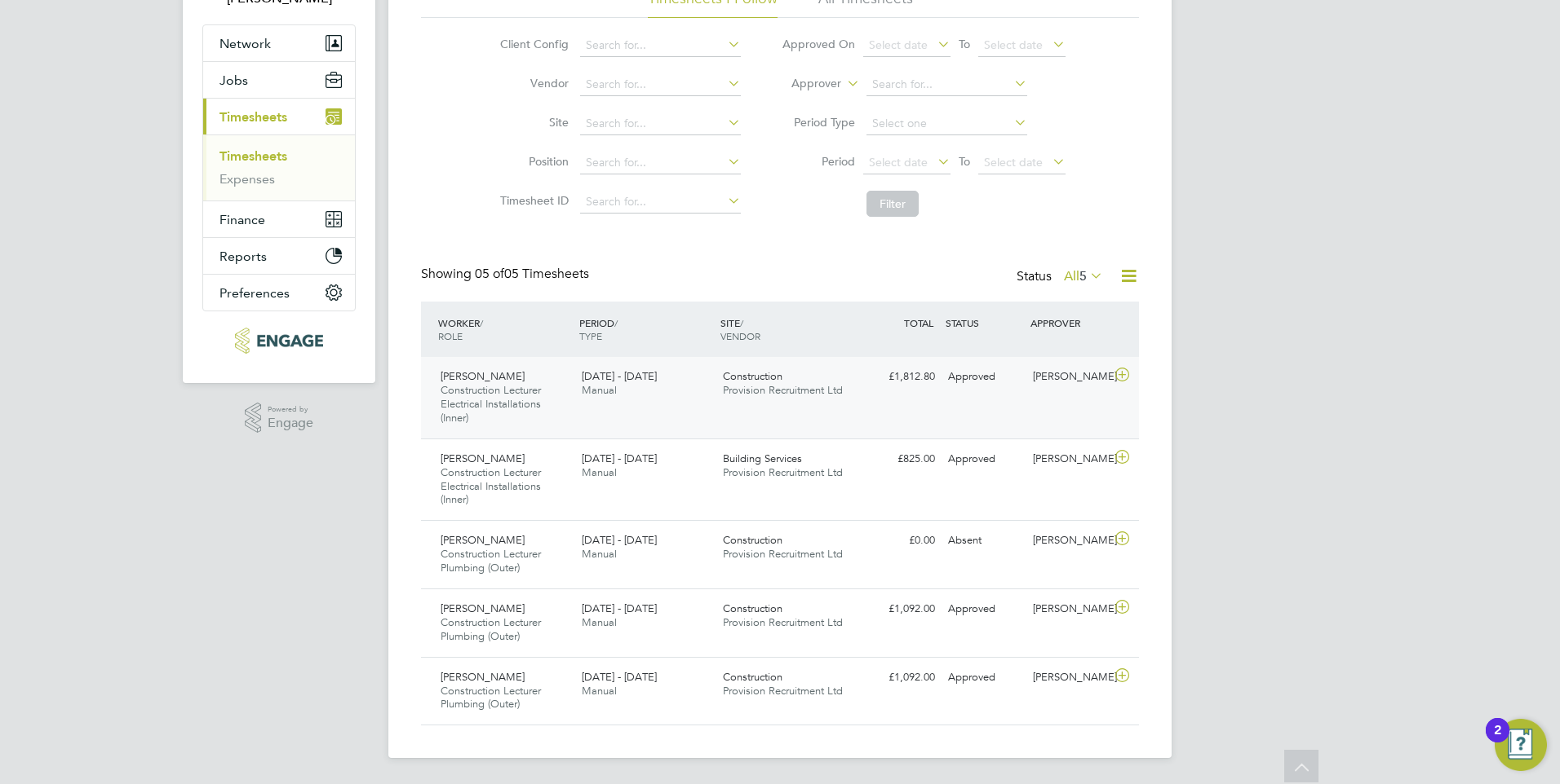
scroll to position [67, 0]
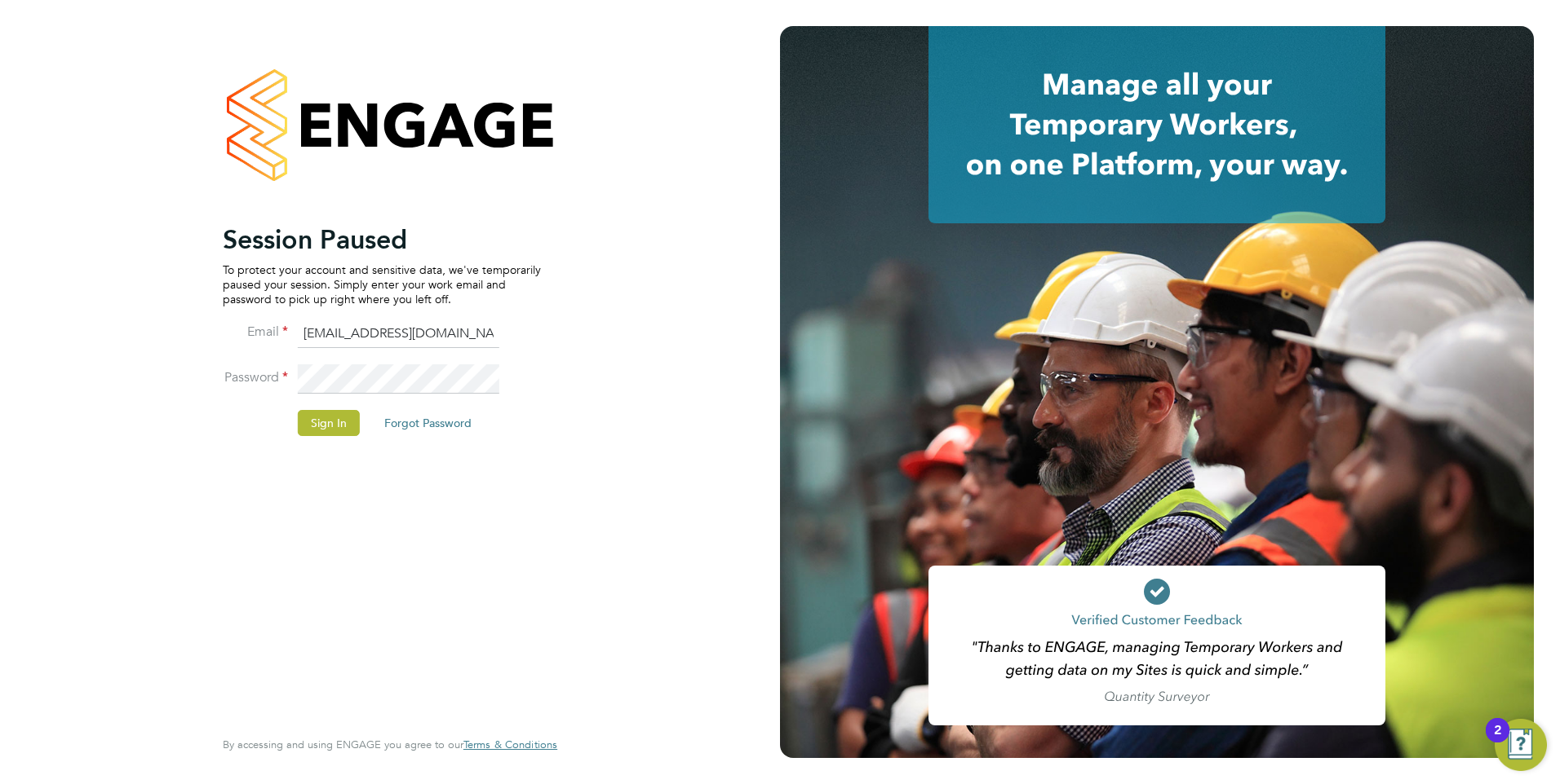
click at [294, 378] on li "Password" at bounding box center [382, 387] width 318 height 46
click at [278, 381] on li "Password" at bounding box center [382, 387] width 318 height 46
